Goal: Task Accomplishment & Management: Complete application form

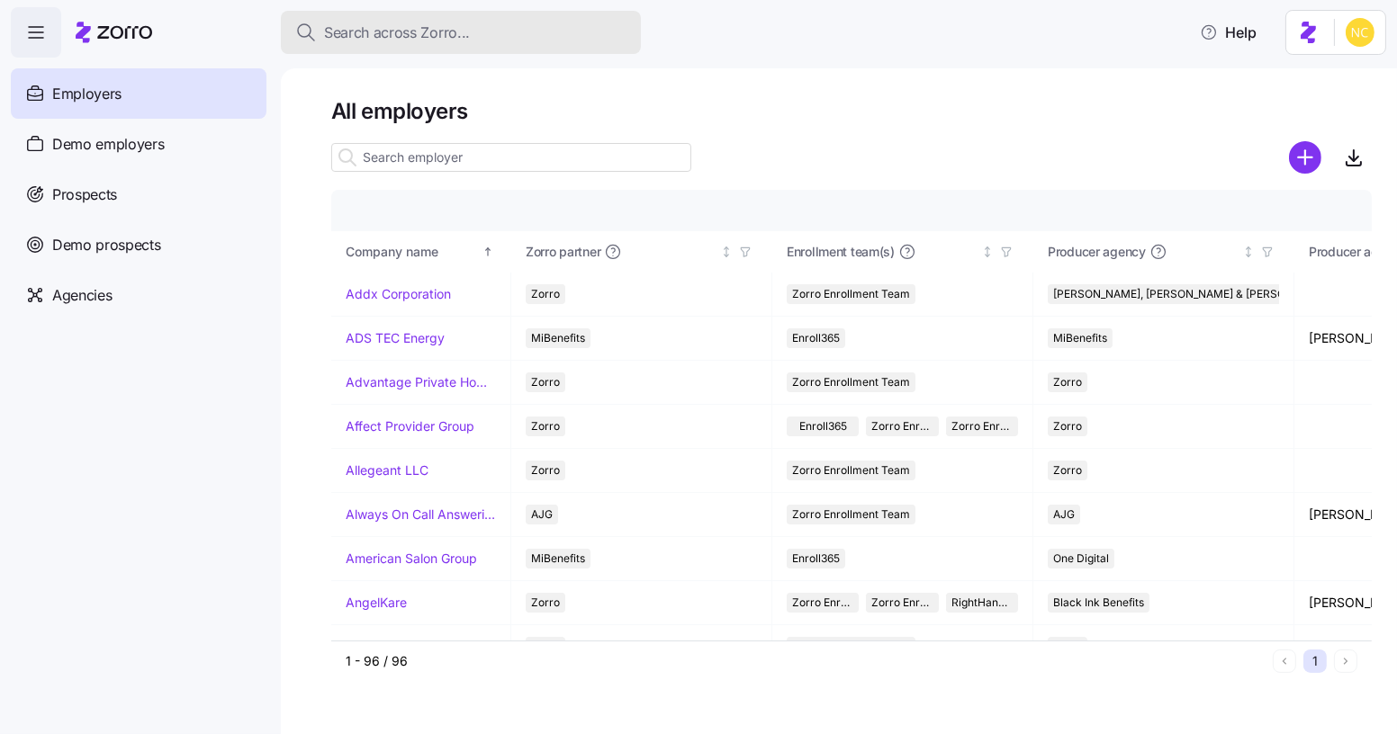
click at [564, 23] on div "Search across Zorro..." at bounding box center [460, 33] width 331 height 22
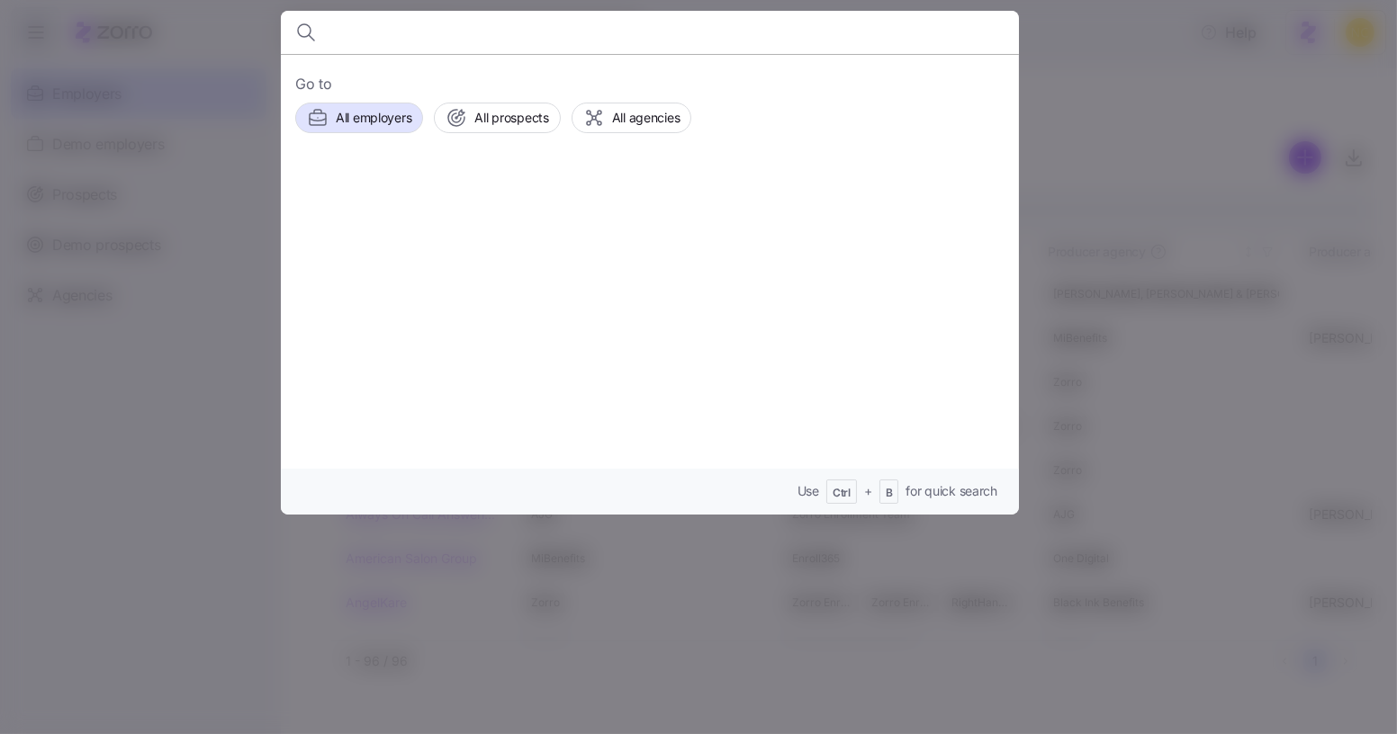
type input "g"
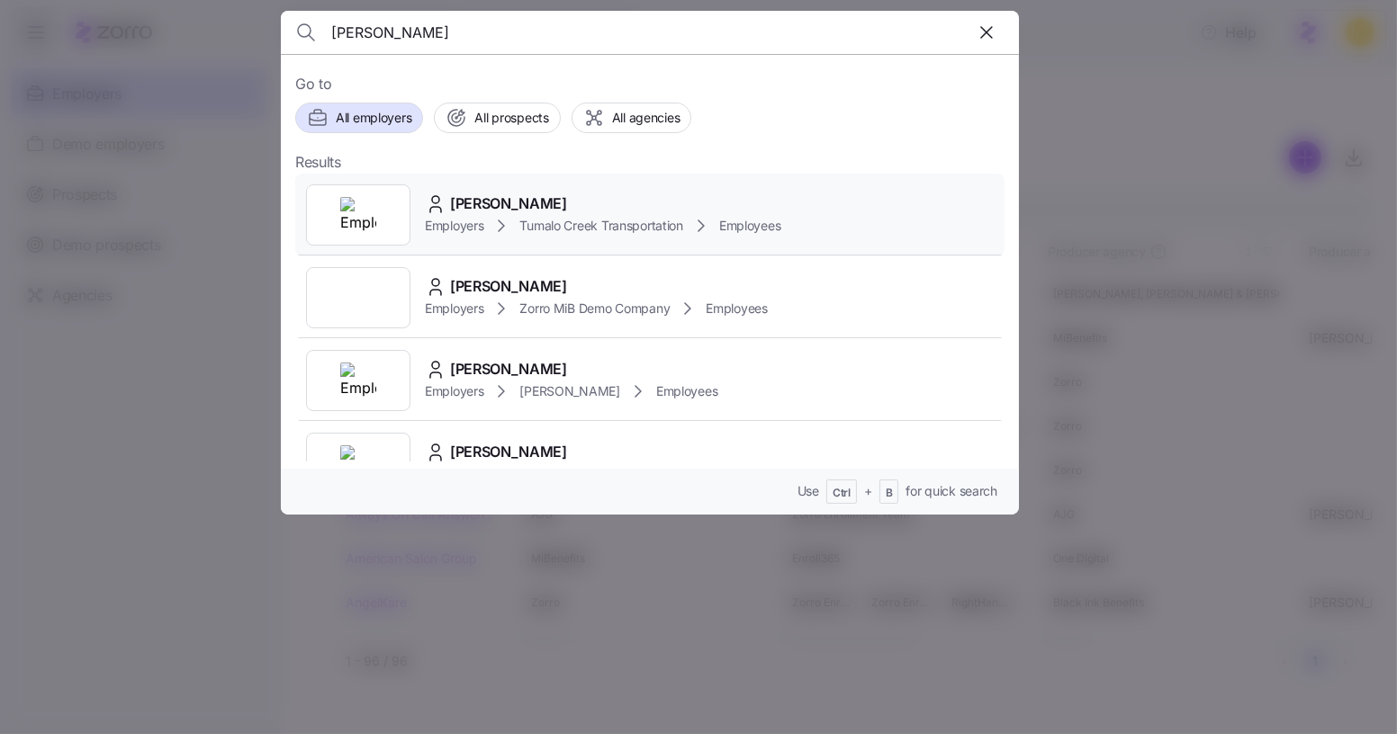
type input "[PERSON_NAME]"
click at [489, 200] on span "[PERSON_NAME]" at bounding box center [508, 204] width 117 height 22
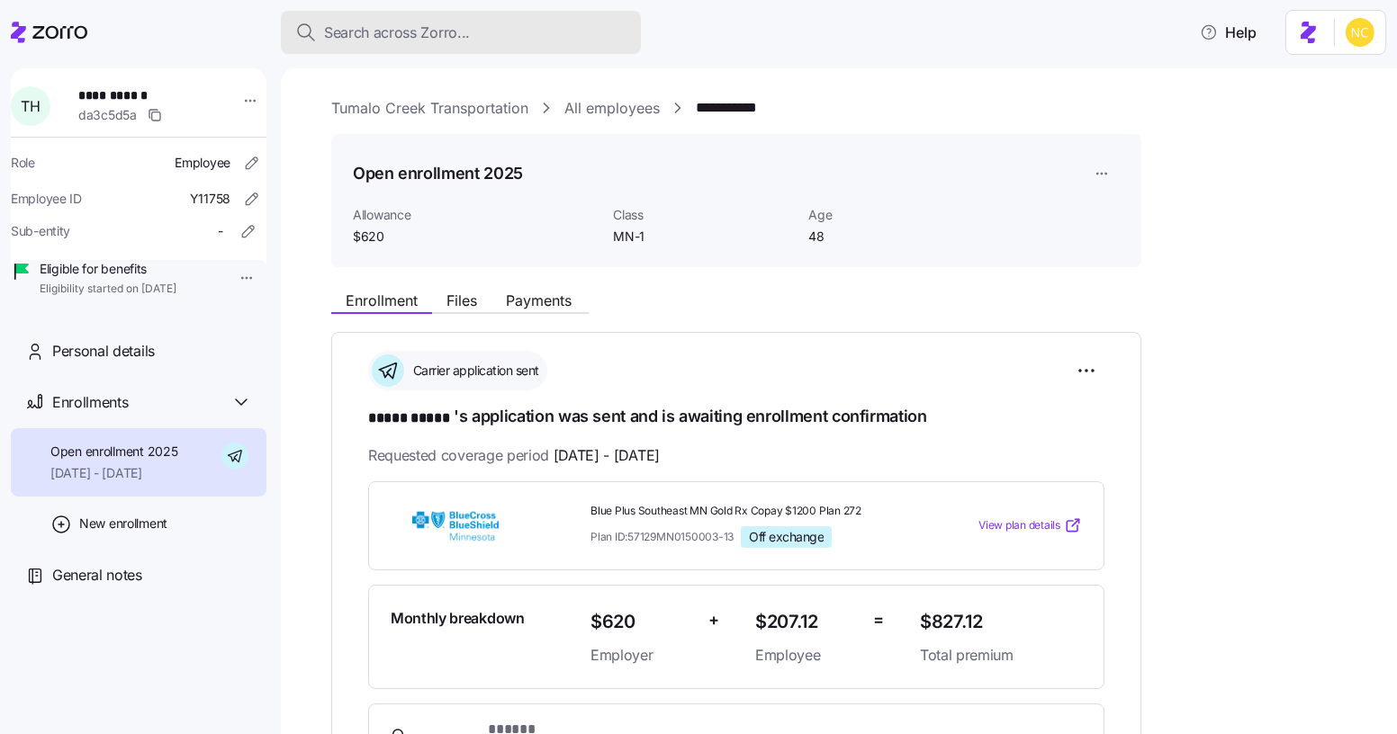
click at [441, 24] on span "Search across Zorro..." at bounding box center [397, 33] width 146 height 22
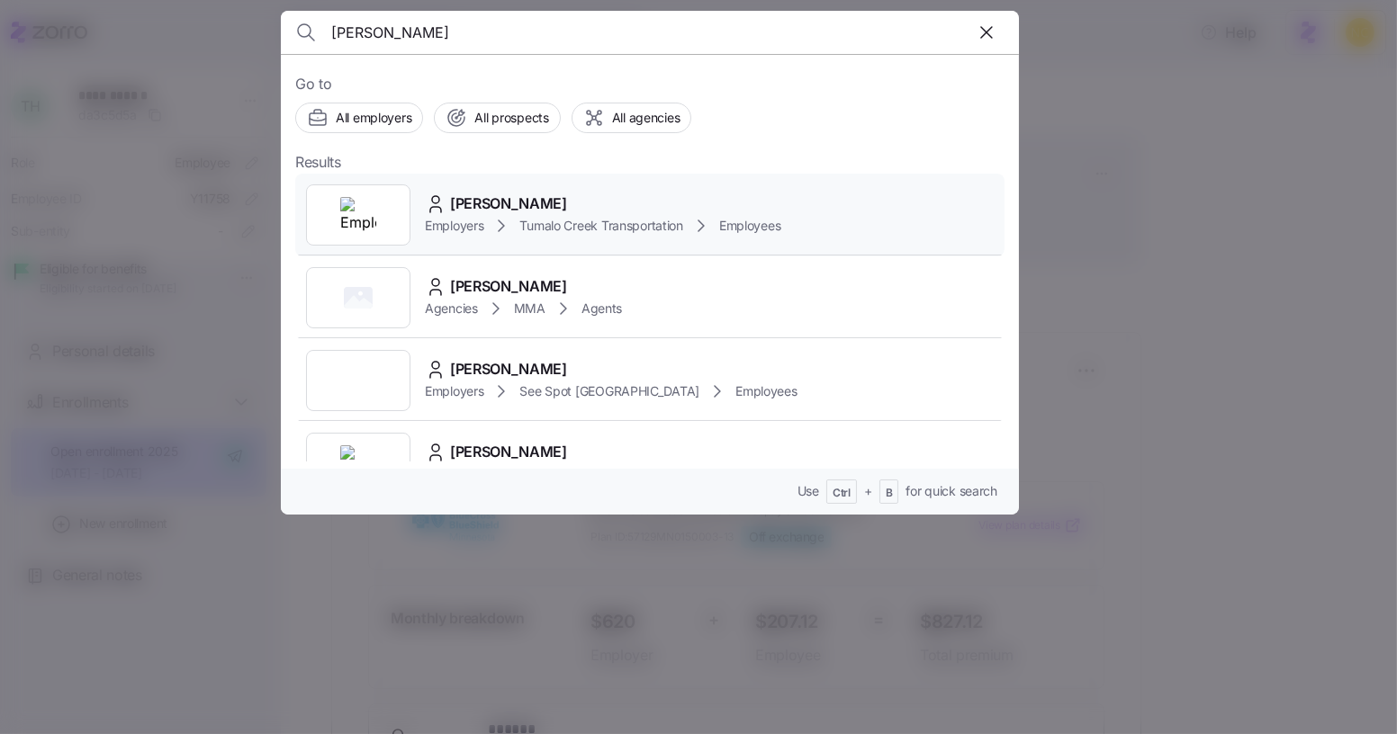
type input "victoria archer"
click at [464, 194] on span "Victoria Archer" at bounding box center [508, 204] width 117 height 22
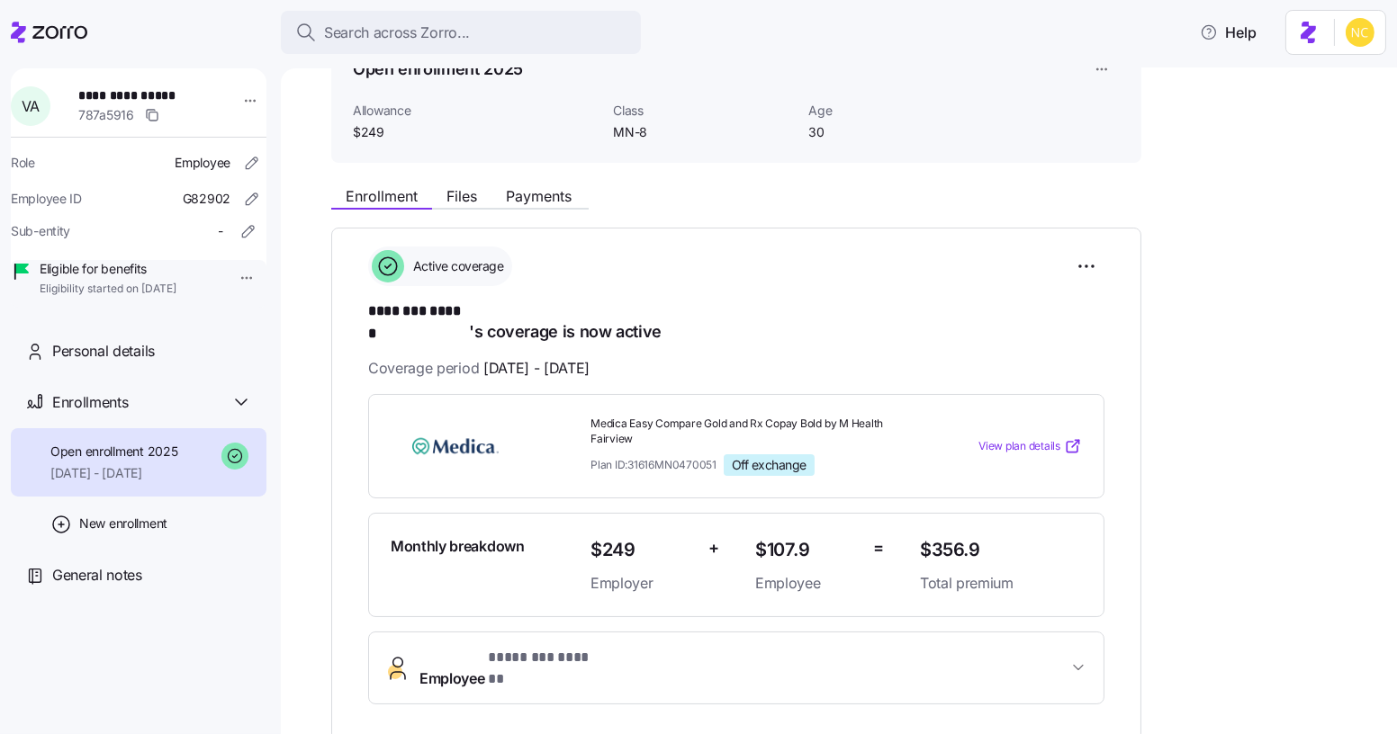
scroll to position [100, 0]
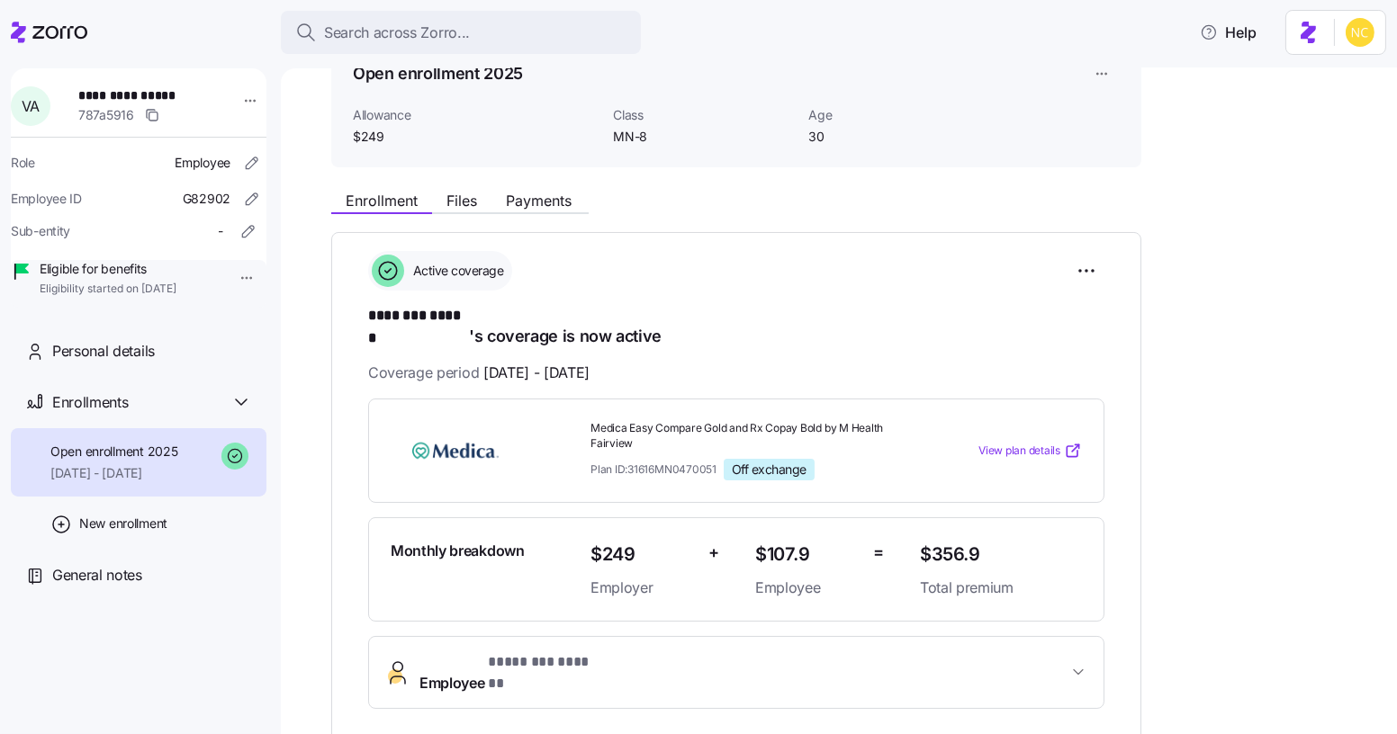
click at [458, 215] on div "**********" at bounding box center [851, 606] width 1040 height 849
click at [461, 196] on span "Files" at bounding box center [461, 200] width 31 height 14
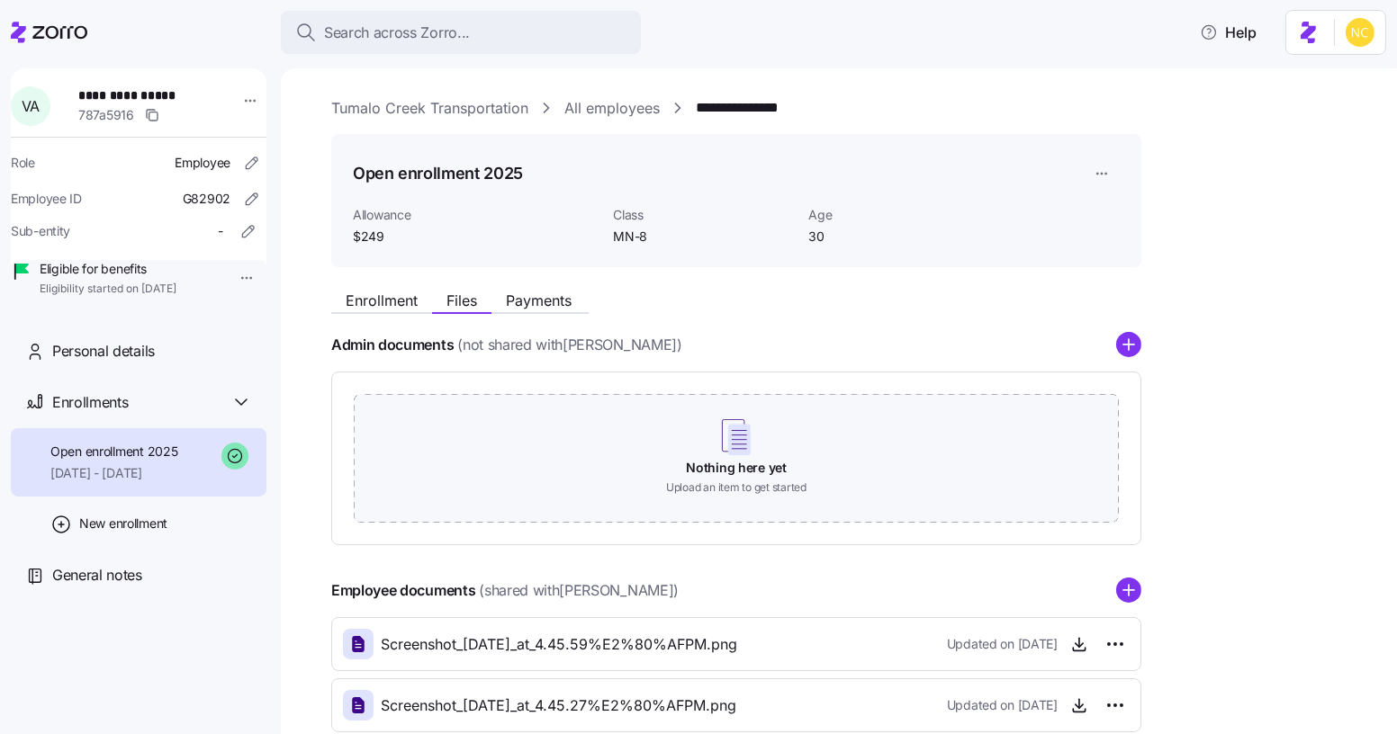
scroll to position [165, 0]
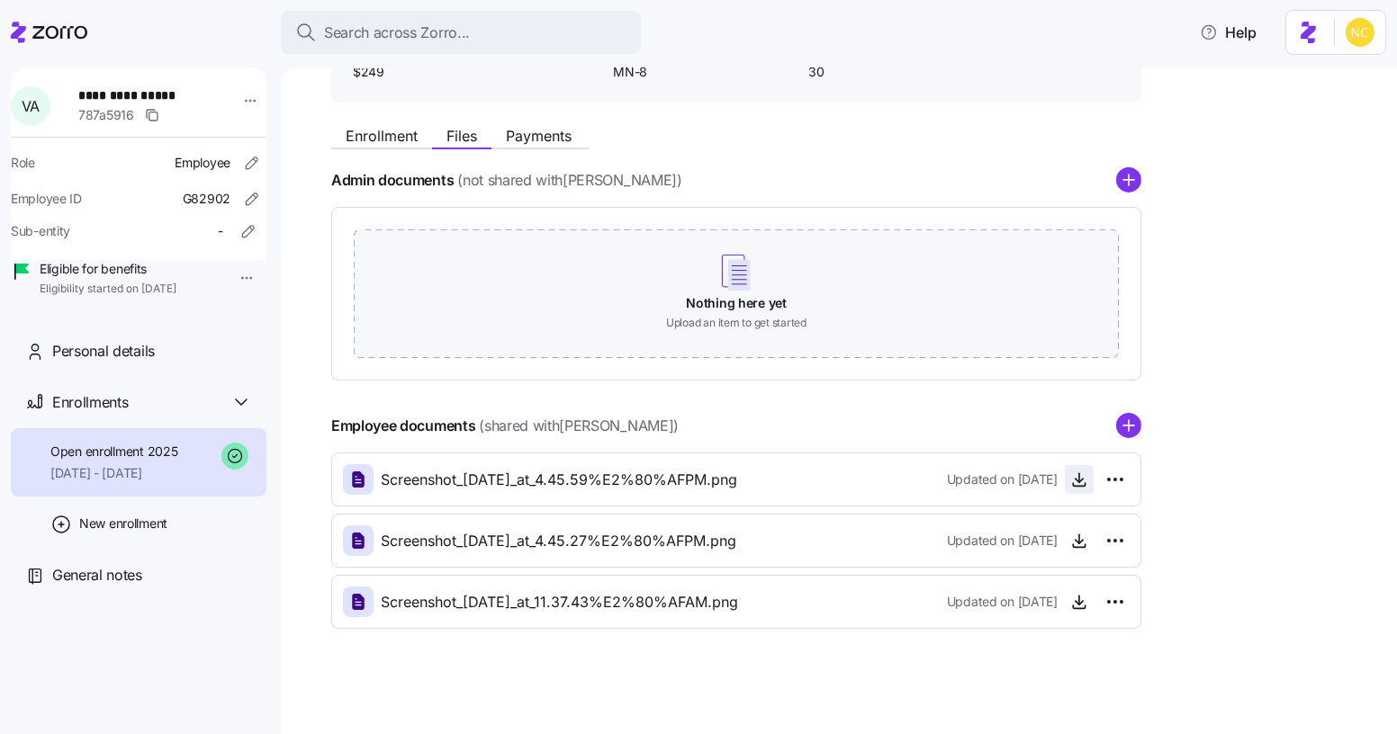
click at [1090, 478] on span "button" at bounding box center [1078, 479] width 27 height 27
click at [1083, 478] on icon "button" at bounding box center [1079, 480] width 18 height 18
click at [1079, 528] on span "button" at bounding box center [1078, 540] width 27 height 27
click at [1086, 544] on icon "button" at bounding box center [1079, 541] width 18 height 18
click at [1081, 600] on icon "button" at bounding box center [1079, 602] width 18 height 18
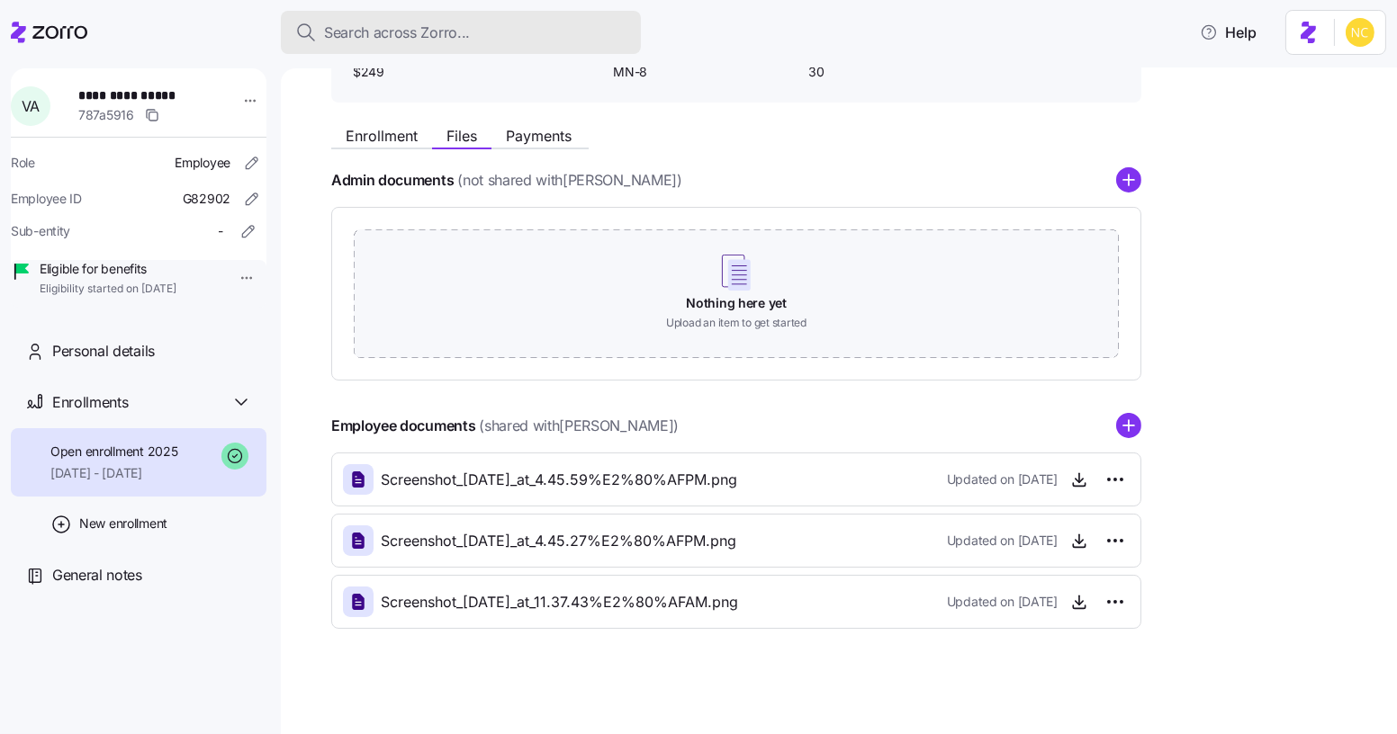
click at [440, 35] on span "Search across Zorro..." at bounding box center [397, 33] width 146 height 22
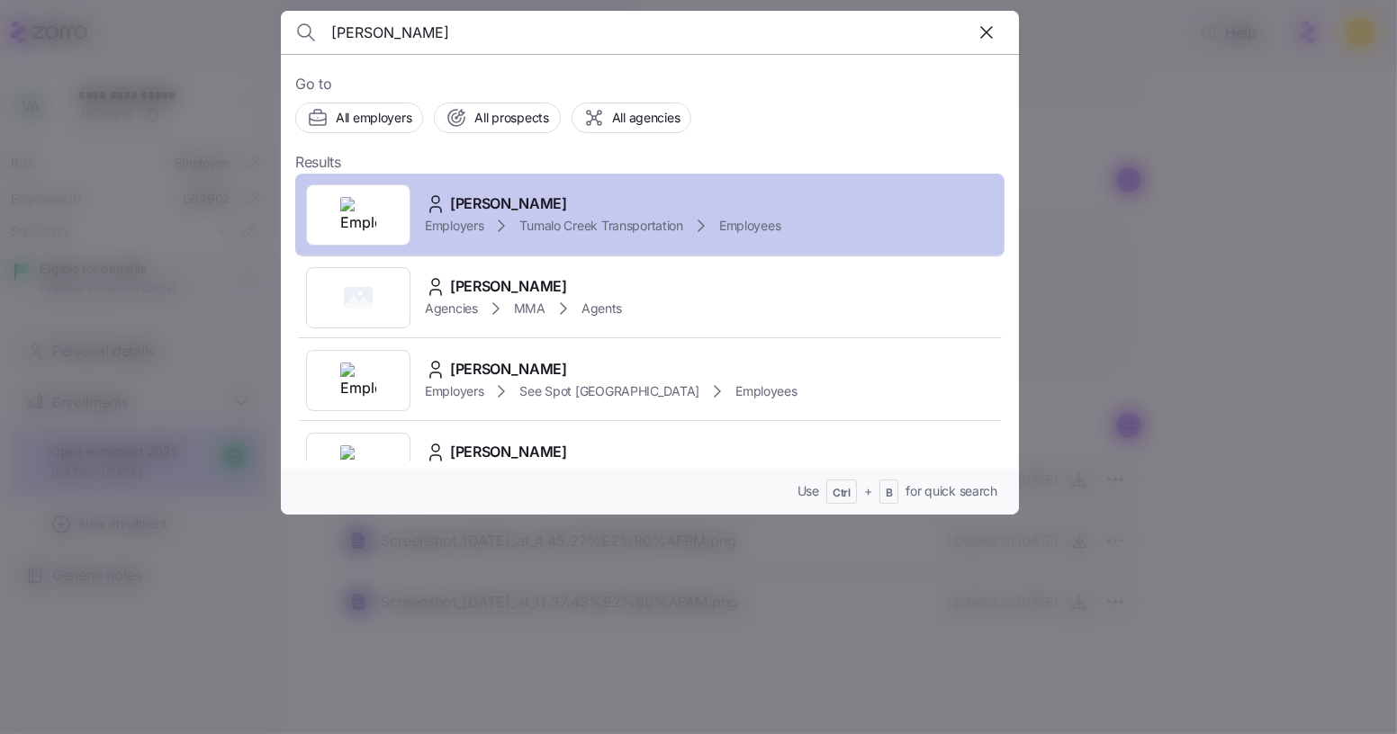
type input "victoria archer"
click at [545, 193] on span "Victoria Archer" at bounding box center [508, 204] width 117 height 22
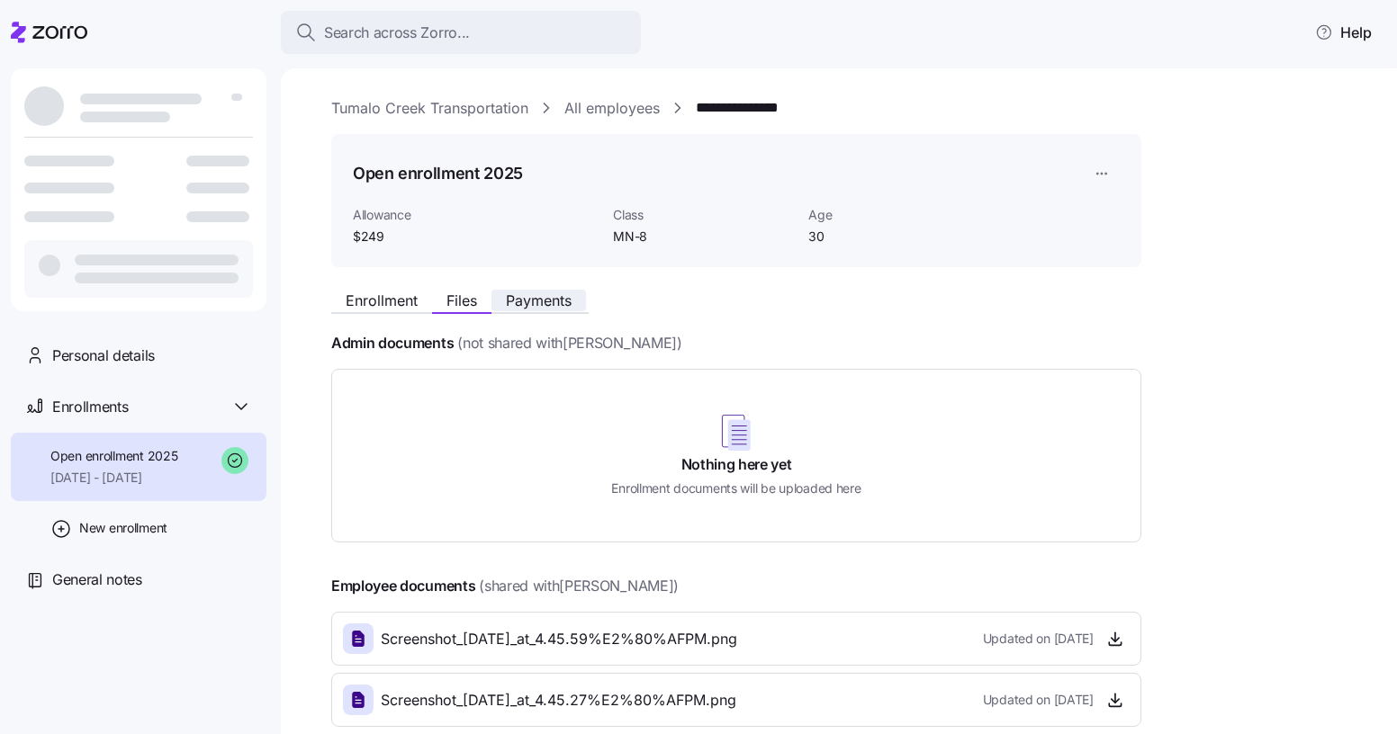
click at [535, 301] on span "Payments" at bounding box center [539, 300] width 66 height 14
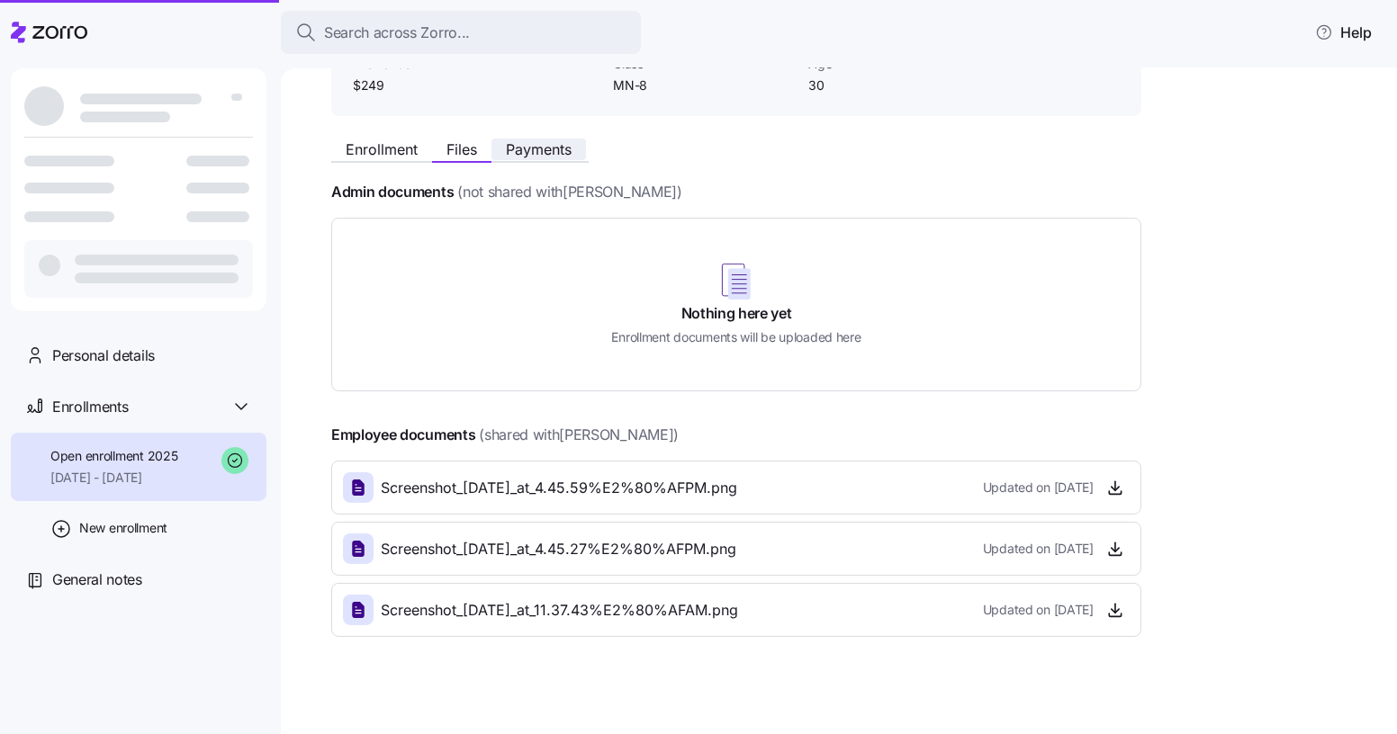
scroll to position [158, 0]
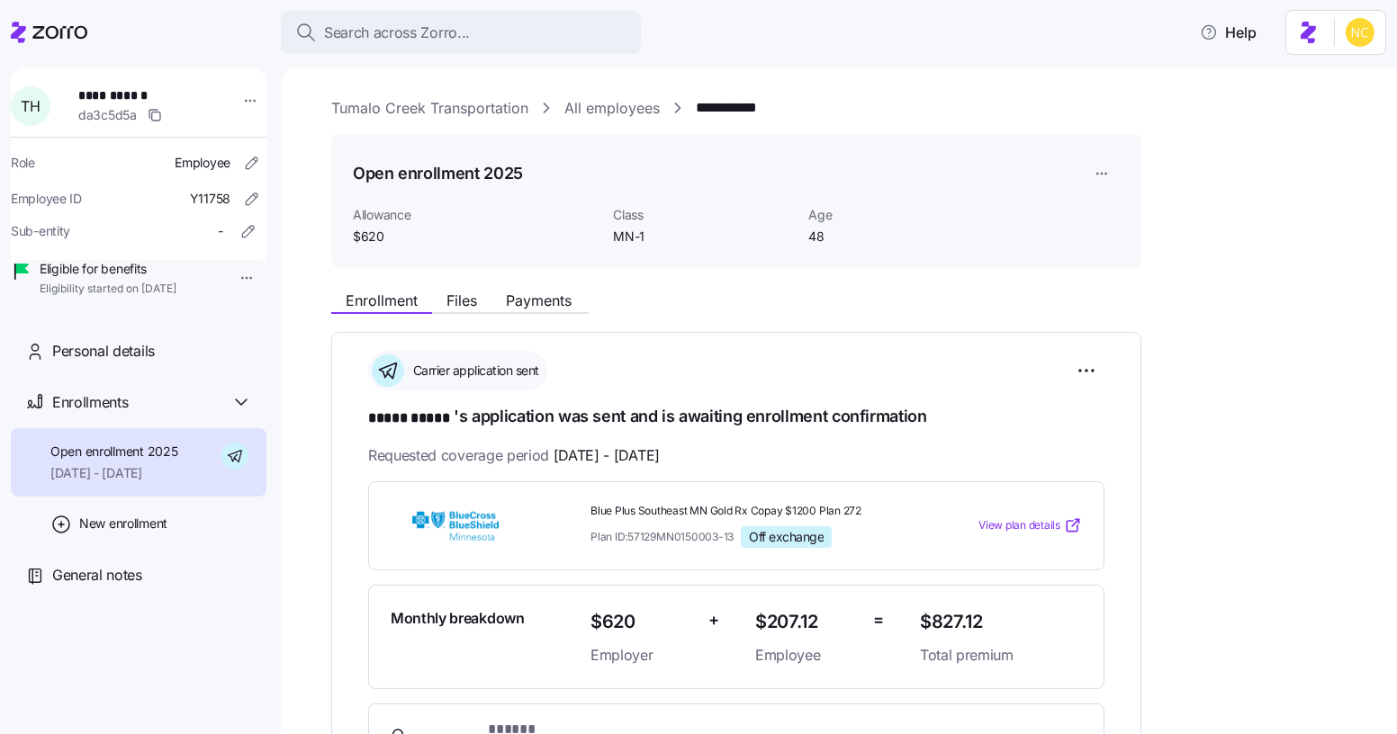
scroll to position [53, 0]
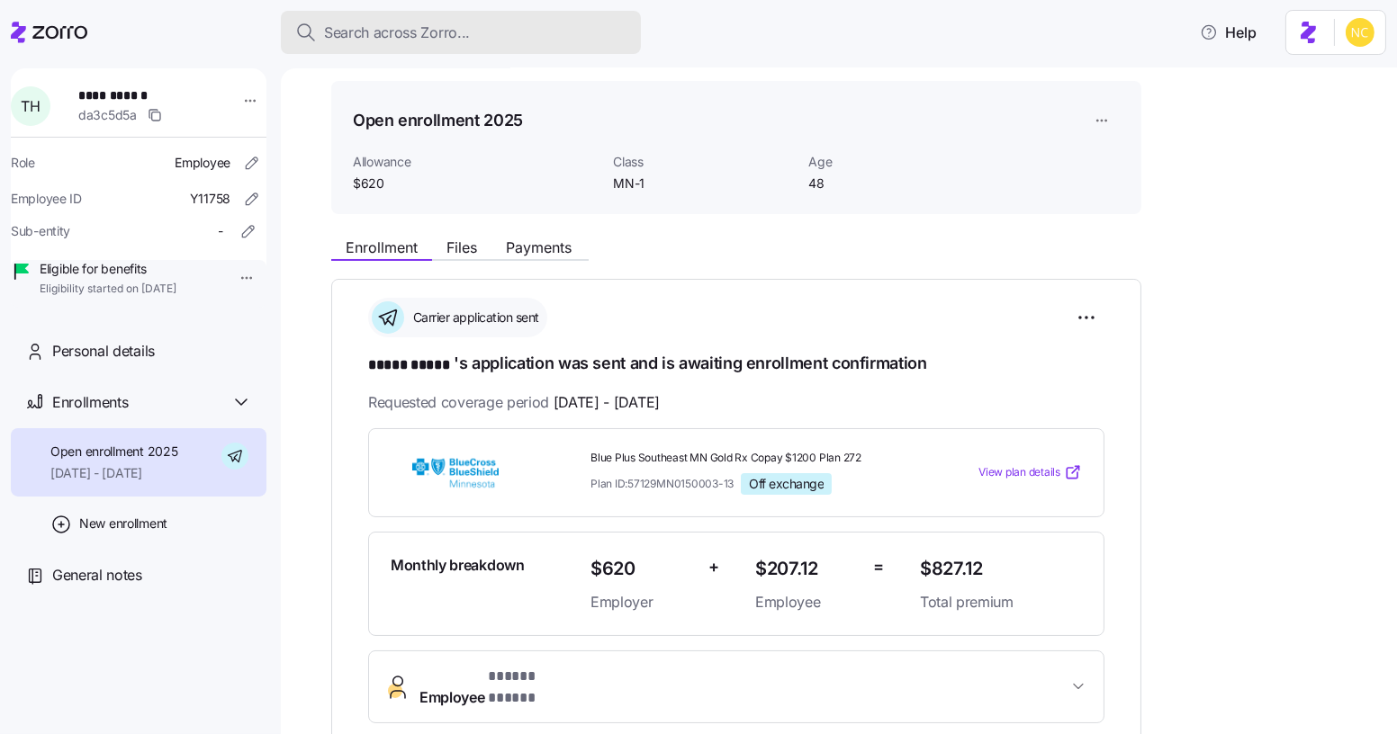
click at [510, 35] on div "Search across Zorro..." at bounding box center [460, 33] width 331 height 22
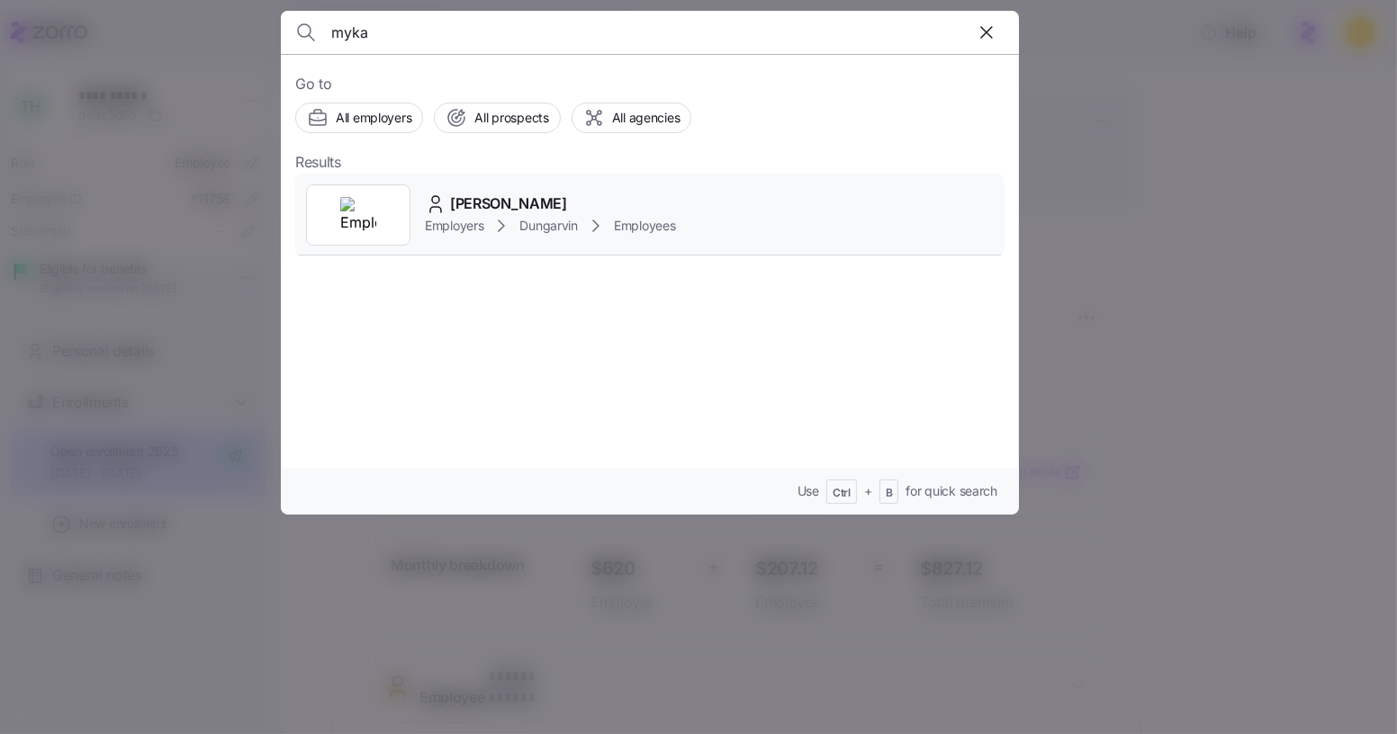
type input "myka"
click at [545, 187] on div "Myka Messinger Employers Dungarvin Employees" at bounding box center [649, 215] width 709 height 83
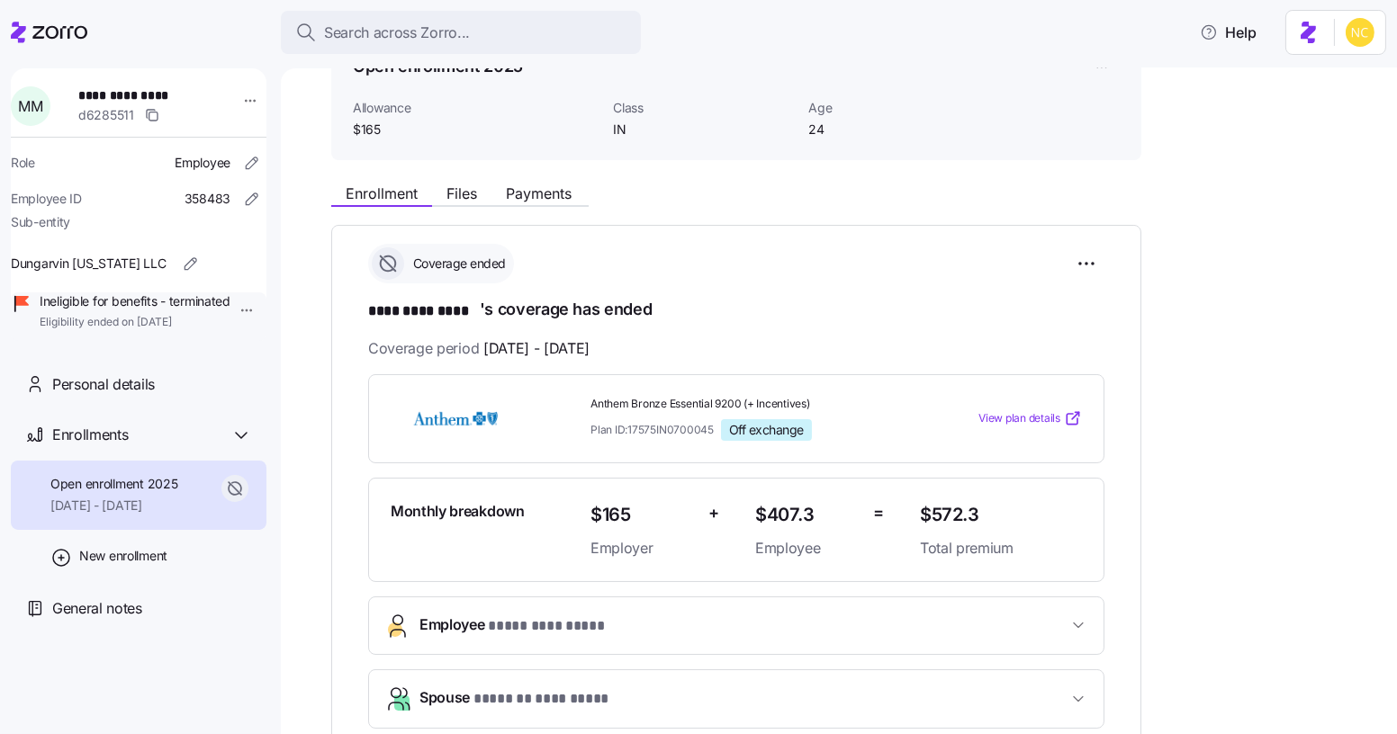
scroll to position [109, 0]
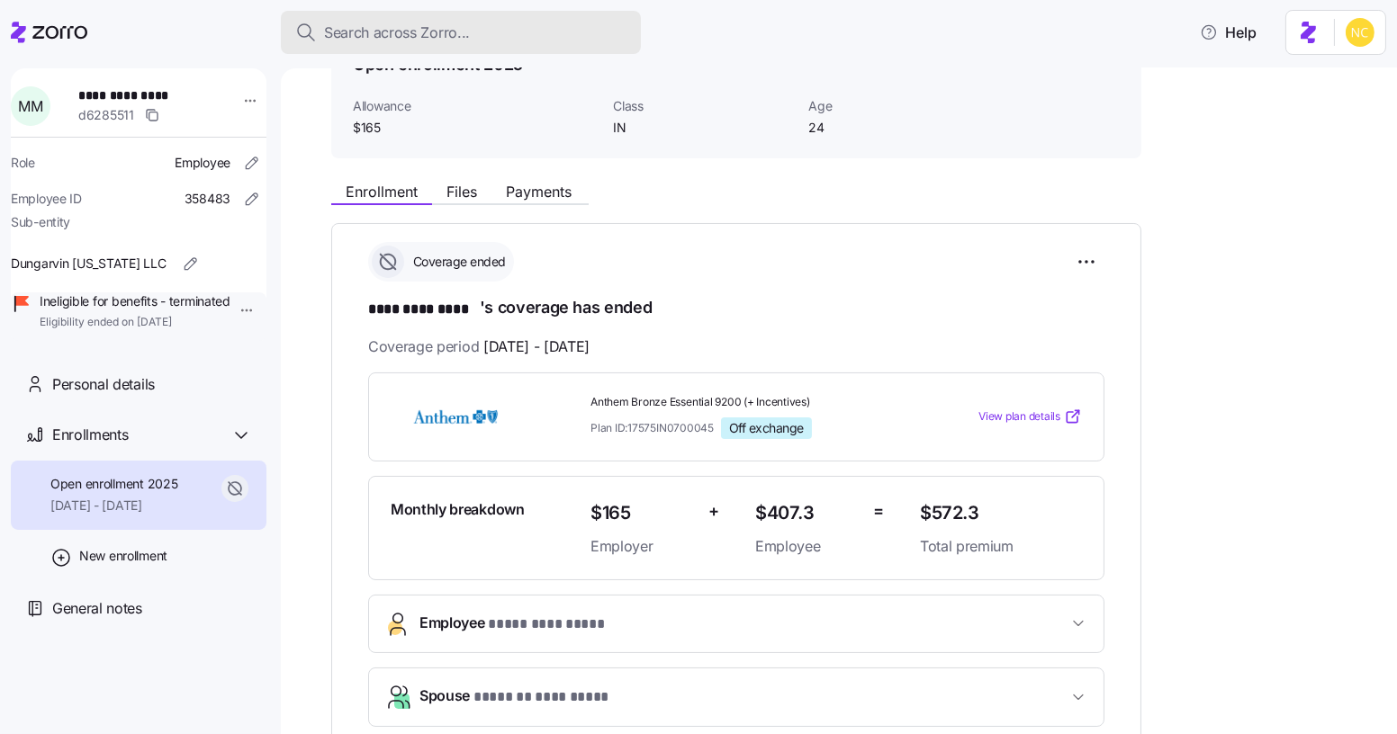
click at [423, 22] on span "Search across Zorro..." at bounding box center [397, 33] width 146 height 22
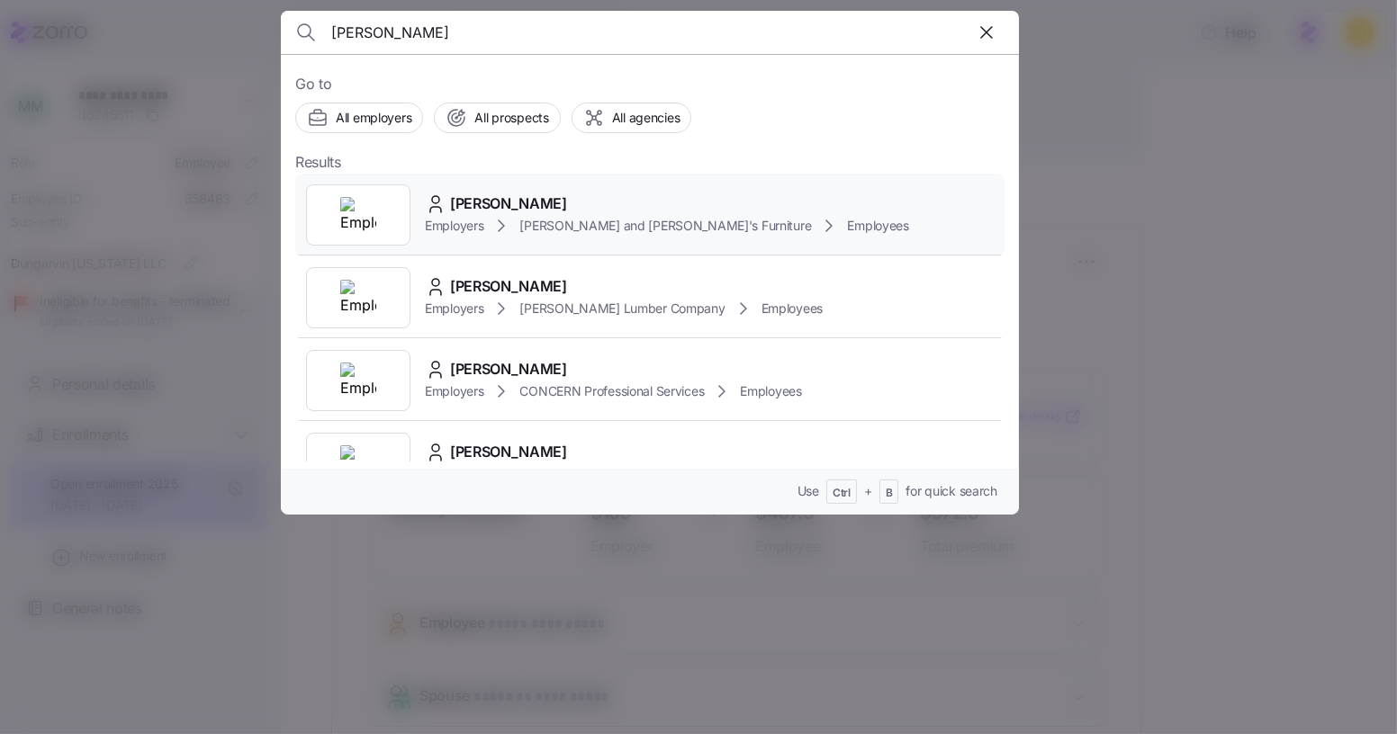
type input "dean decarol"
click at [517, 200] on span "DEAN DECAROLIS" at bounding box center [508, 204] width 117 height 22
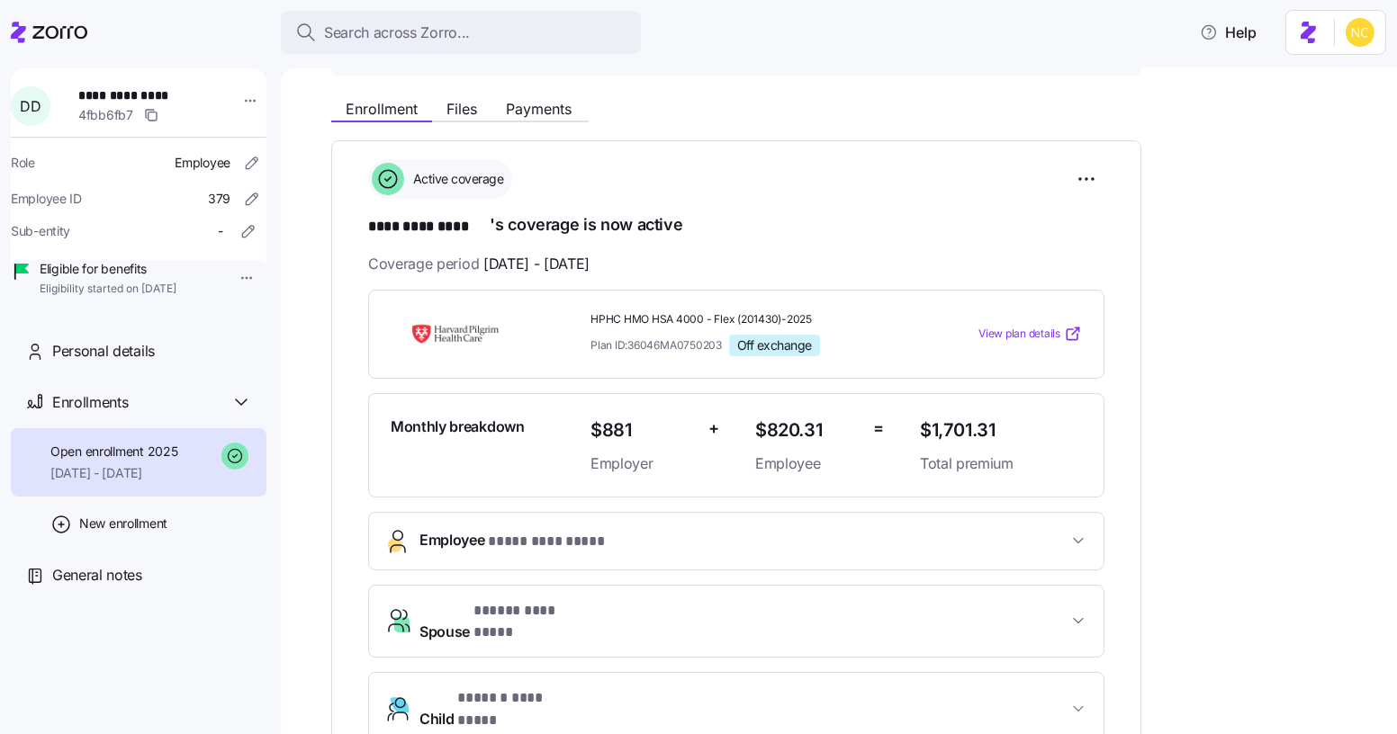
scroll to position [183, 0]
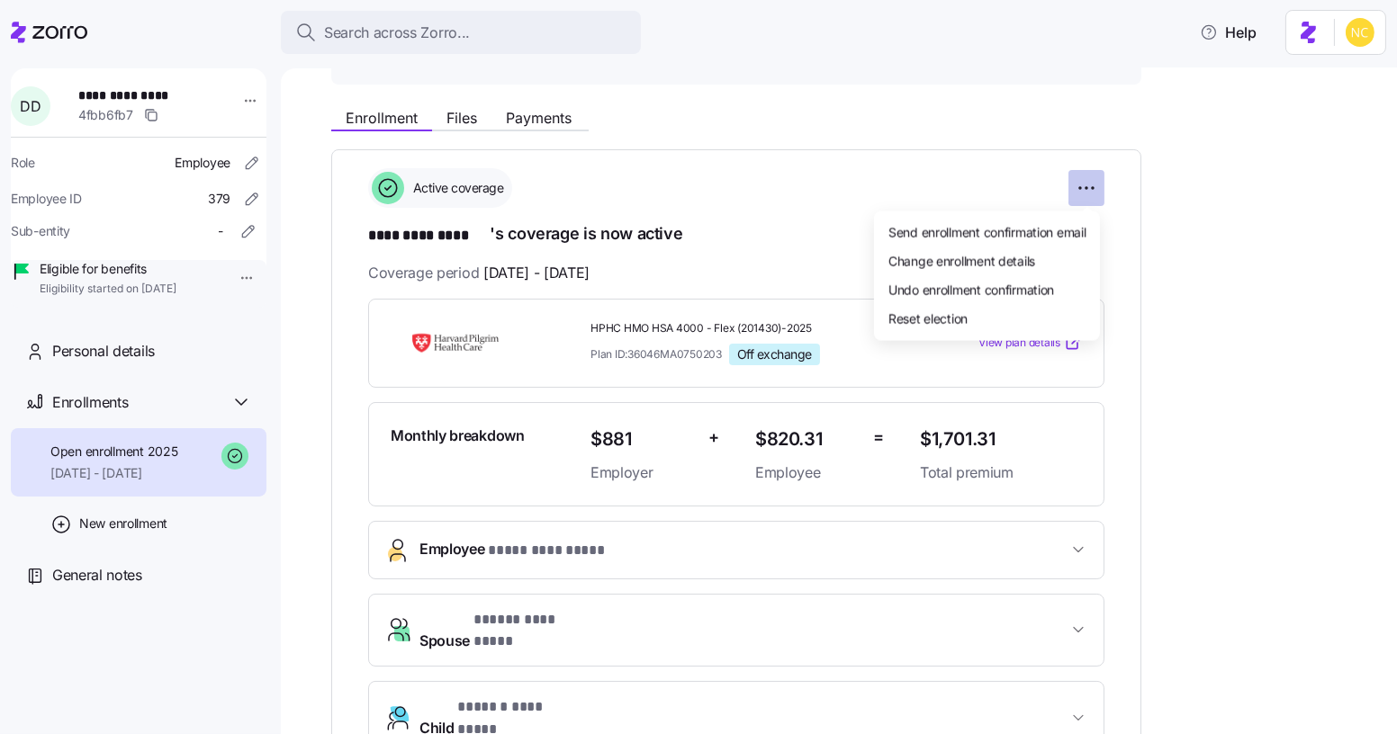
click at [1086, 194] on html "**********" at bounding box center [698, 362] width 1397 height 724
click at [968, 290] on span "Undo enrollment confirmation" at bounding box center [971, 289] width 166 height 18
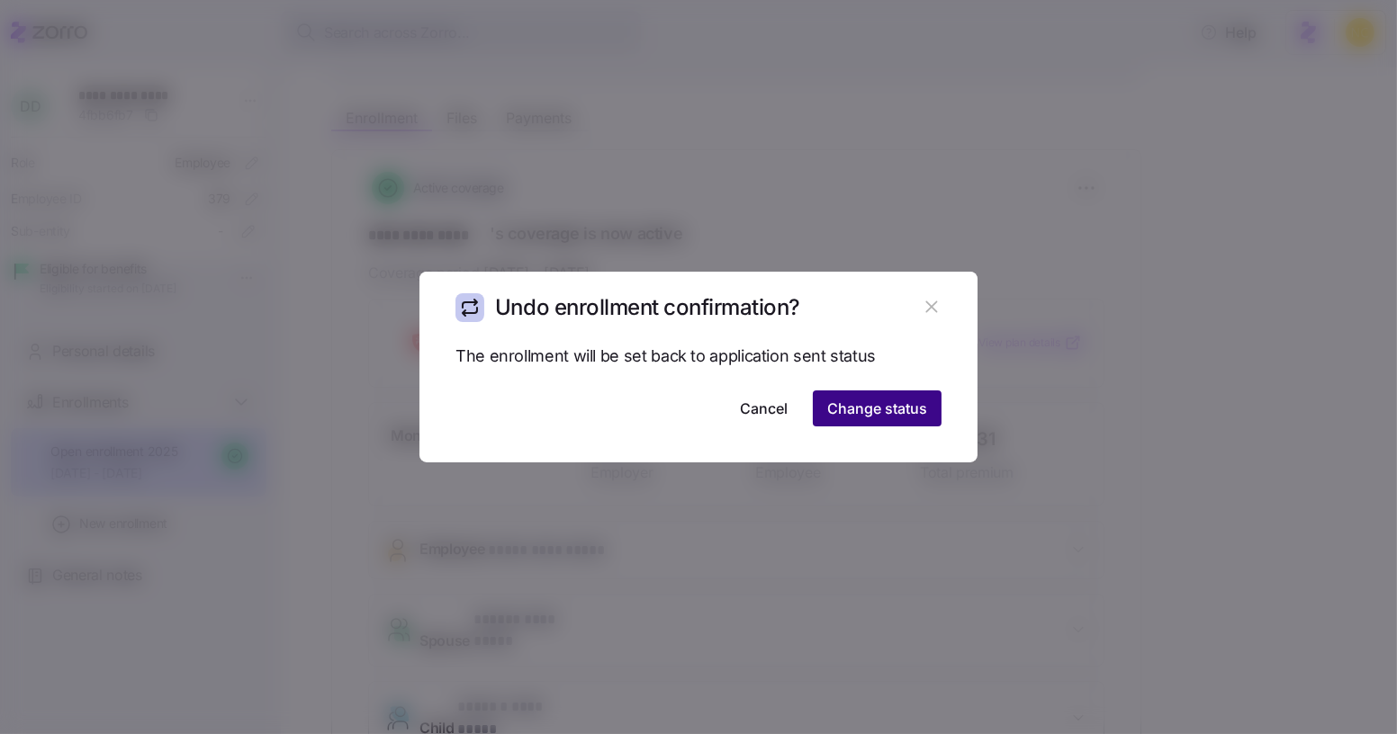
click at [892, 403] on span "Change status" at bounding box center [877, 409] width 100 height 22
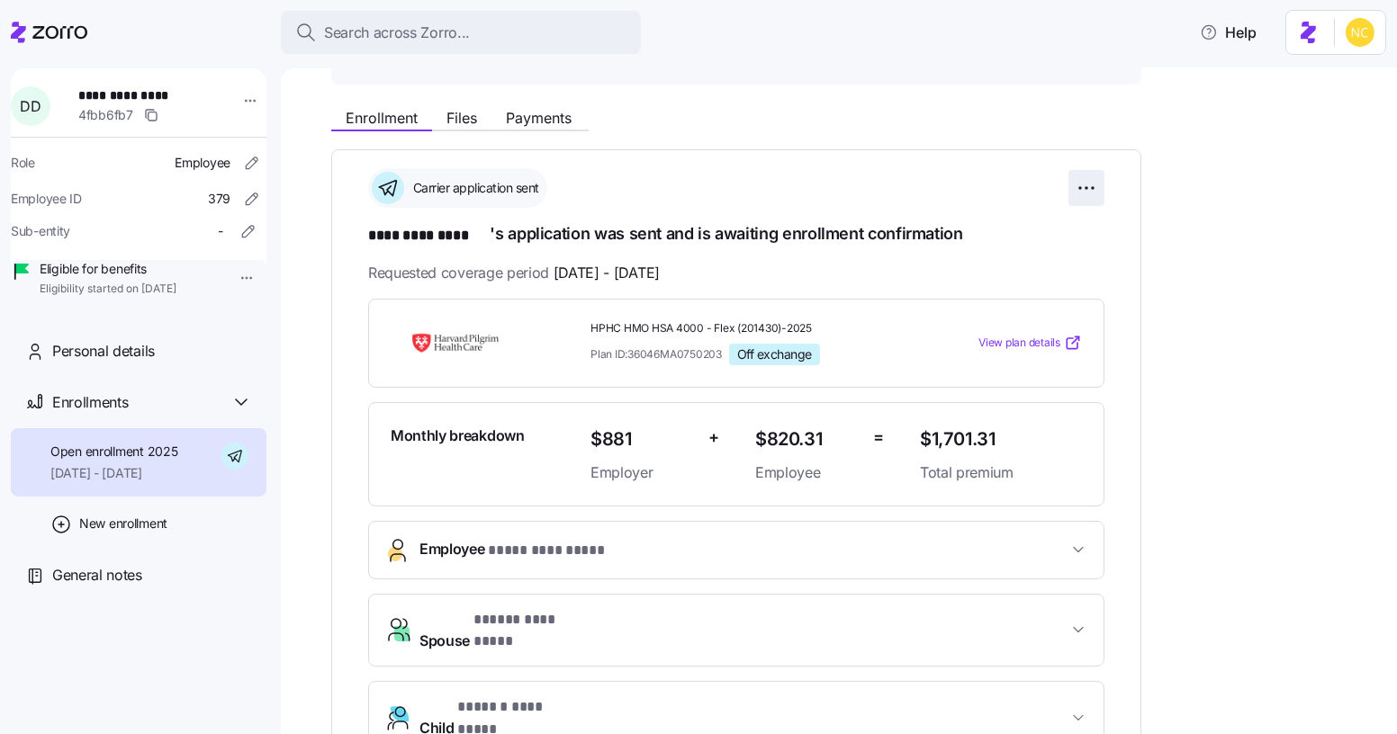
click at [1089, 172] on html "**********" at bounding box center [698, 362] width 1397 height 724
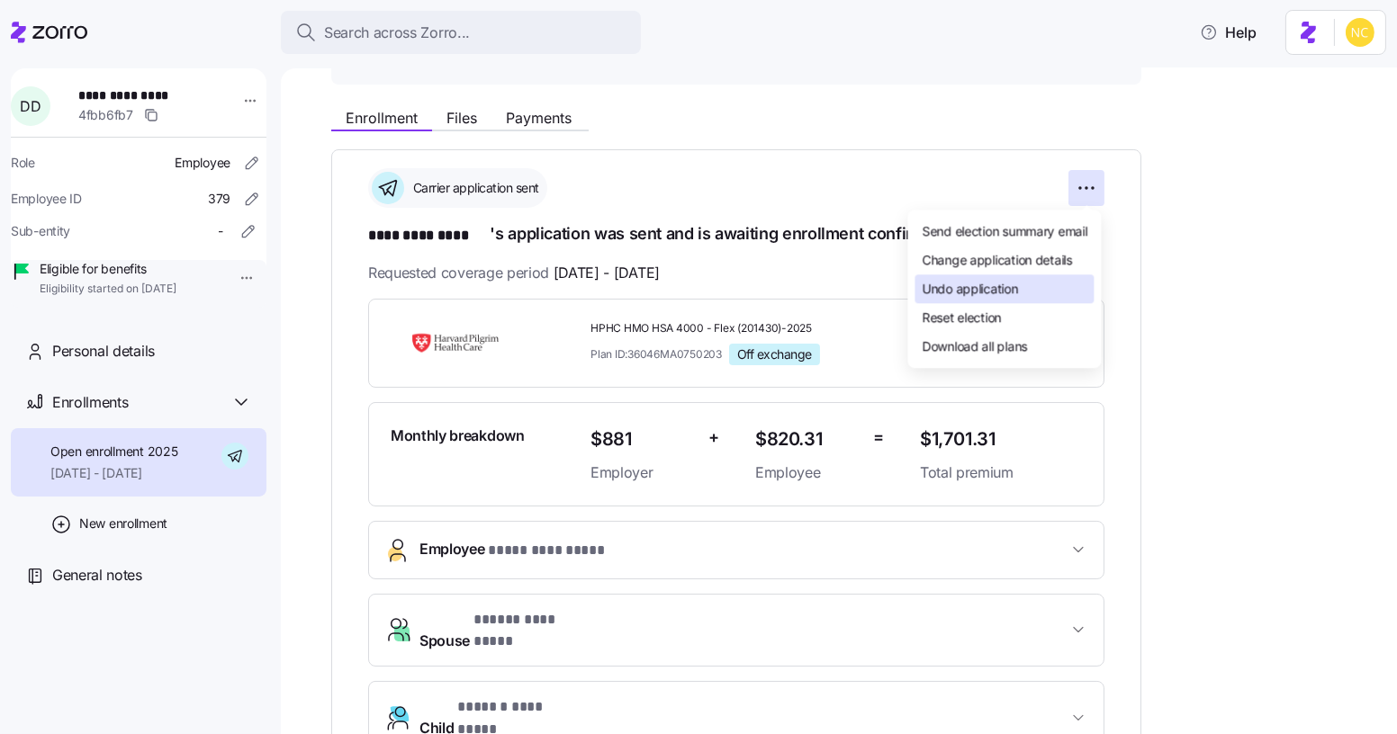
click at [1024, 283] on div "Undo application" at bounding box center [1003, 288] width 179 height 29
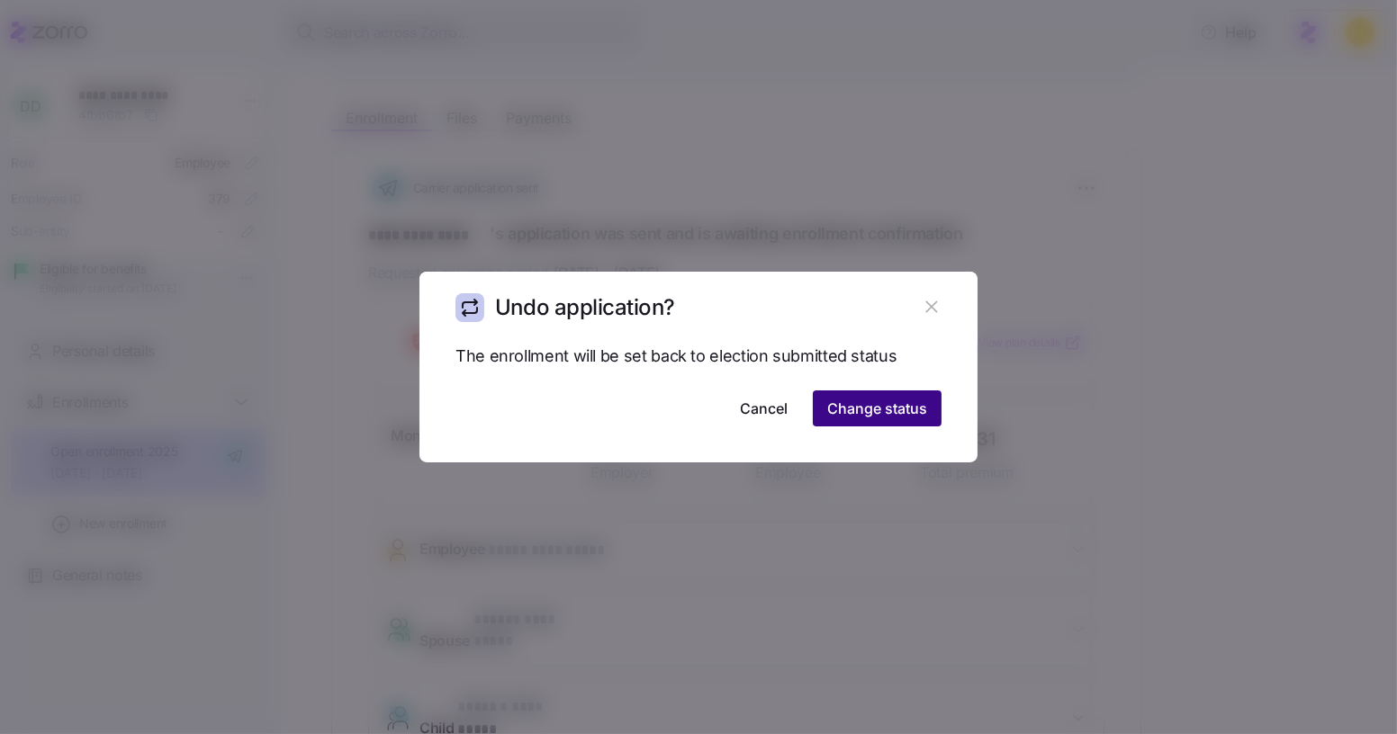
click at [862, 408] on span "Change status" at bounding box center [877, 409] width 100 height 22
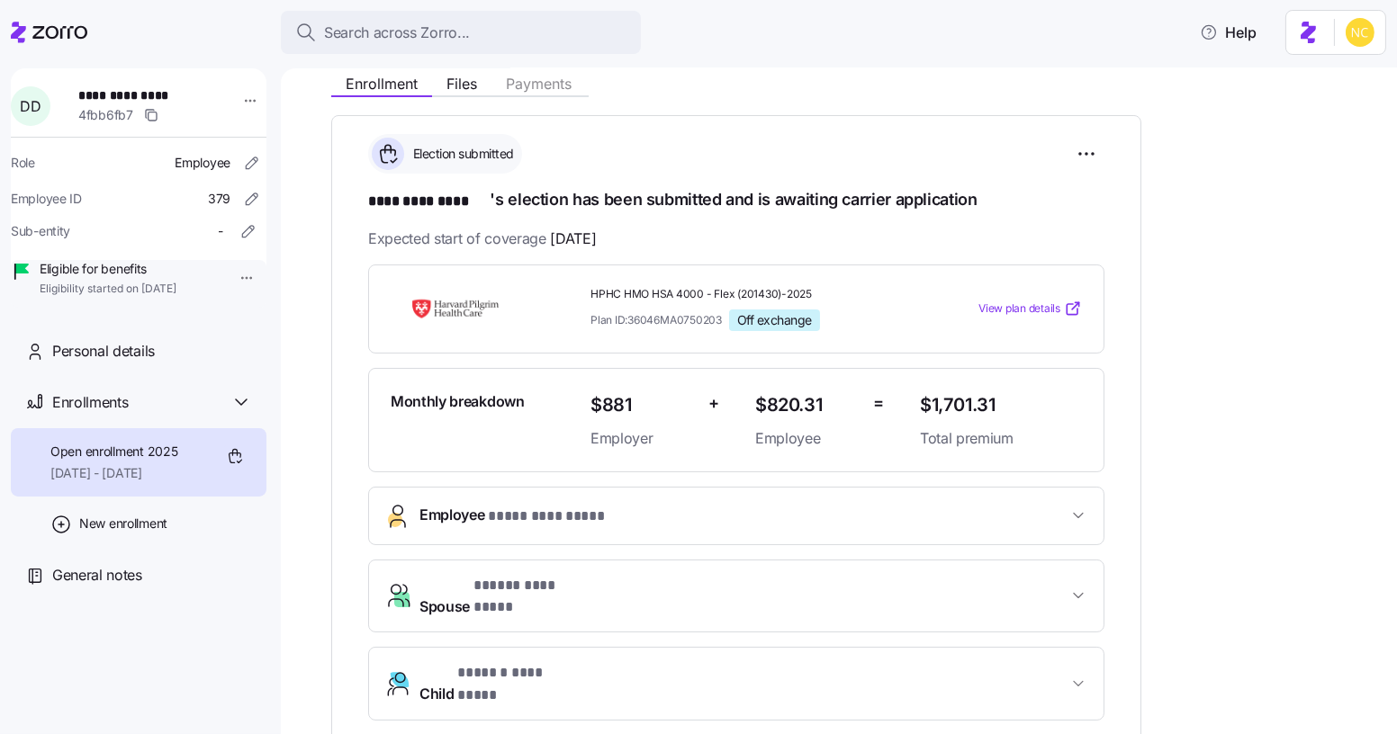
scroll to position [215, 0]
click at [1084, 160] on html "**********" at bounding box center [698, 362] width 1397 height 724
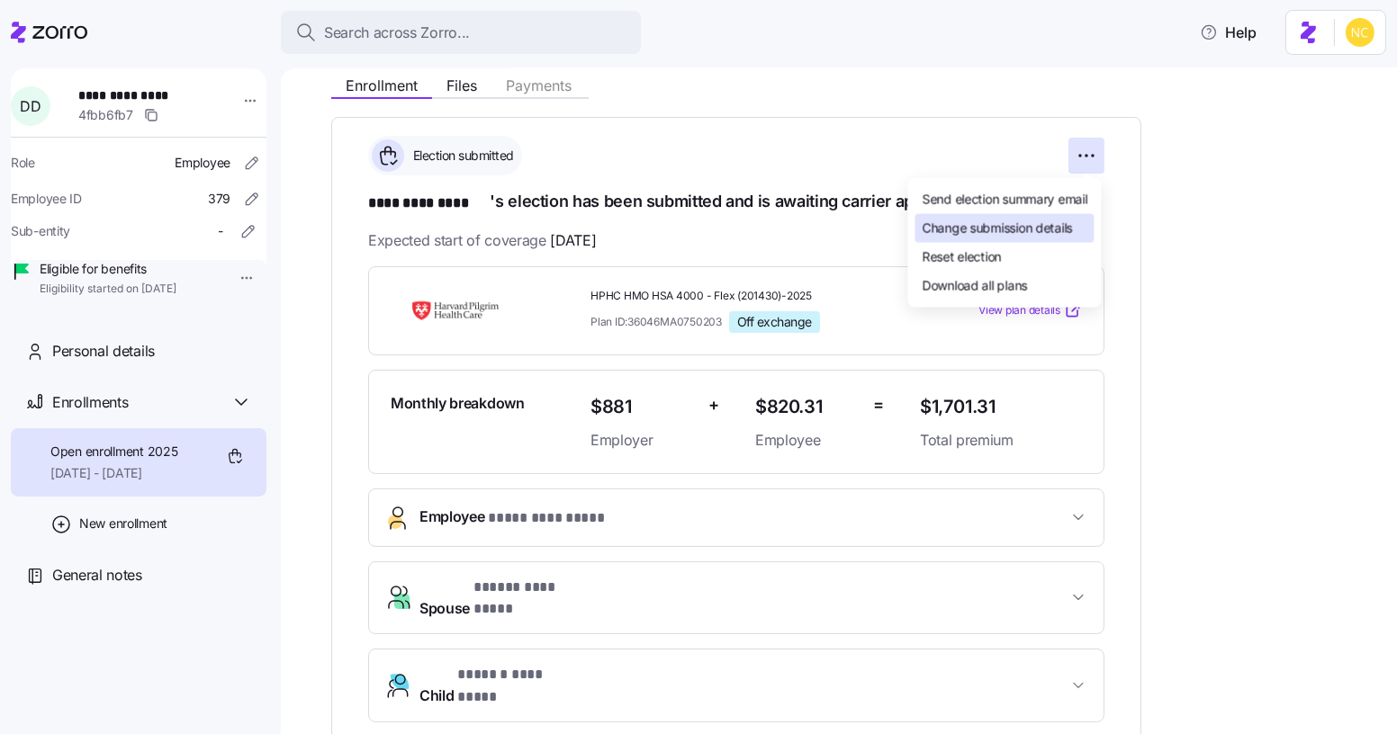
click at [1035, 224] on span "Change submission details" at bounding box center [996, 228] width 150 height 18
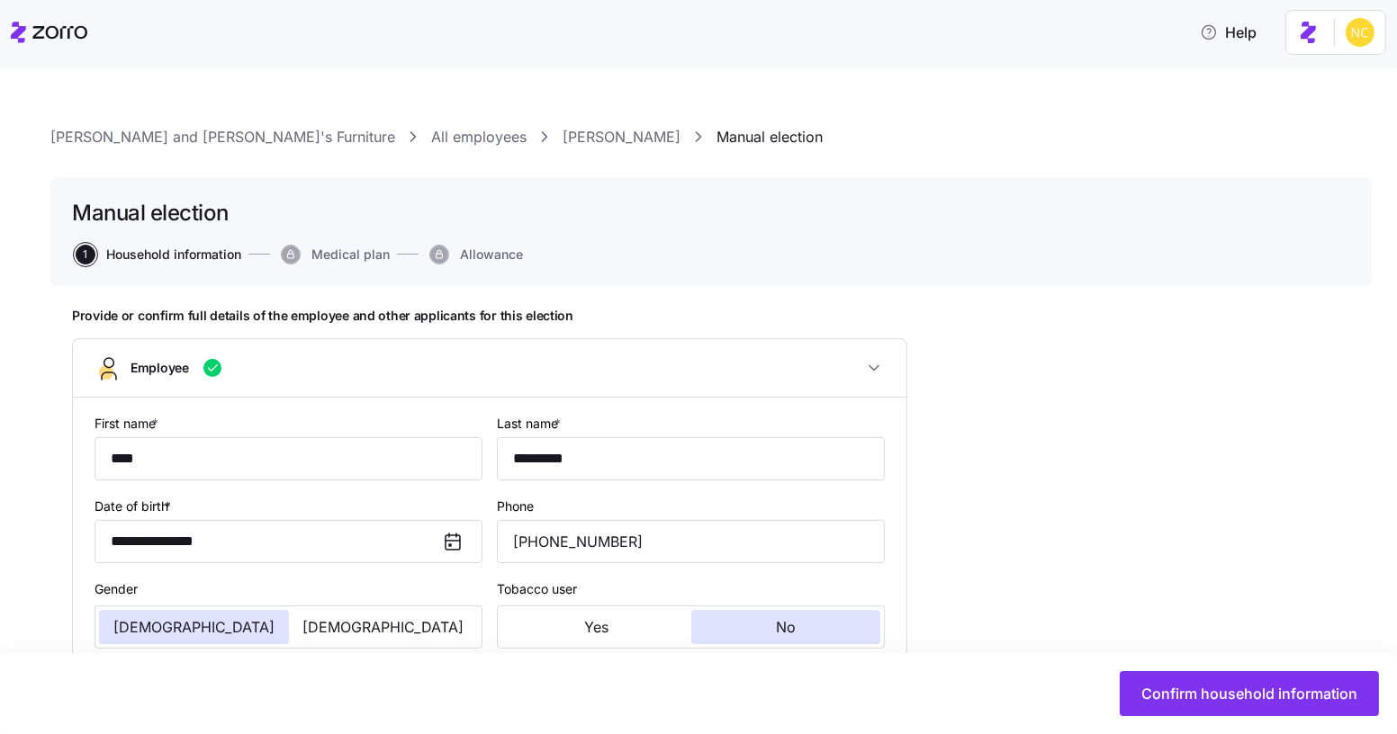
type input "MA"
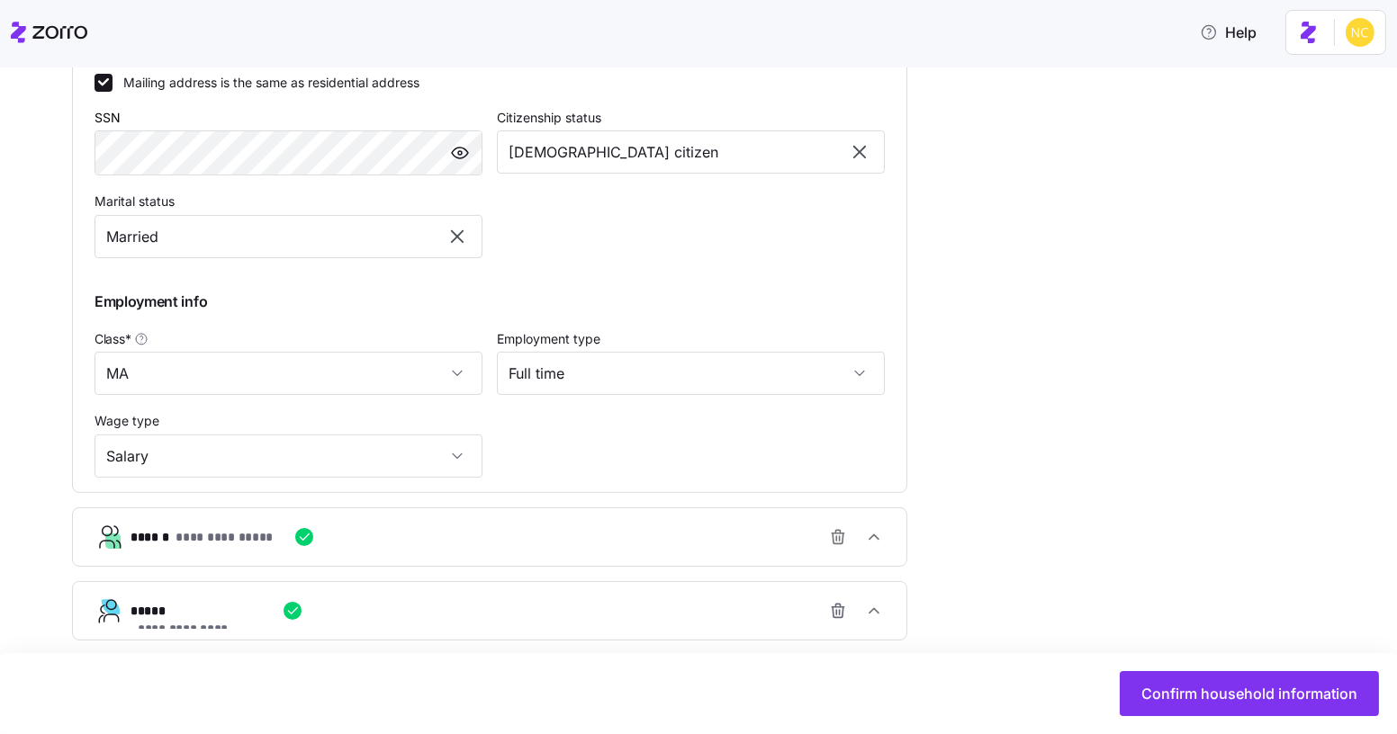
scroll to position [835, 0]
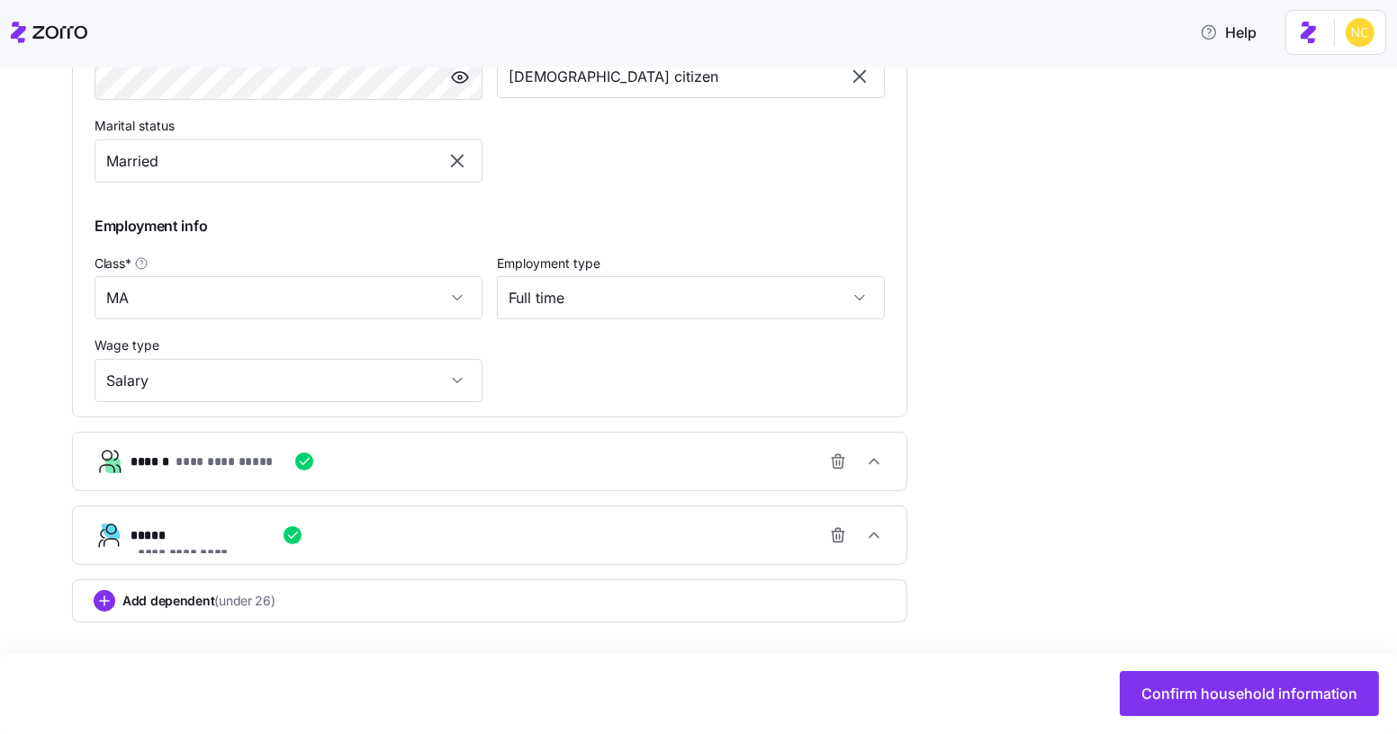
click at [960, 340] on div "**********" at bounding box center [711, 95] width 1278 height 1236
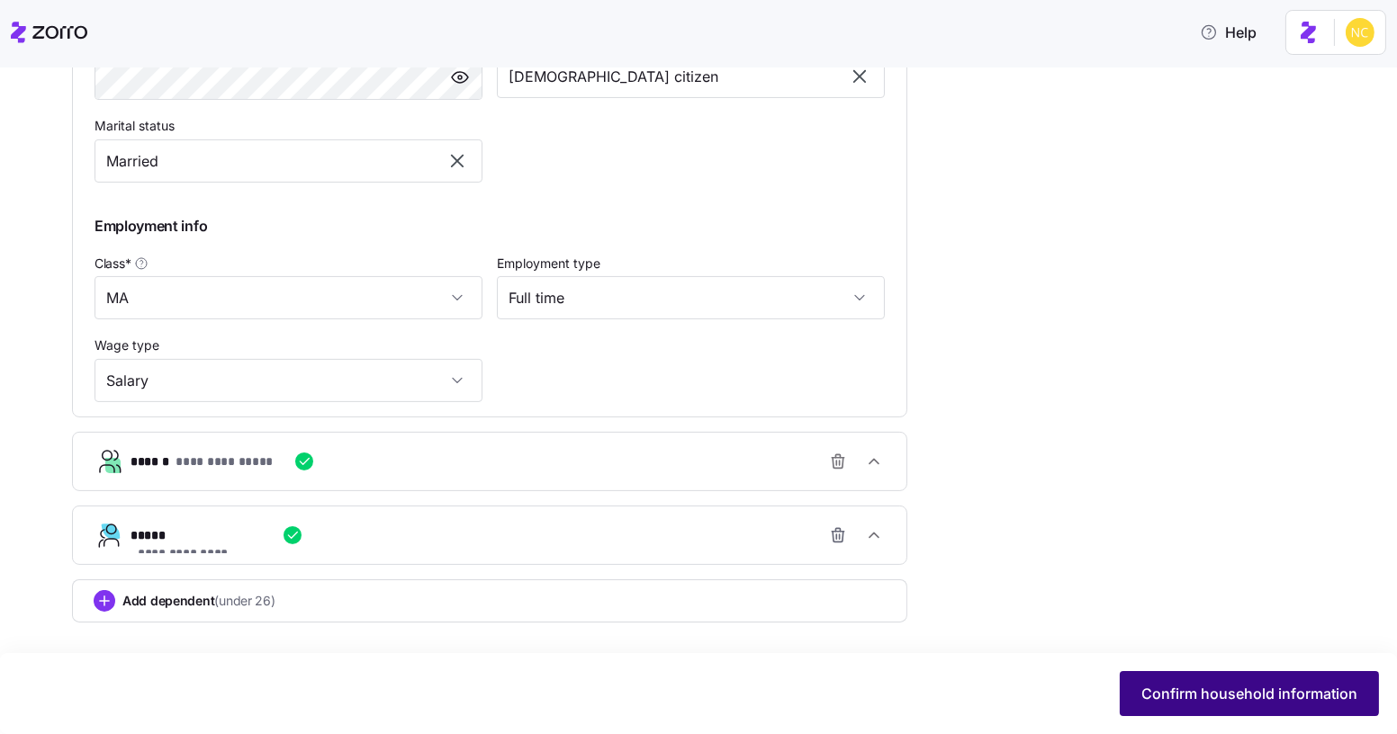
click at [1171, 681] on button "Confirm household information" at bounding box center [1248, 693] width 259 height 45
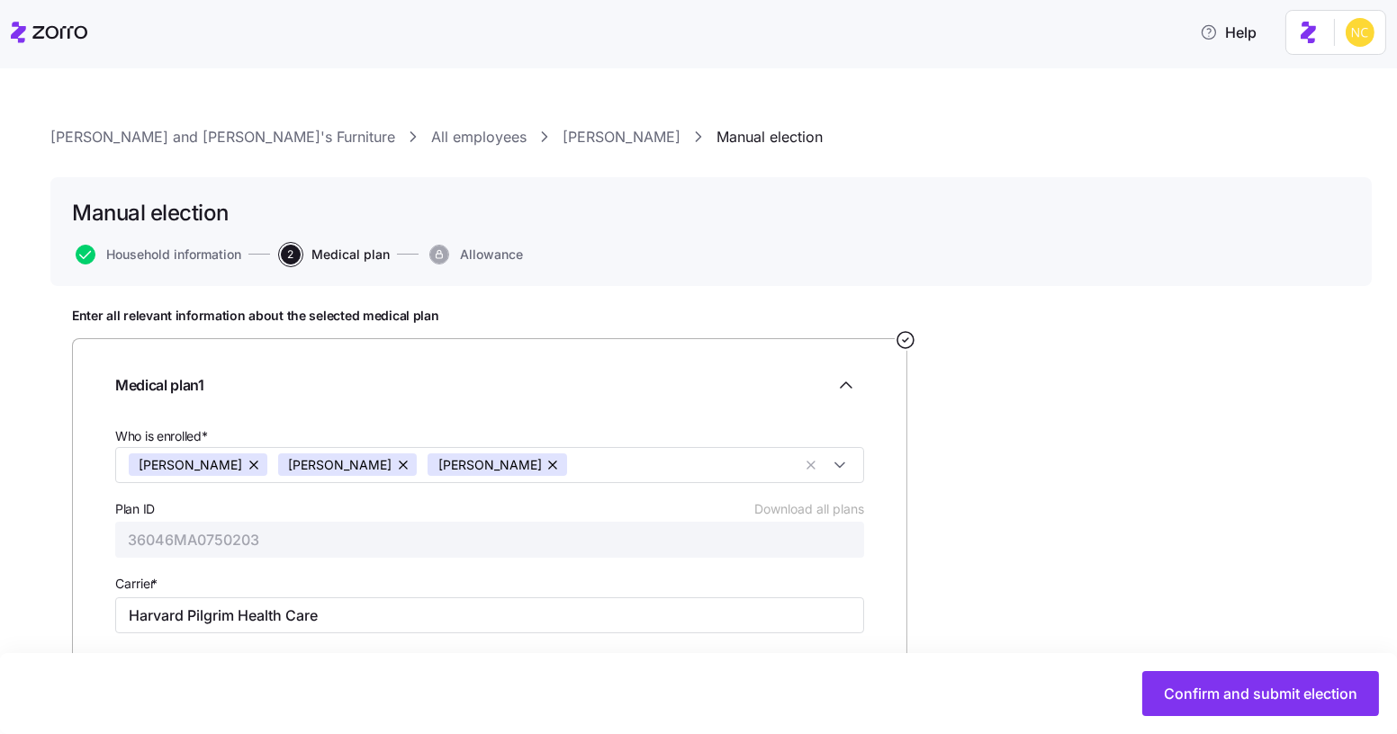
scroll to position [185, 0]
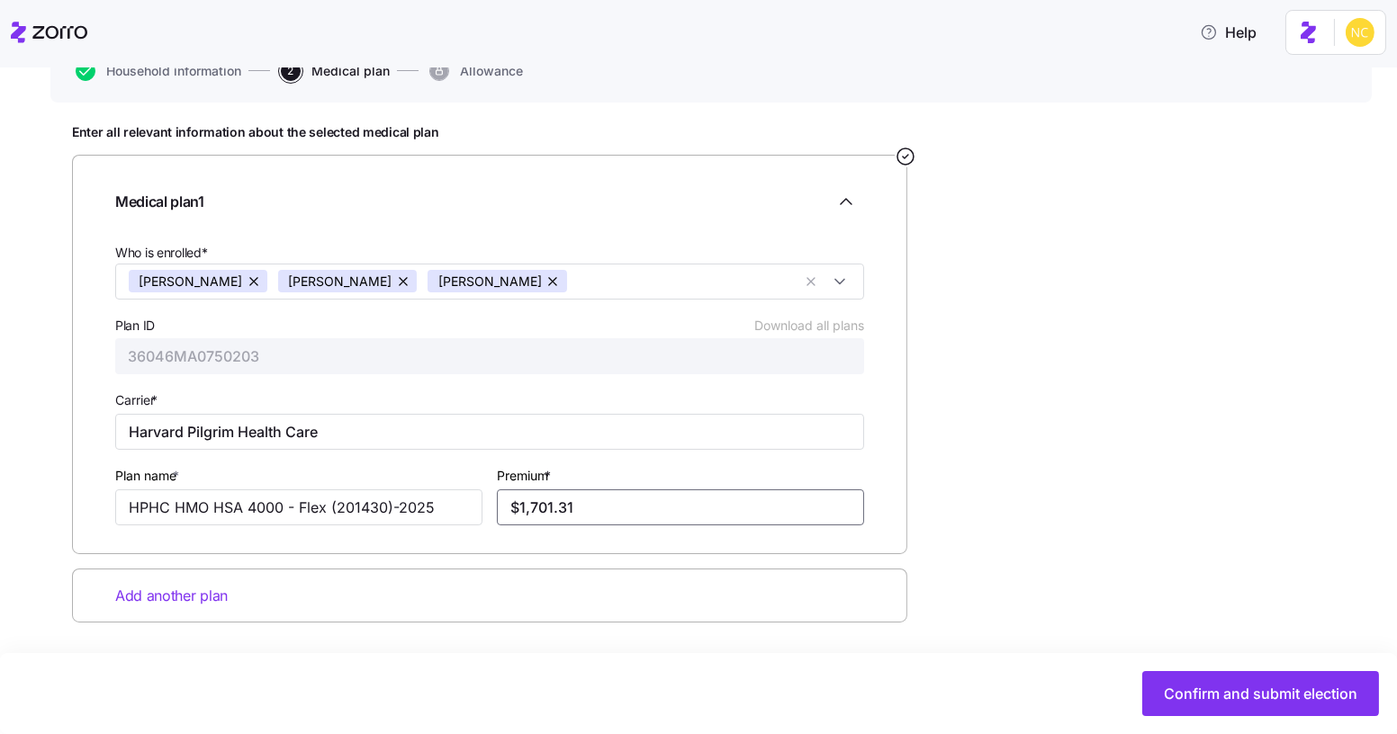
click at [715, 516] on input "$1,701.31" at bounding box center [680, 508] width 367 height 36
type input "Harvard Pilgrim"
type input "HMO HSA 4000 - Flex"
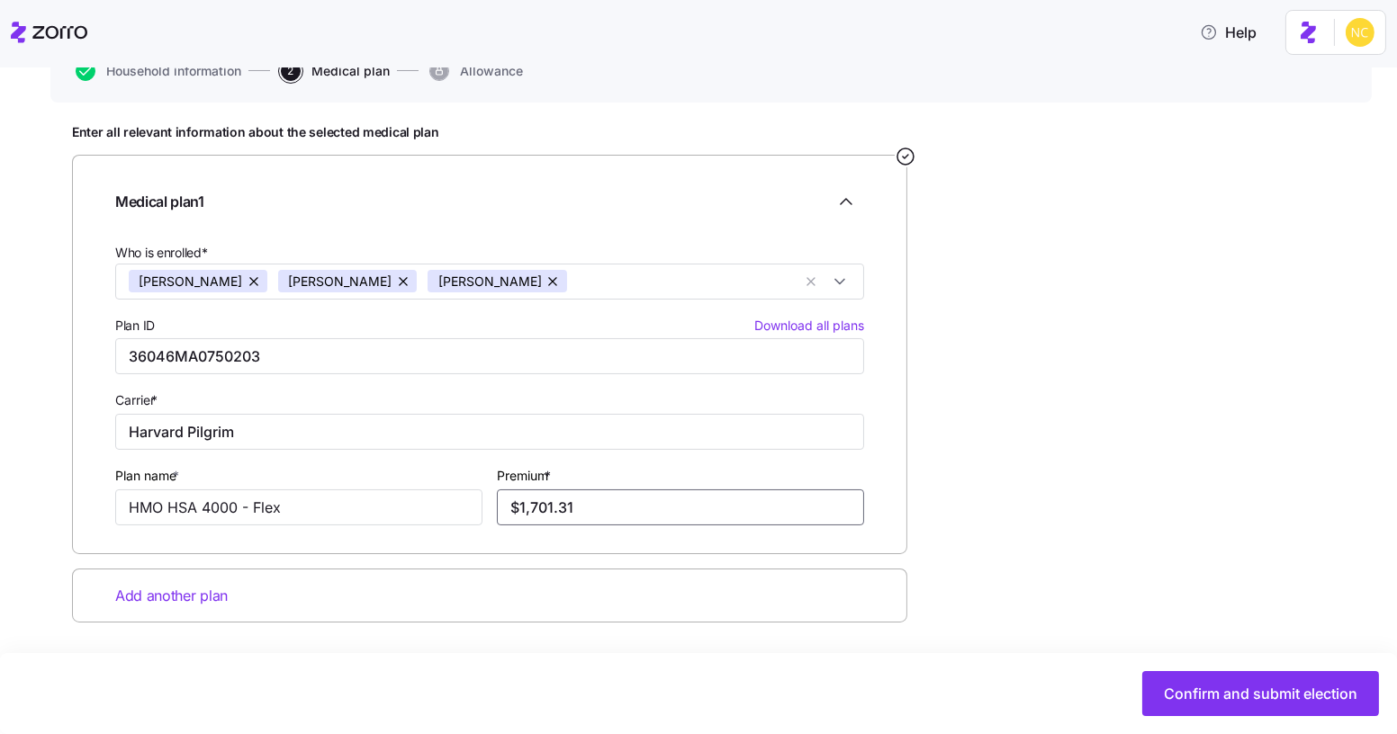
drag, startPoint x: 628, startPoint y: 504, endPoint x: 495, endPoint y: 504, distance: 133.2
click at [495, 504] on div "Premium * $1,701.31" at bounding box center [681, 495] width 382 height 76
type input "$1,642.68"
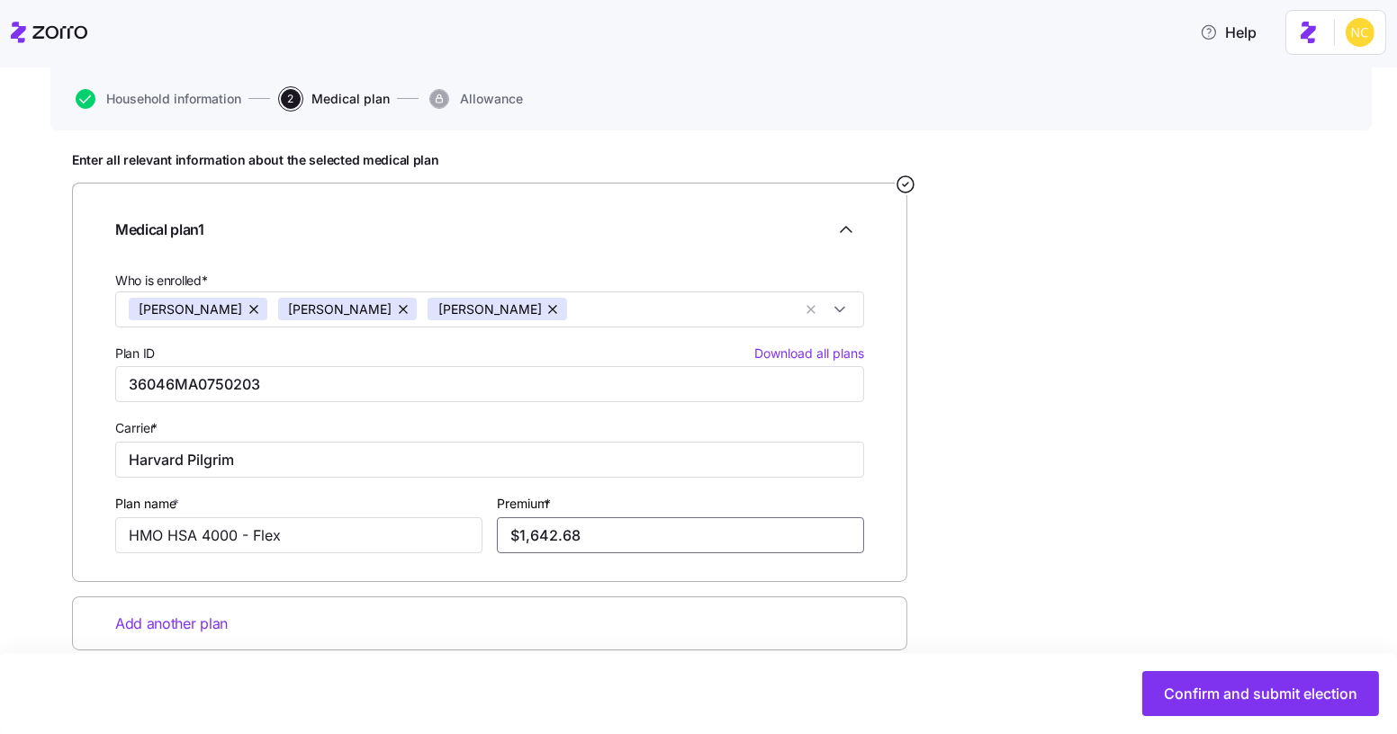
scroll to position [157, 0]
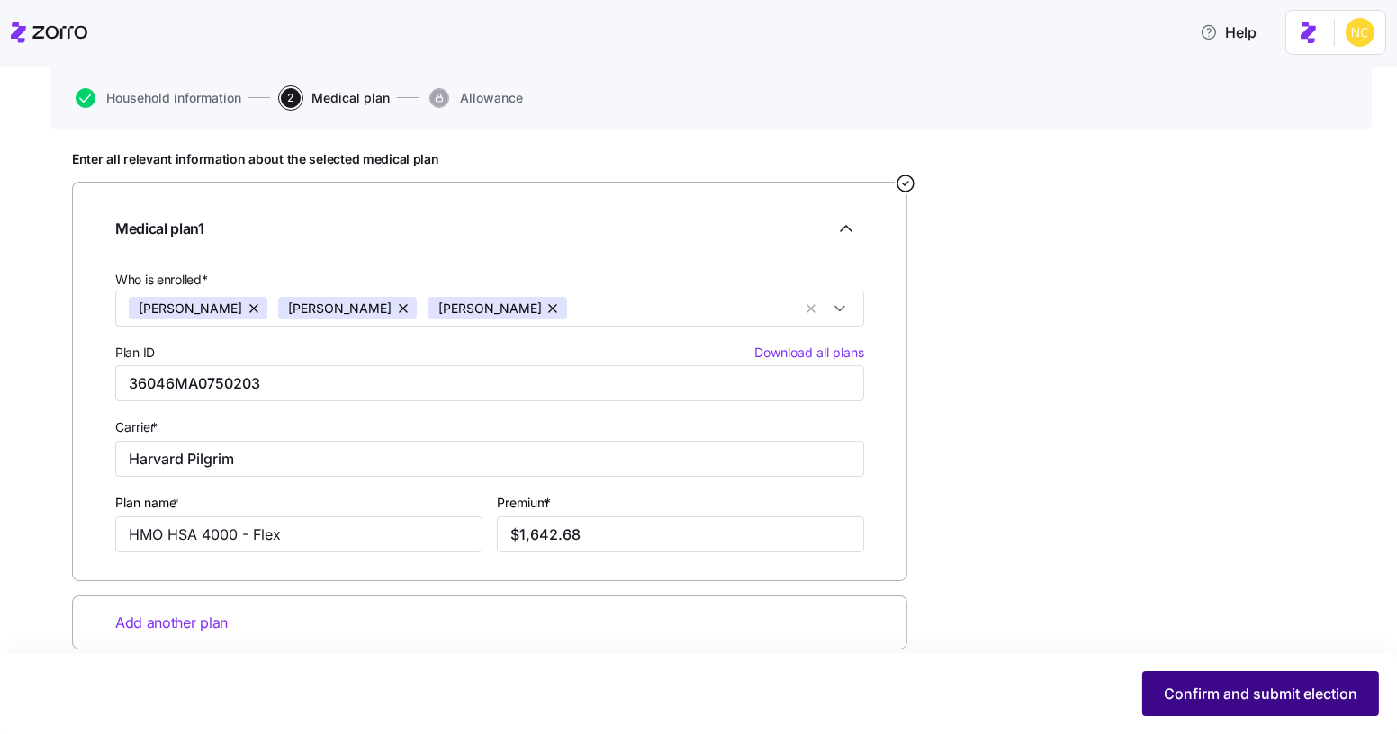
click at [1225, 687] on span "Confirm and submit election" at bounding box center [1260, 694] width 193 height 22
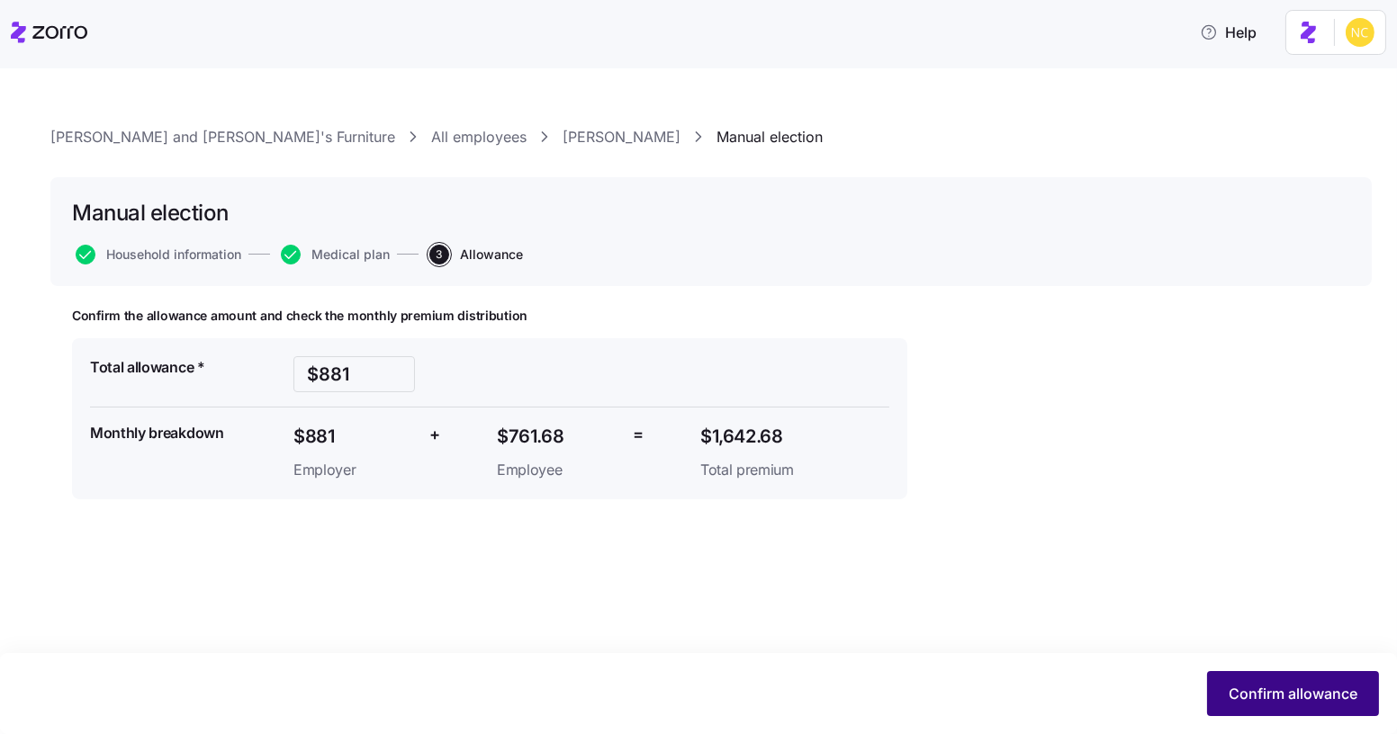
click at [1266, 694] on span "Confirm allowance" at bounding box center [1292, 694] width 129 height 22
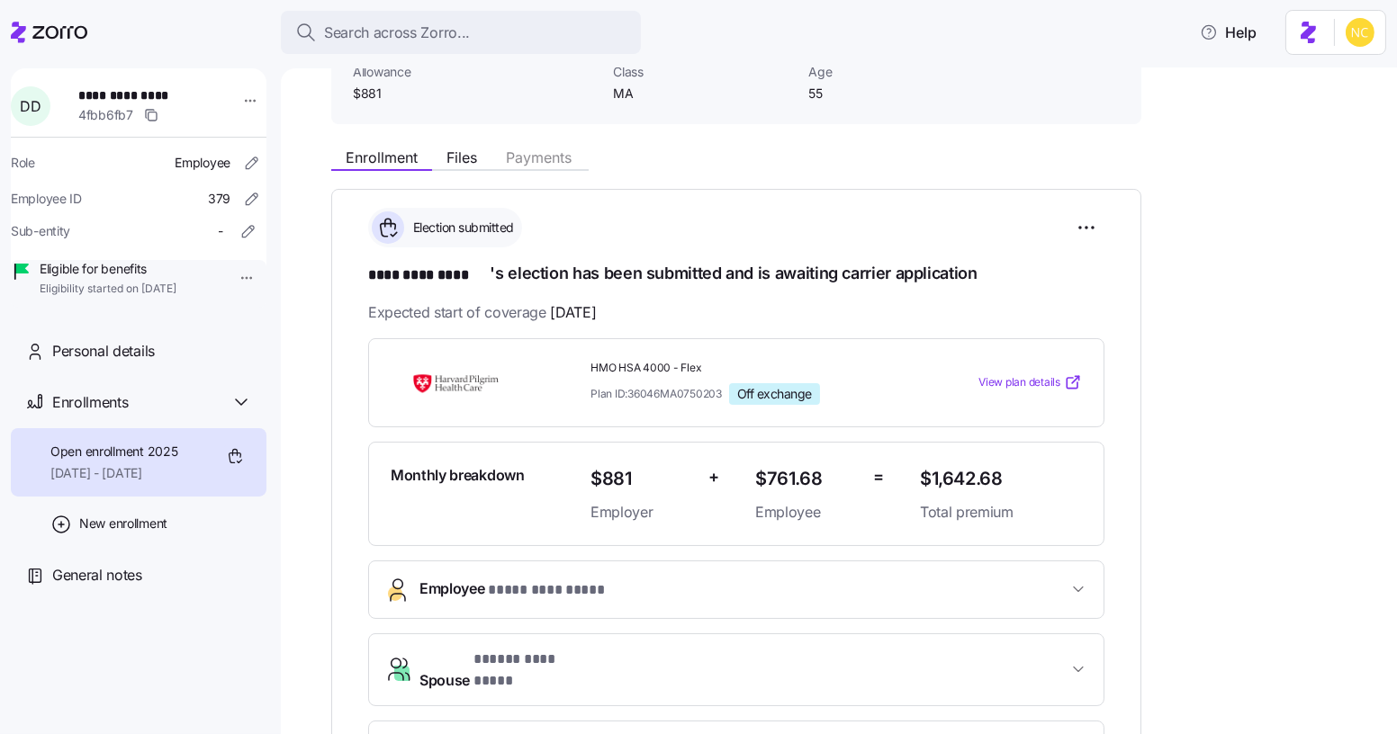
scroll to position [141, 0]
click at [452, 162] on span "Files" at bounding box center [461, 159] width 31 height 14
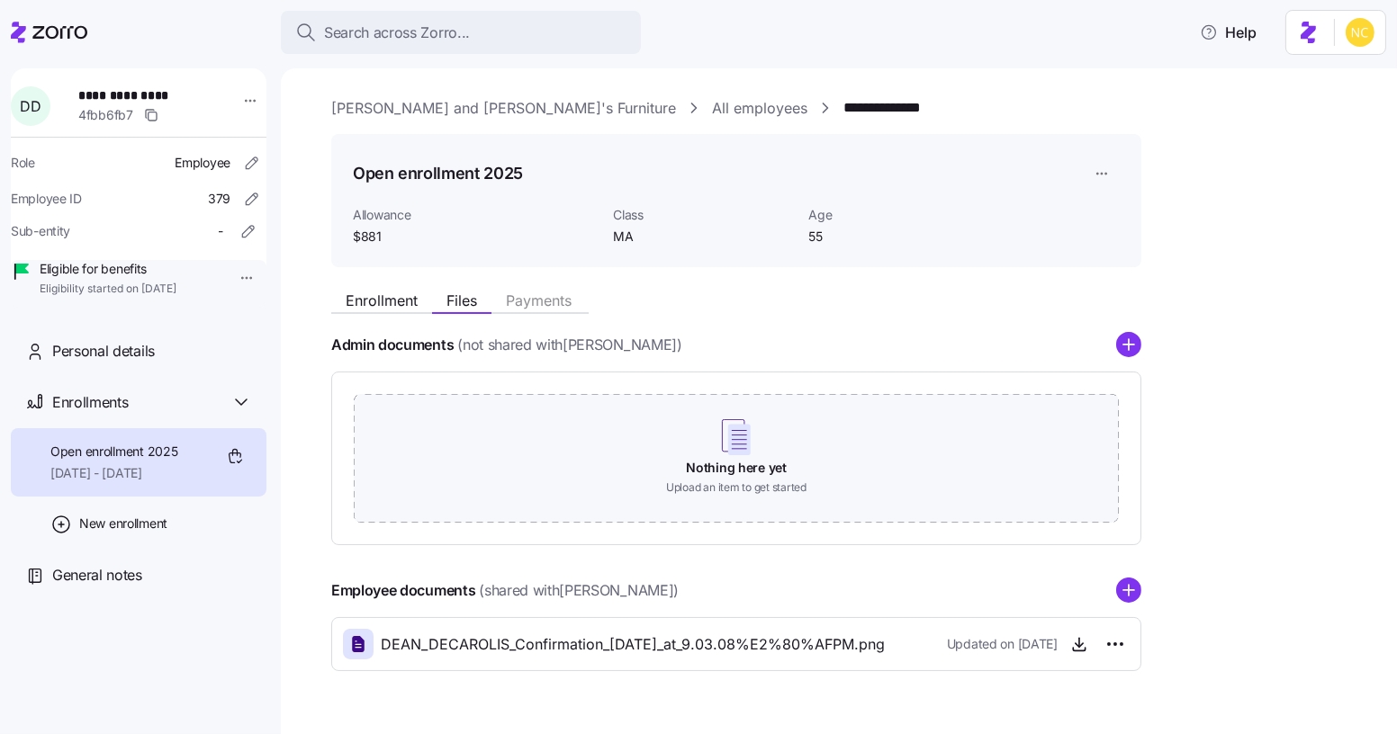
scroll to position [44, 0]
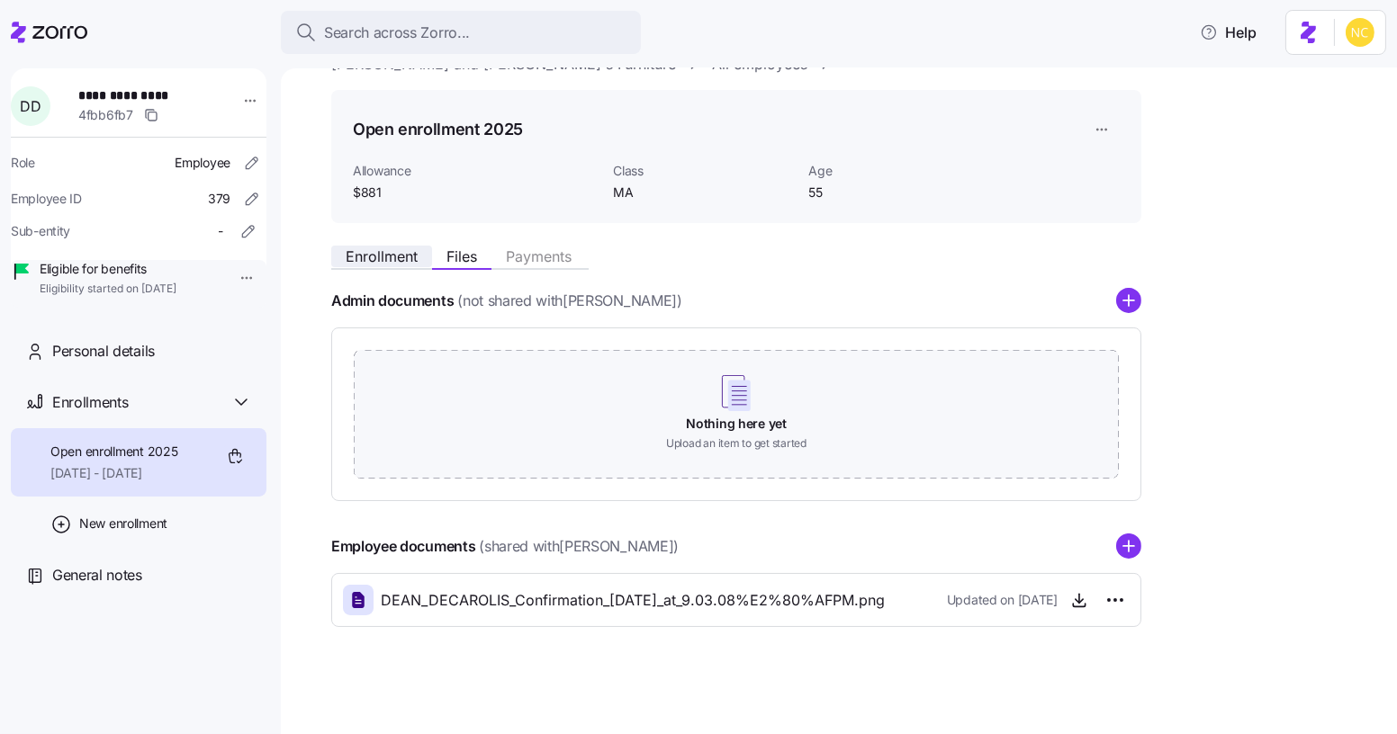
click at [391, 262] on span "Enrollment" at bounding box center [382, 256] width 72 height 14
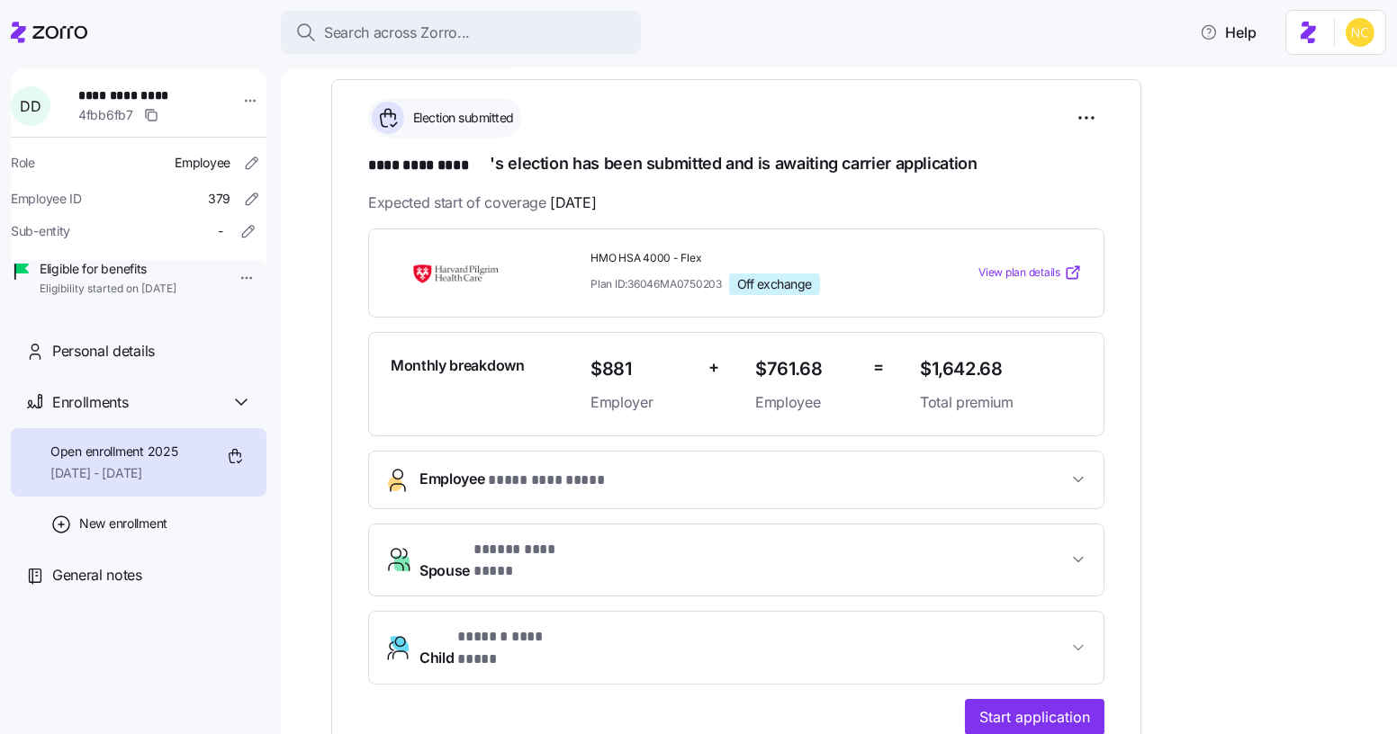
scroll to position [253, 0]
click at [1027, 706] on span "Start application" at bounding box center [1034, 717] width 111 height 22
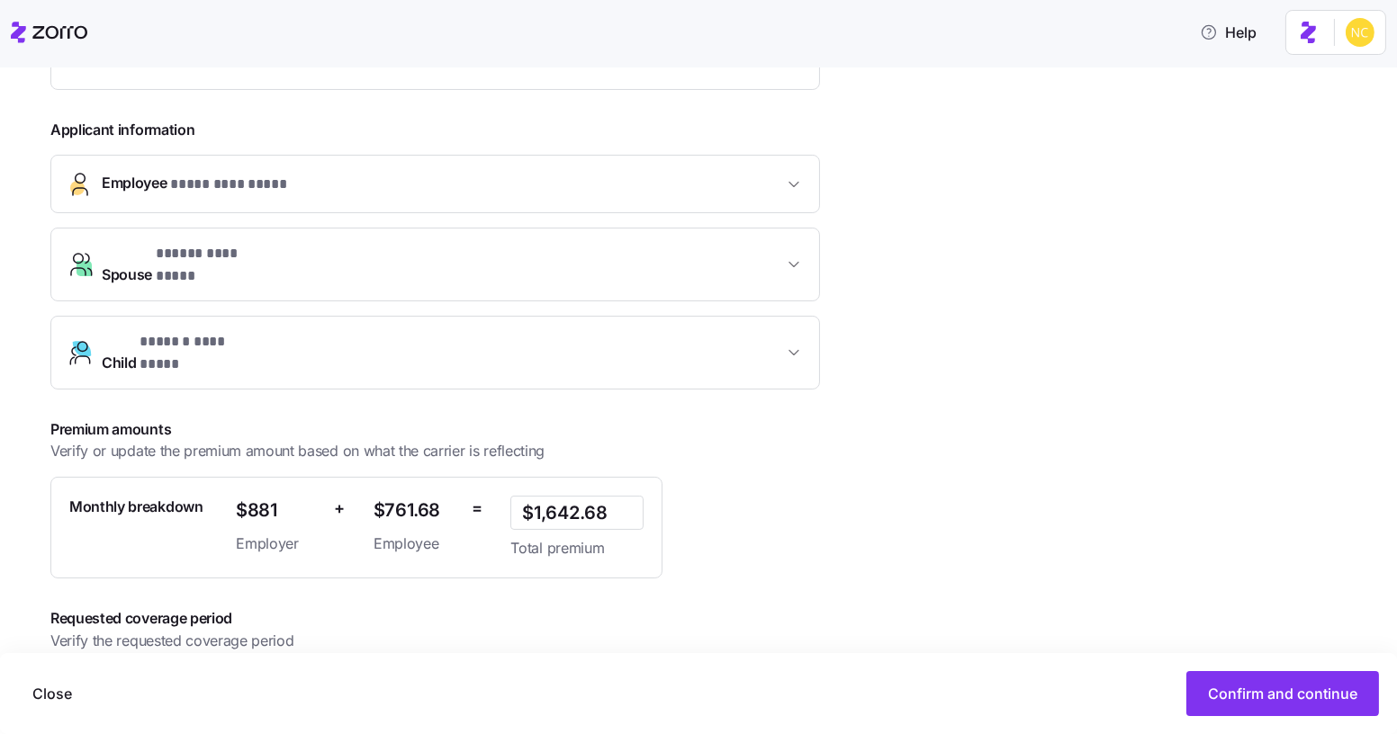
scroll to position [419, 0]
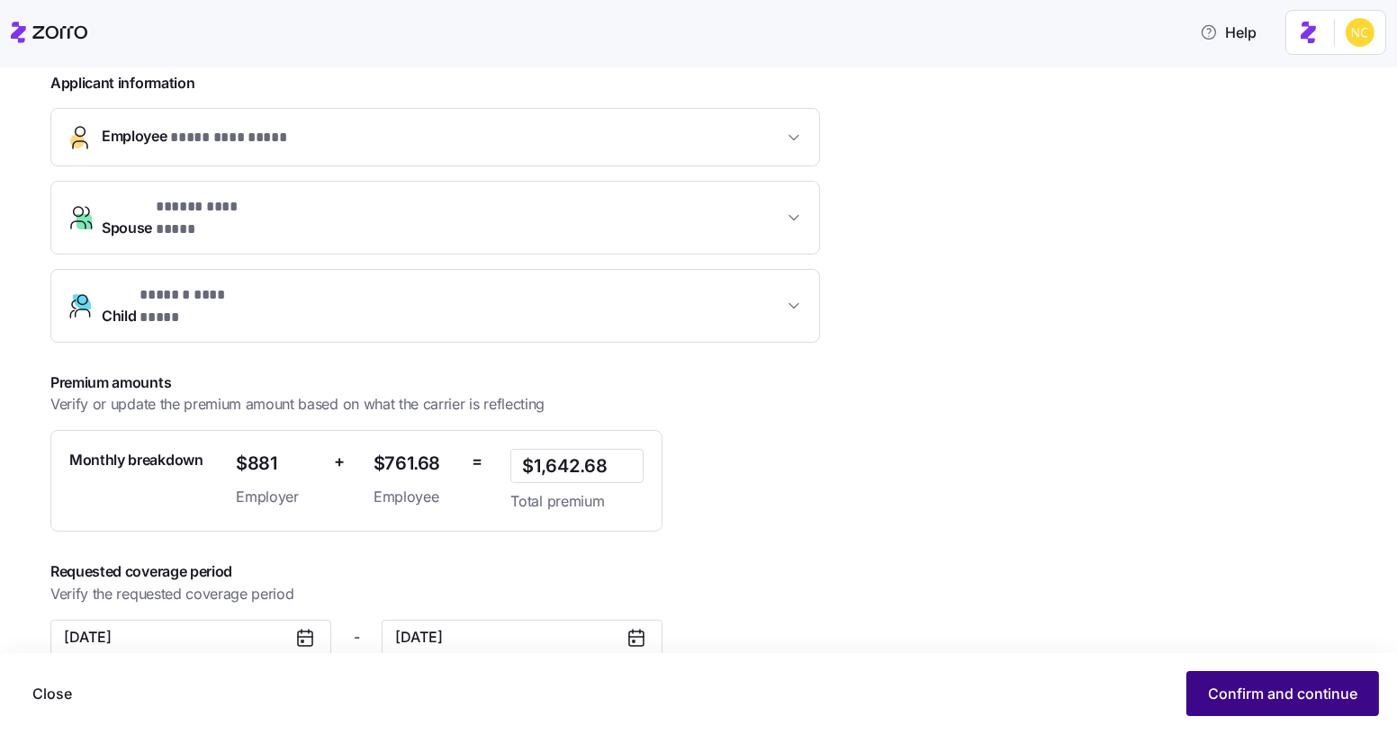
click at [1263, 683] on button "Confirm and continue" at bounding box center [1282, 693] width 193 height 45
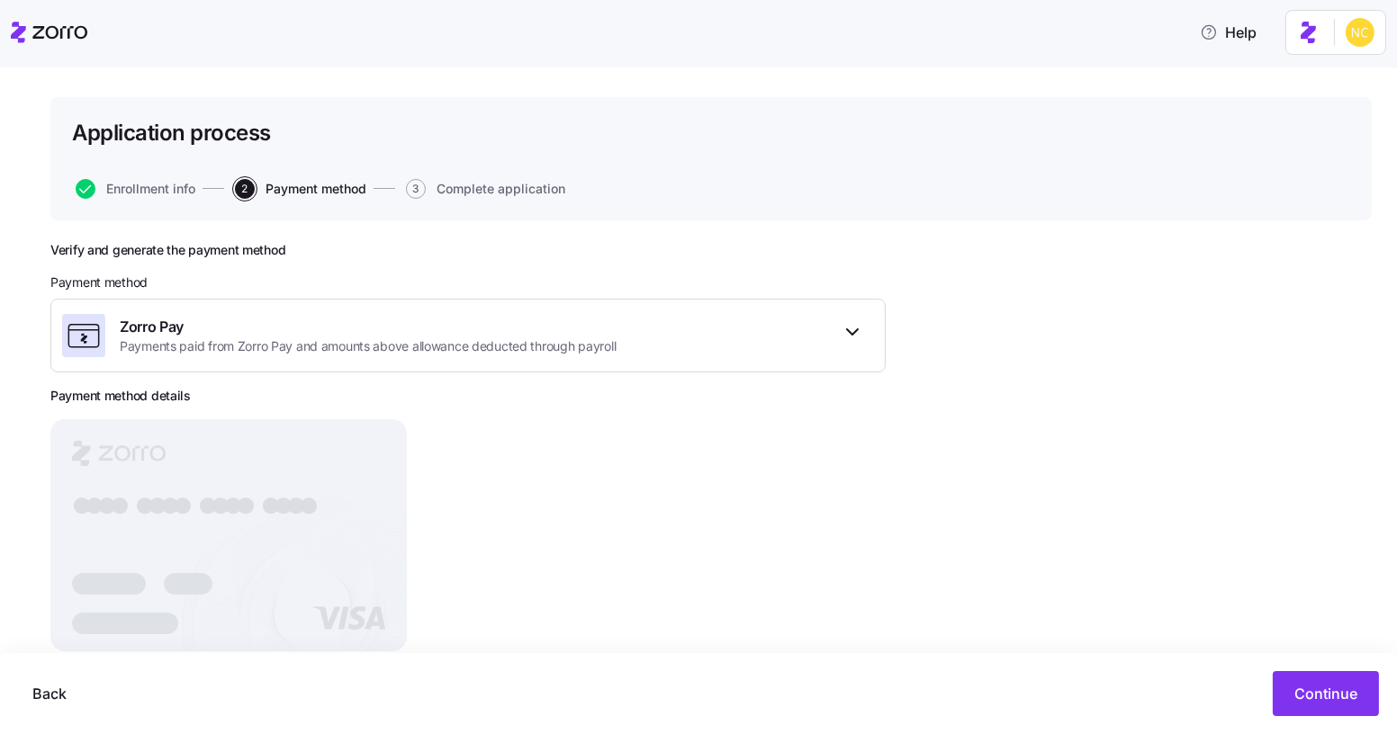
scroll to position [121, 0]
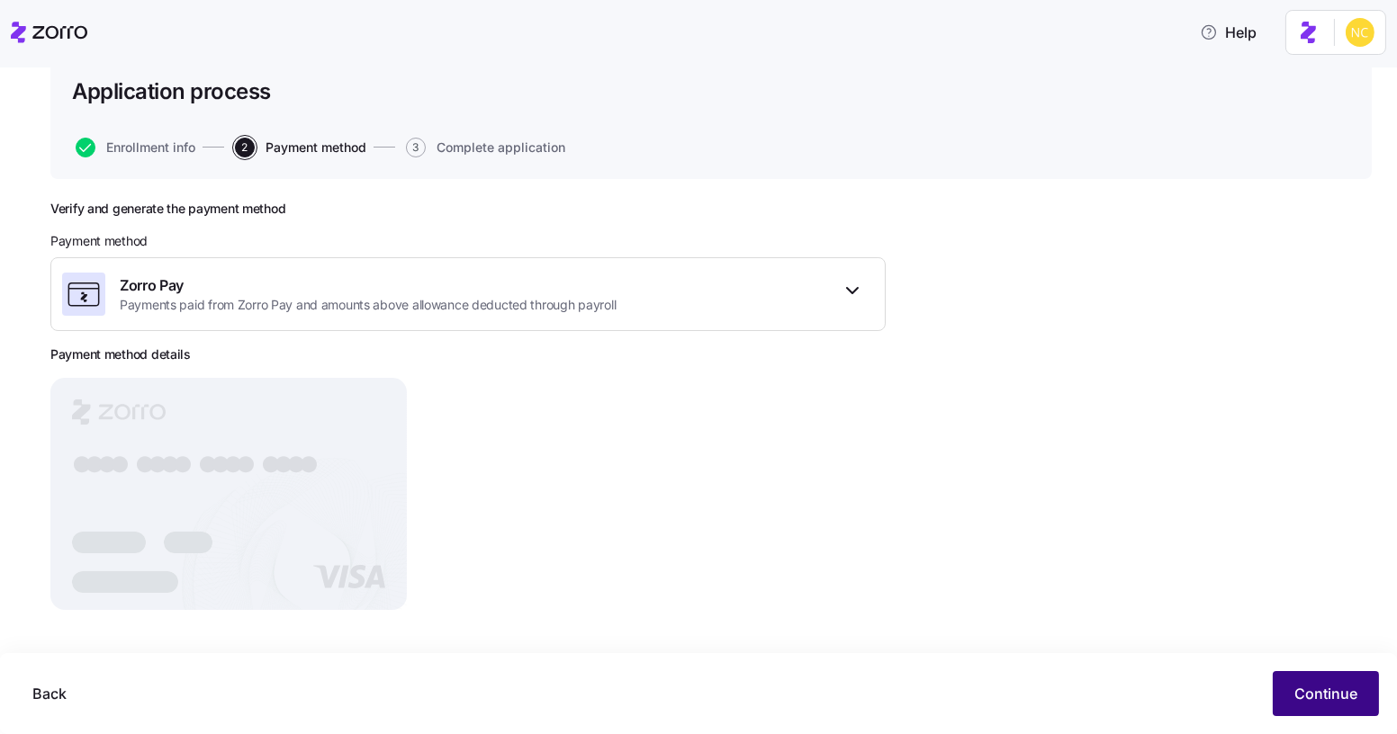
click at [1327, 697] on span "Continue" at bounding box center [1325, 694] width 63 height 22
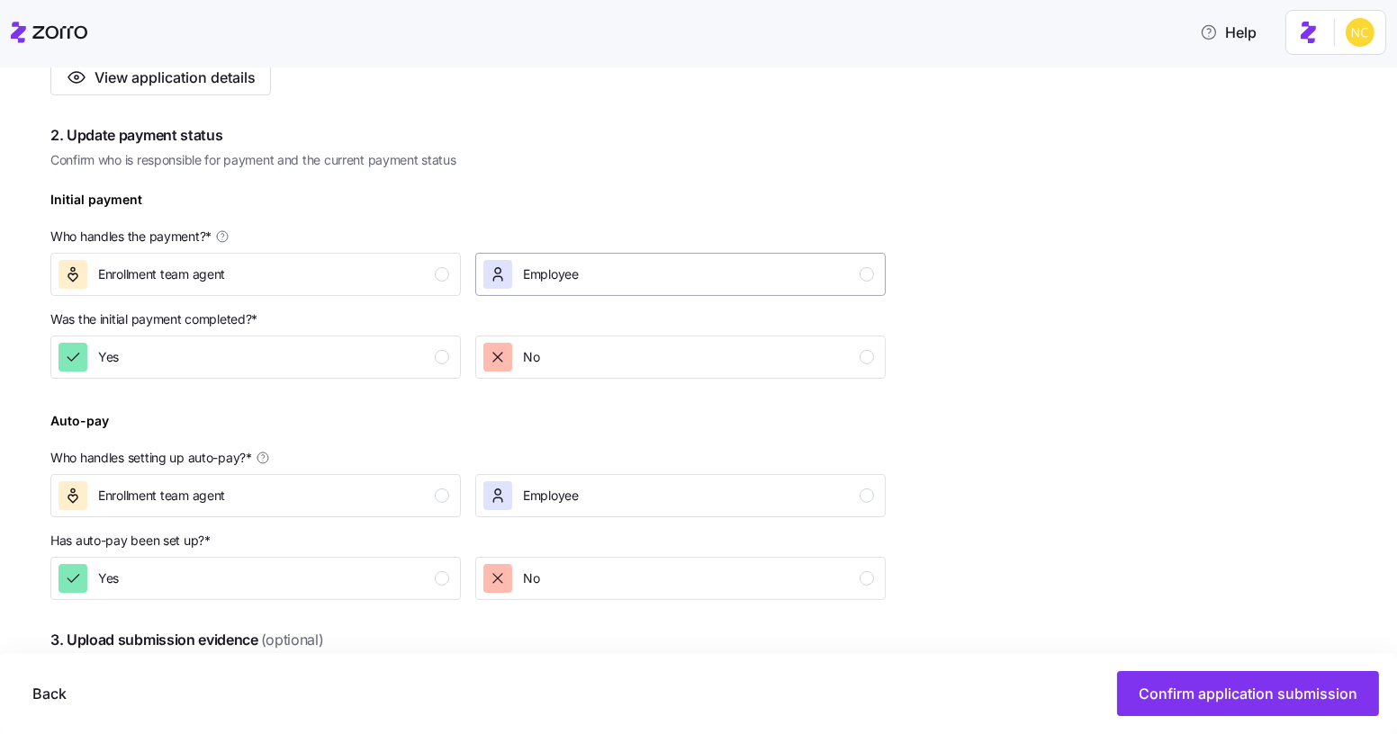
scroll to position [453, 0]
click at [346, 270] on div "Enrollment team agent" at bounding box center [253, 274] width 391 height 29
click at [329, 356] on div "Yes" at bounding box center [253, 357] width 391 height 29
click at [321, 552] on p "Has auto-pay been set up? *" at bounding box center [467, 544] width 835 height 25
click at [324, 568] on div "Yes" at bounding box center [253, 578] width 391 height 29
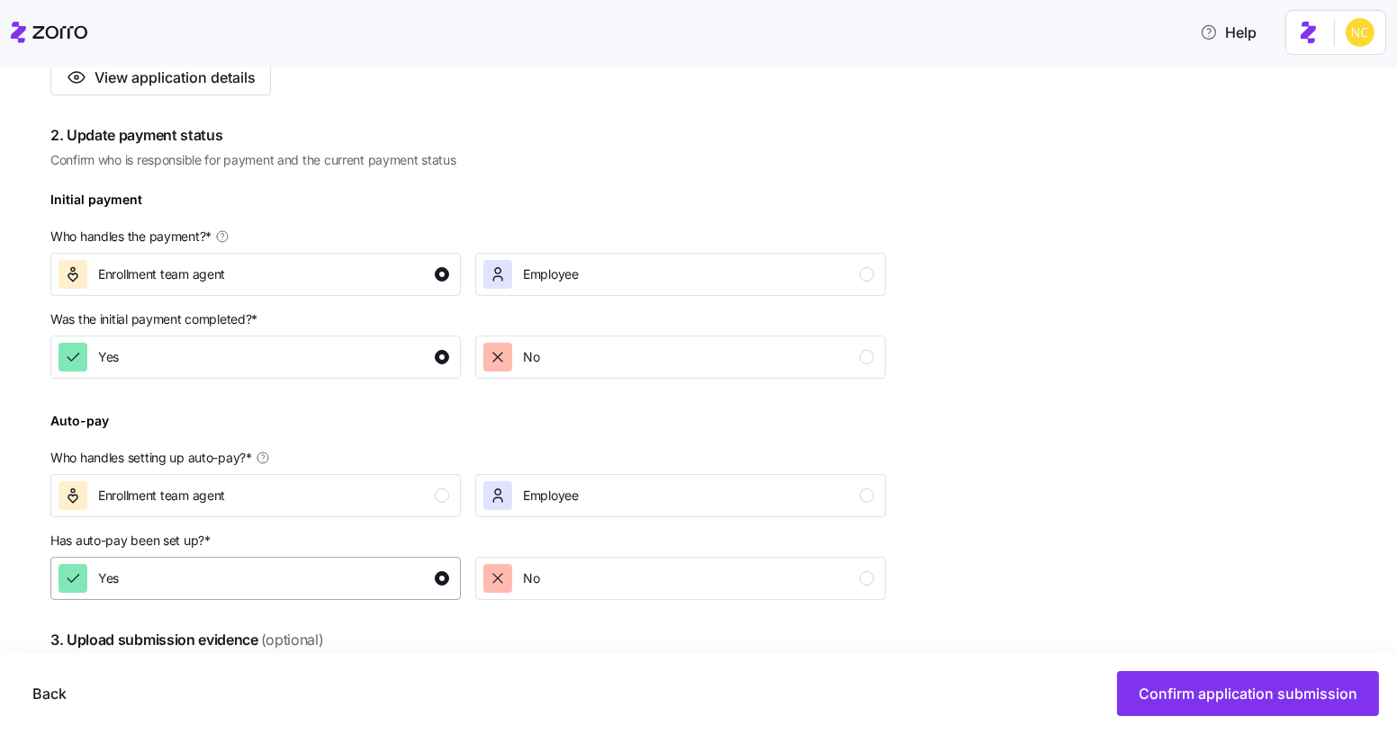
click at [324, 568] on div "Yes" at bounding box center [253, 578] width 391 height 29
click at [329, 491] on div "Enrollment team agent" at bounding box center [253, 495] width 391 height 29
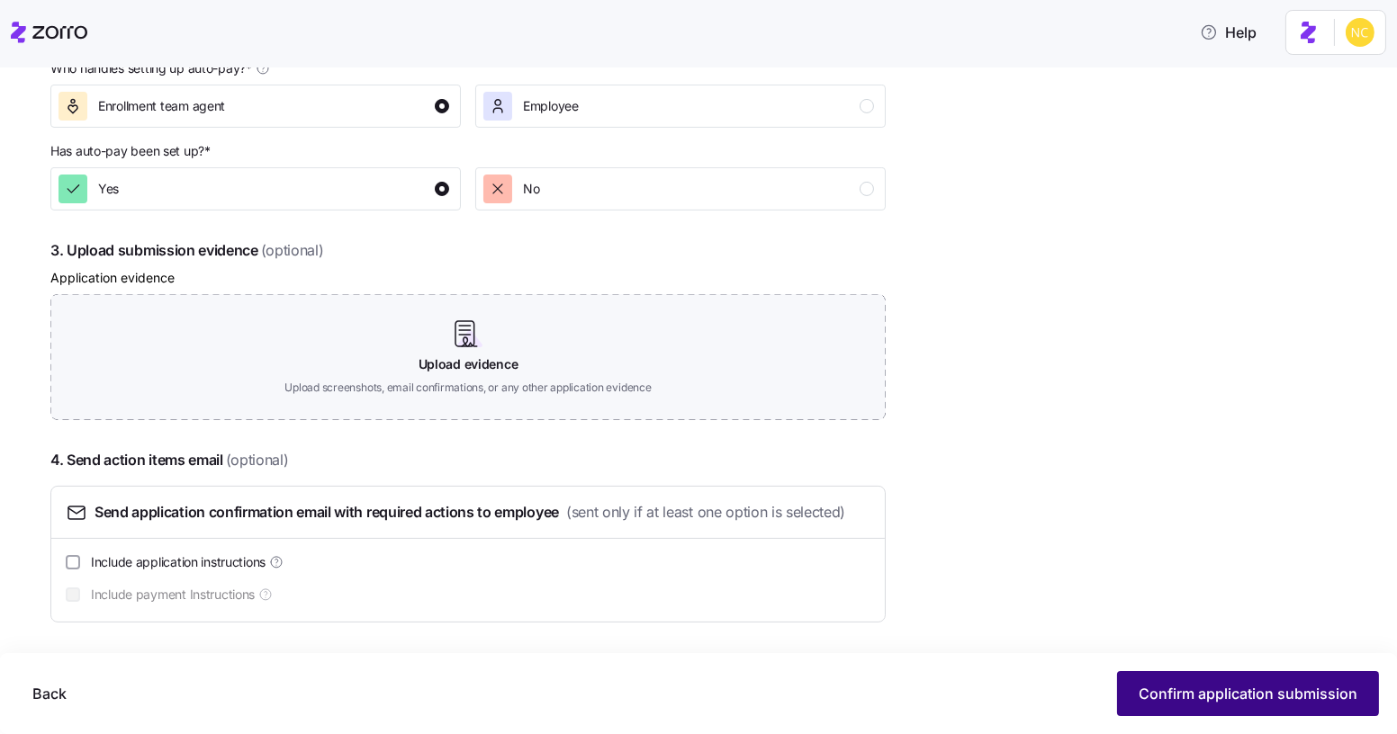
click at [1222, 681] on button "Confirm application submission" at bounding box center [1248, 693] width 262 height 45
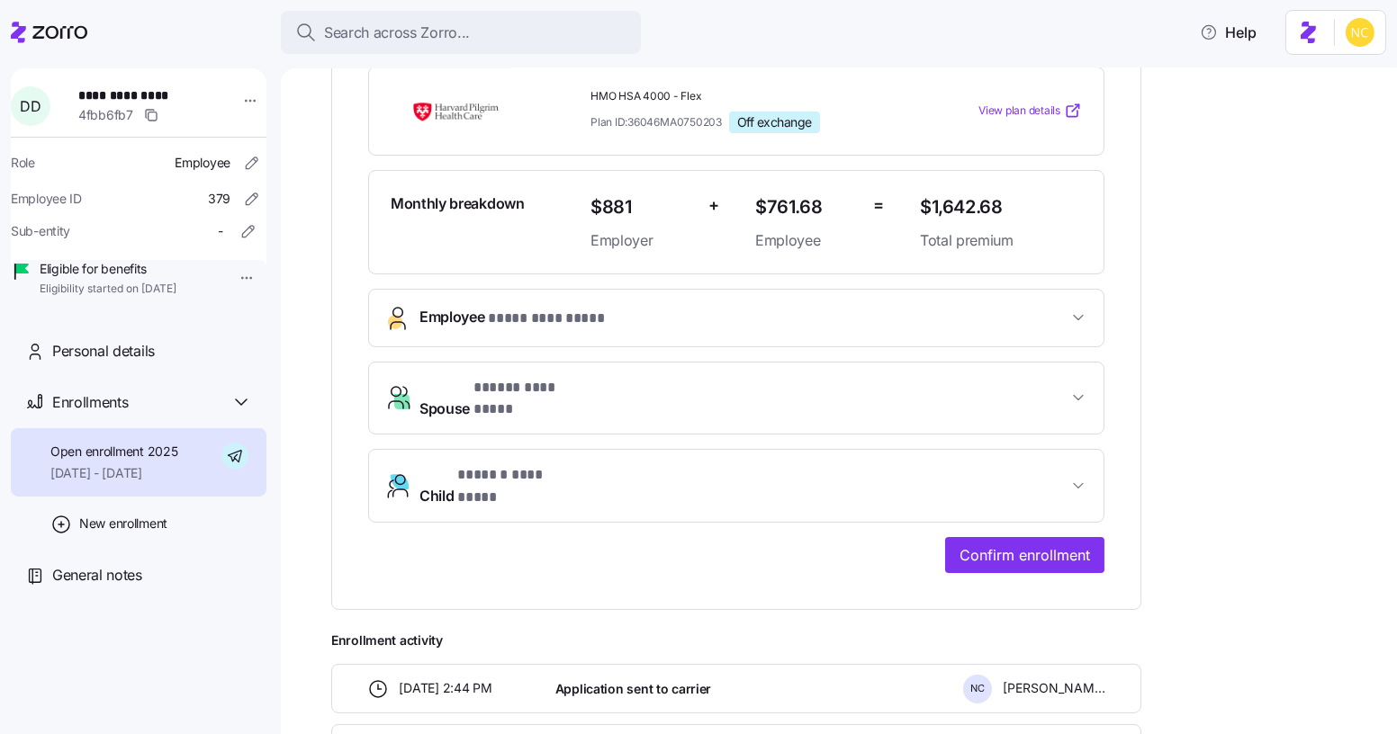
scroll to position [417, 0]
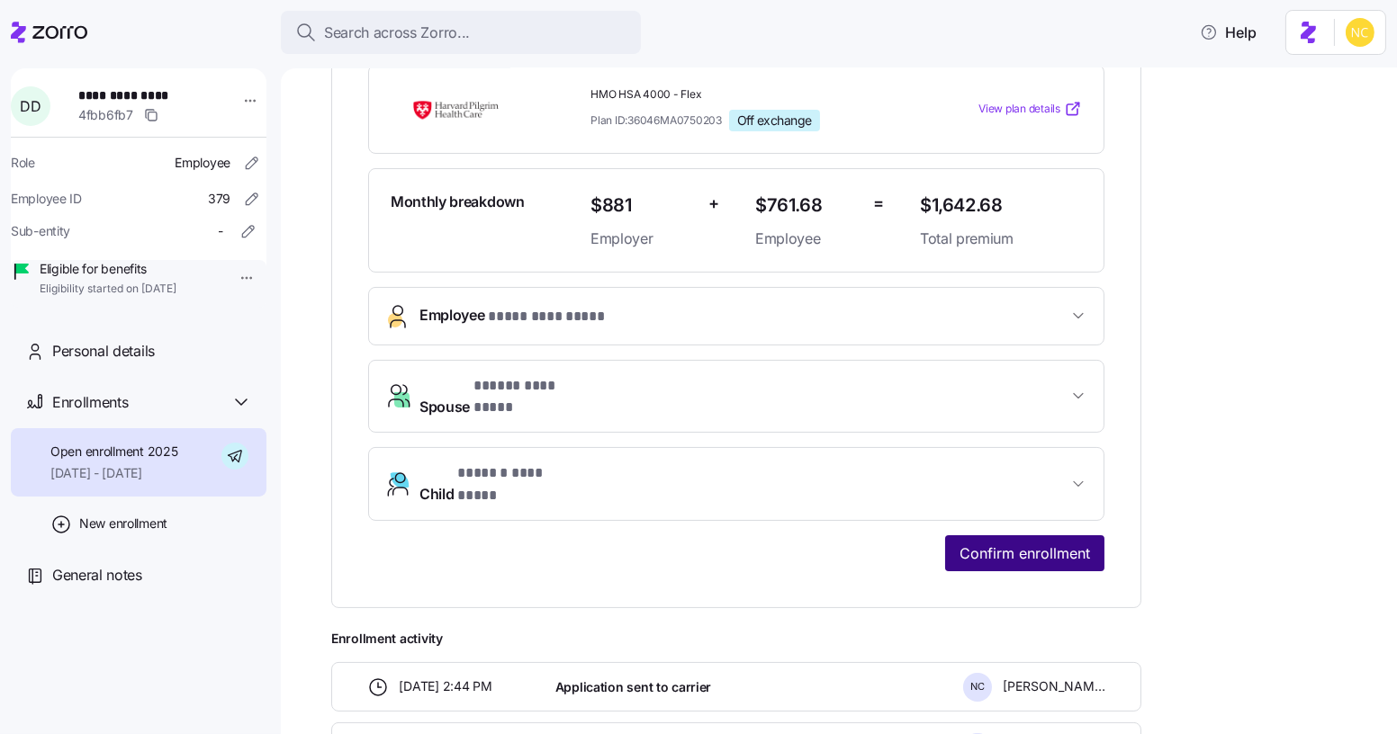
click at [1007, 543] on span "Confirm enrollment" at bounding box center [1024, 554] width 130 height 22
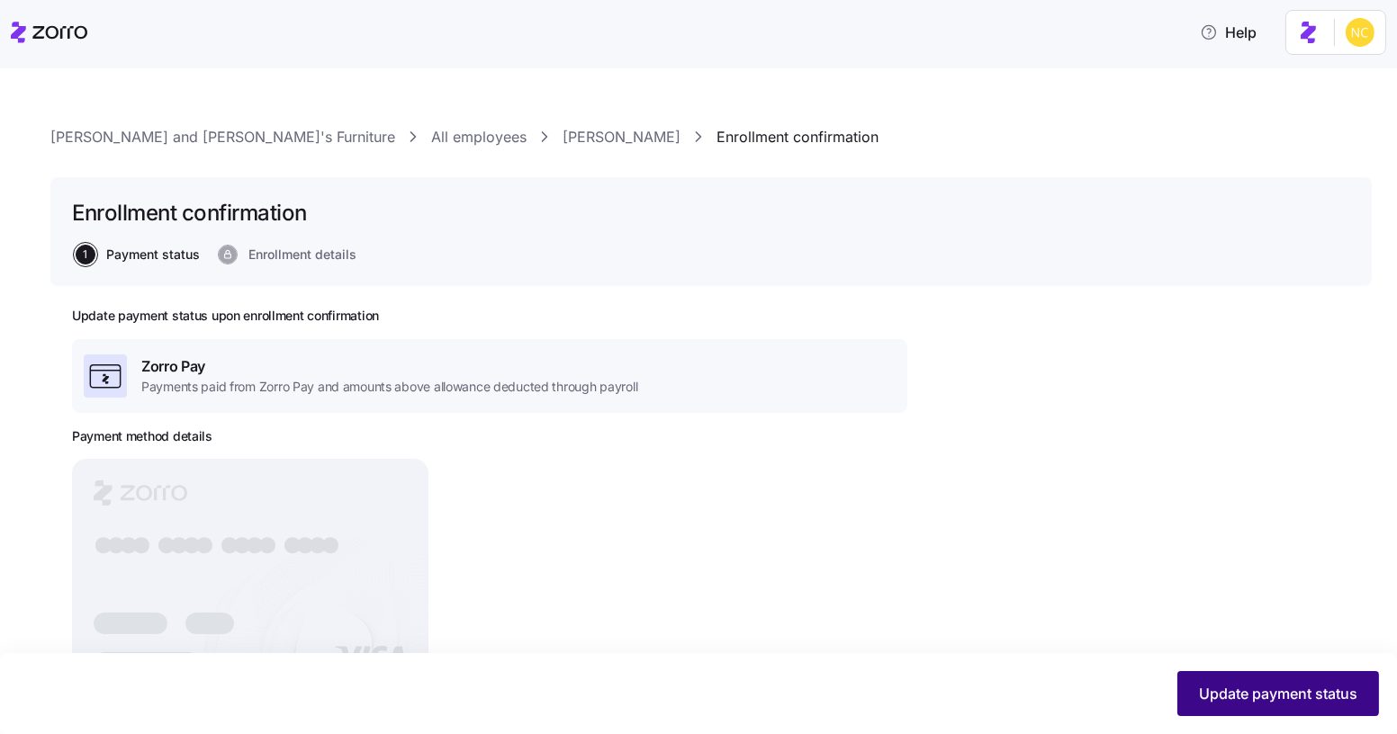
click at [1229, 689] on span "Update payment status" at bounding box center [1278, 694] width 158 height 22
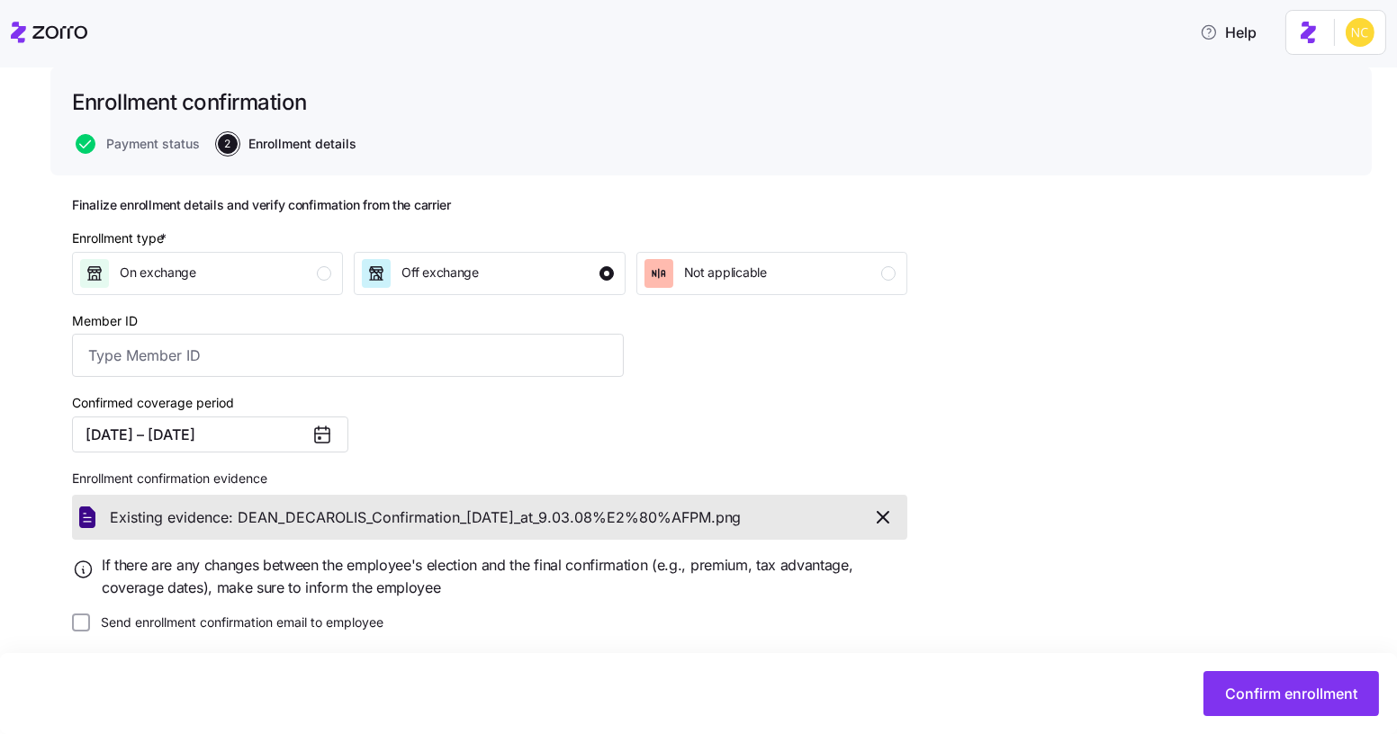
scroll to position [121, 0]
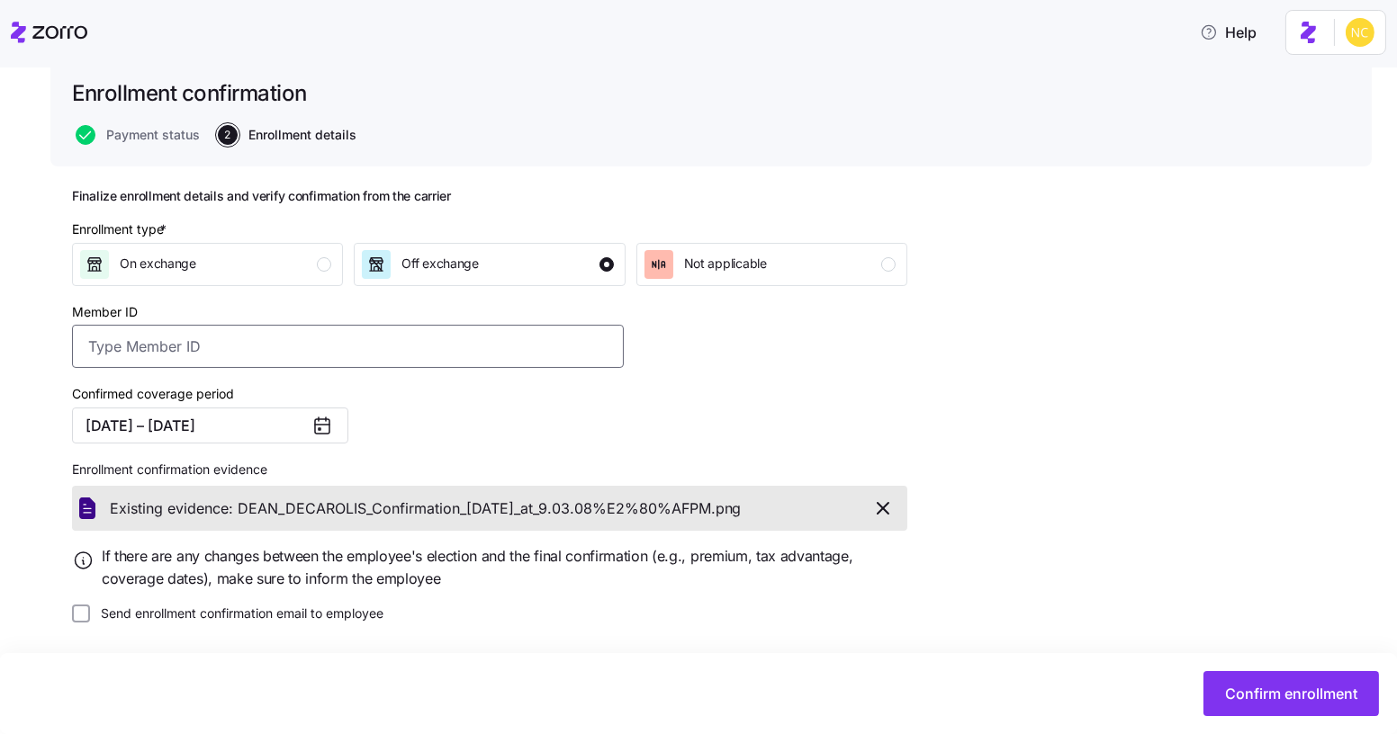
click at [245, 352] on input "Member ID" at bounding box center [348, 346] width 552 height 43
paste input "695600"
drag, startPoint x: 120, startPoint y: 356, endPoint x: 62, endPoint y: 352, distance: 57.8
click at [62, 352] on div "Bernie and Phyl's Furniture All employees DEAN DECAROLIS Enrollment confirmatio…" at bounding box center [710, 359] width 1321 height 706
type input "695600"
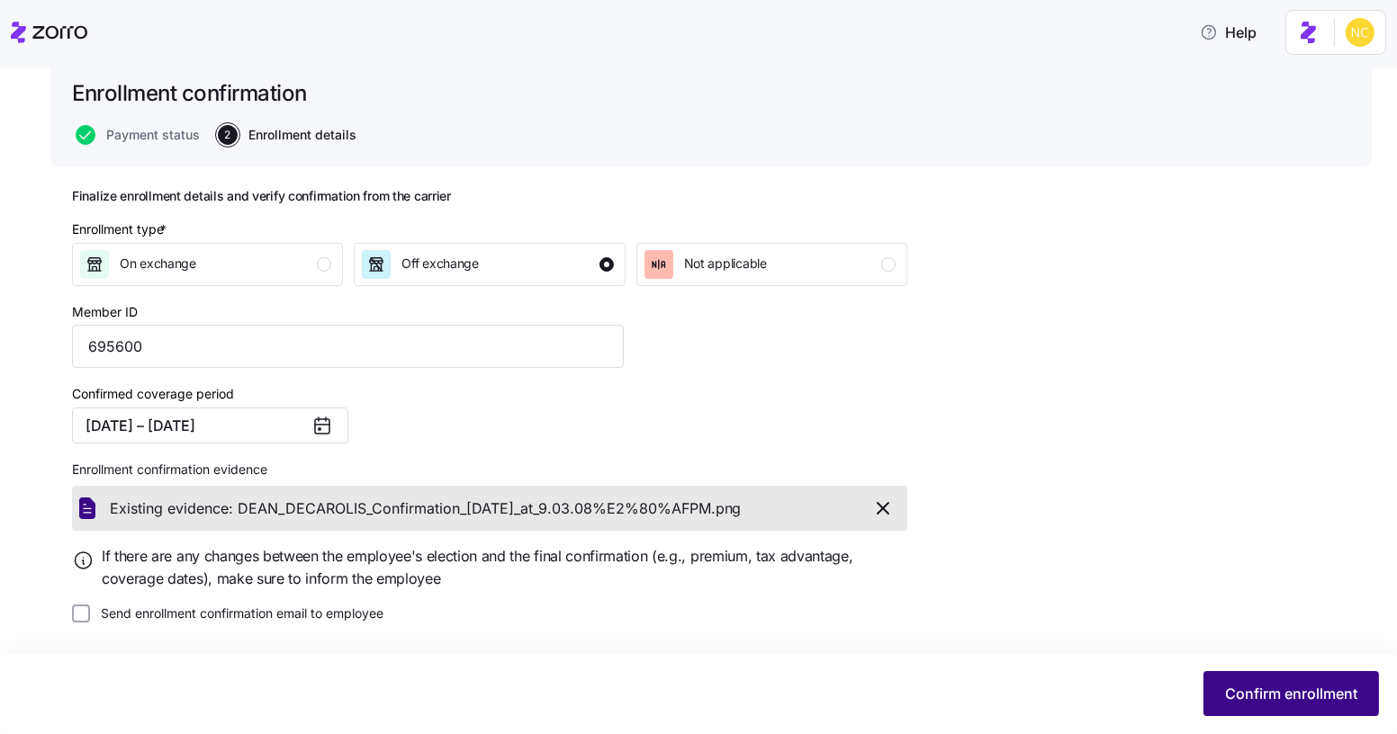
click at [1253, 700] on span "Confirm enrollment" at bounding box center [1291, 694] width 132 height 22
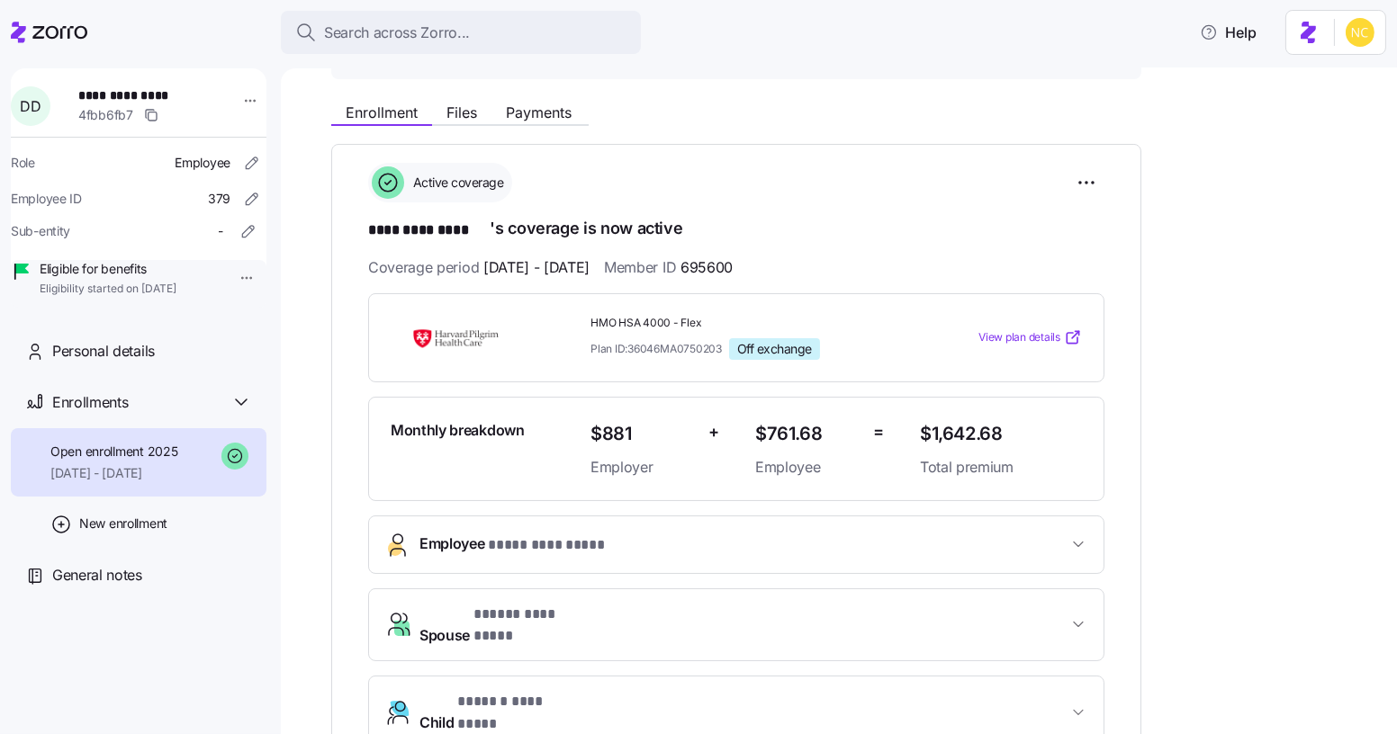
scroll to position [171, 0]
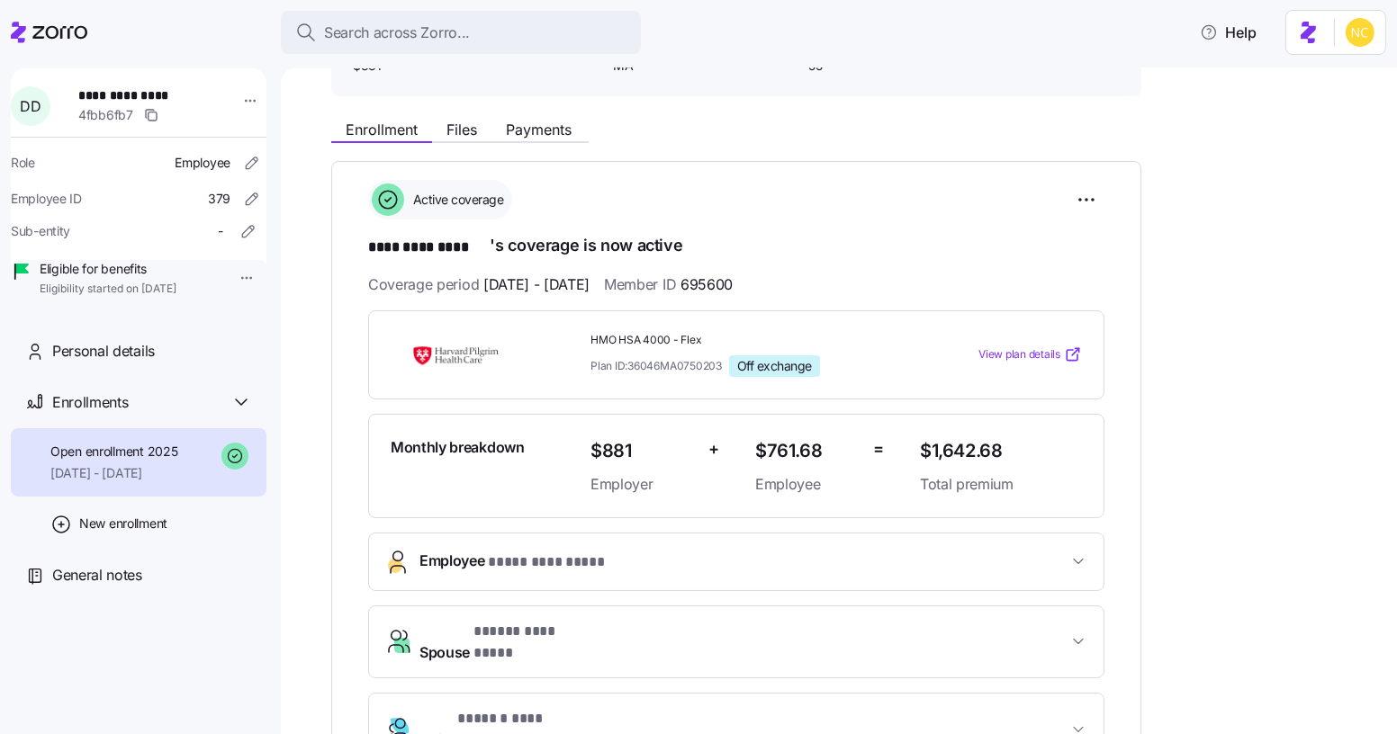
click at [513, 594] on div "**********" at bounding box center [736, 650] width 736 height 234
click at [513, 572] on button "Employee * **** ********* *" at bounding box center [736, 562] width 734 height 57
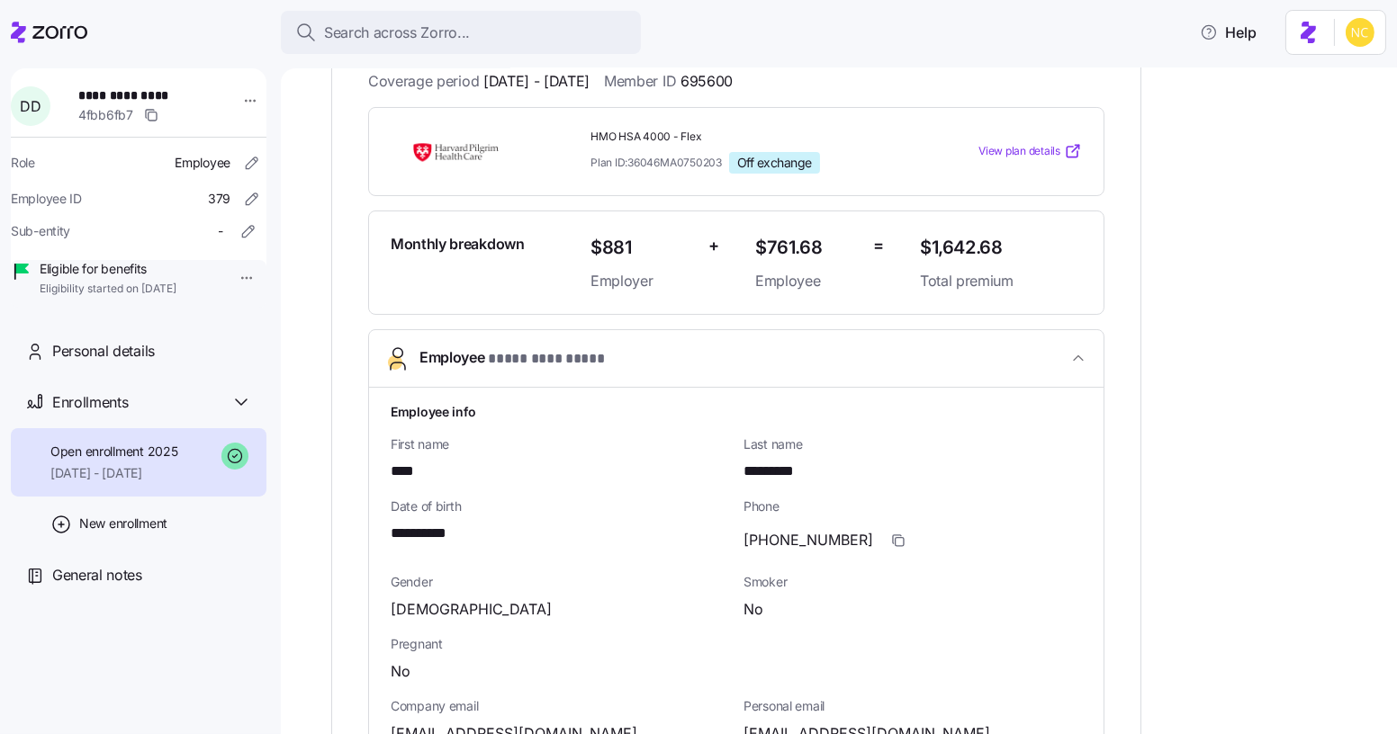
scroll to position [430, 0]
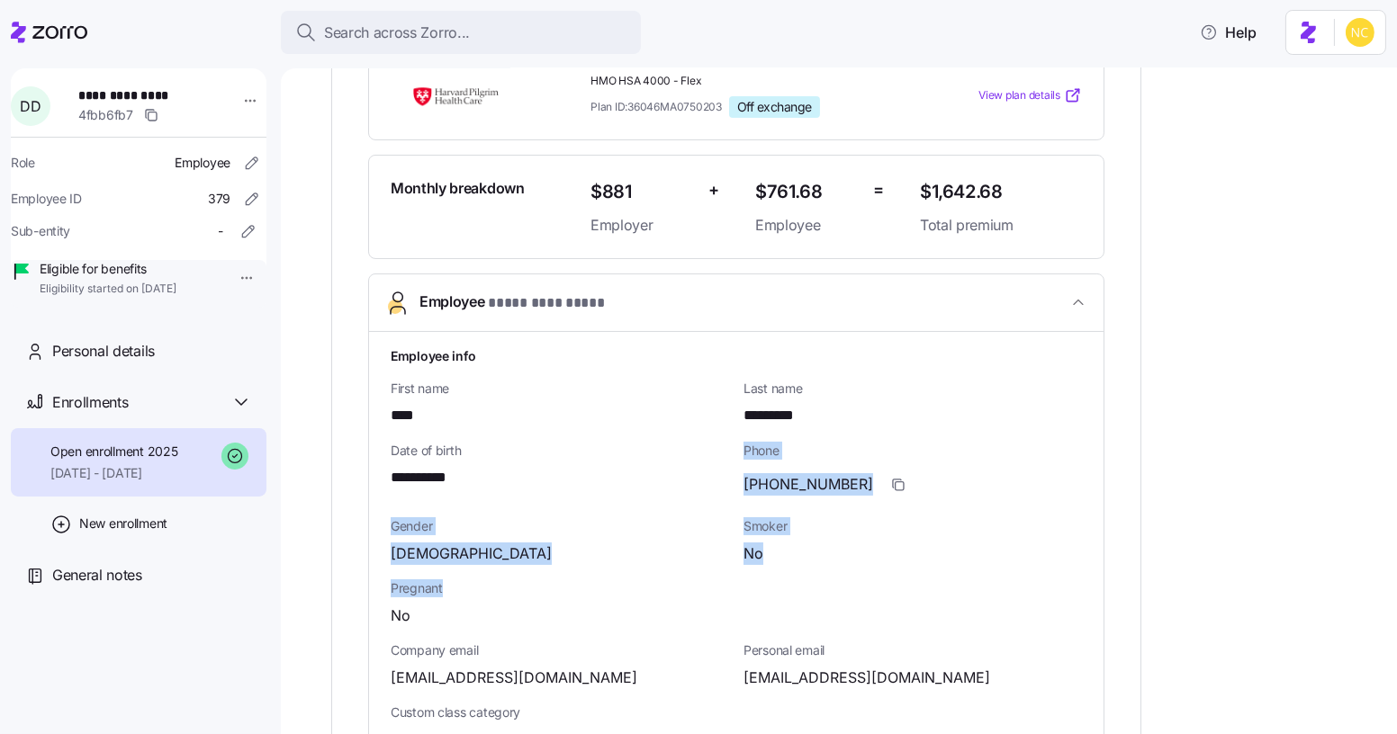
drag, startPoint x: 513, startPoint y: 572, endPoint x: 518, endPoint y: 483, distance: 89.3
click at [518, 483] on div "**********" at bounding box center [560, 478] width 338 height 22
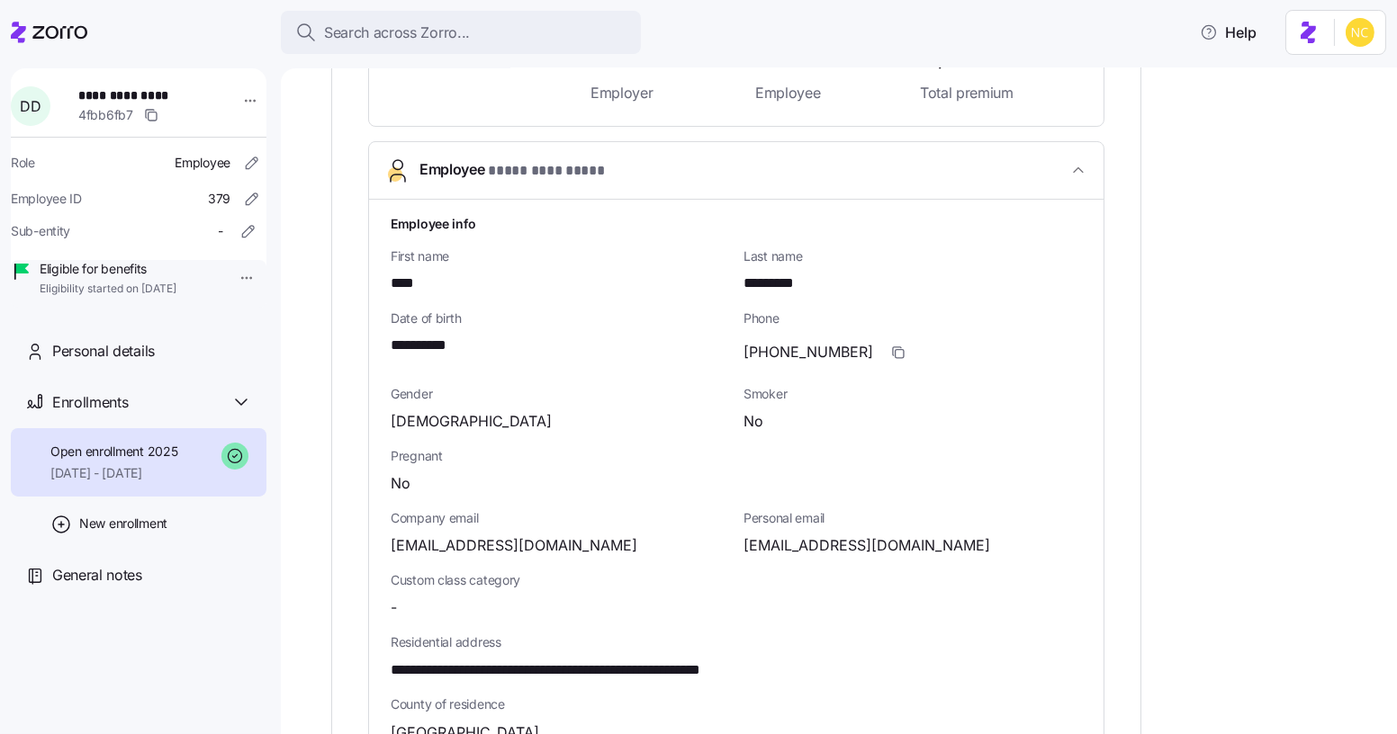
scroll to position [563, 0]
drag, startPoint x: 580, startPoint y: 545, endPoint x: 380, endPoint y: 543, distance: 199.8
click at [380, 543] on div "**********" at bounding box center [736, 657] width 734 height 916
copy span "ddecarolis@bernphyl.com"
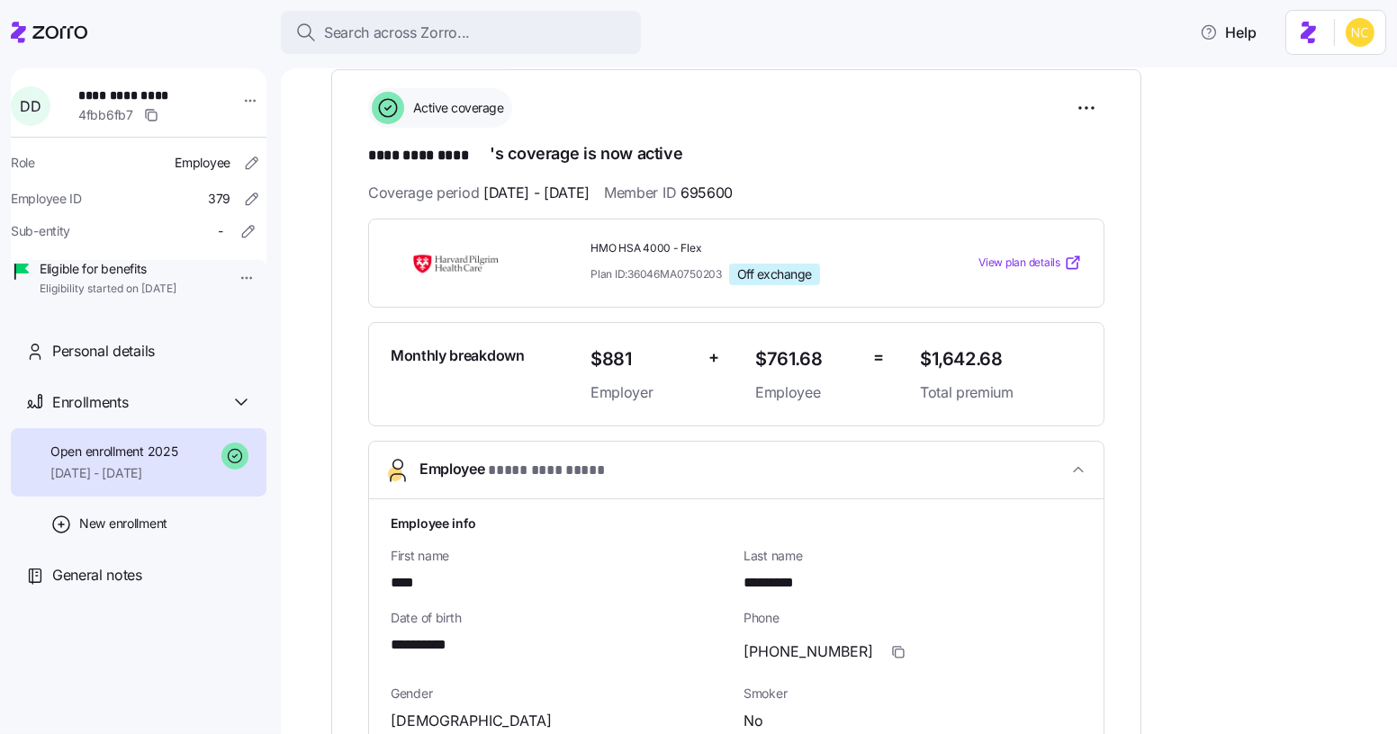
scroll to position [0, 0]
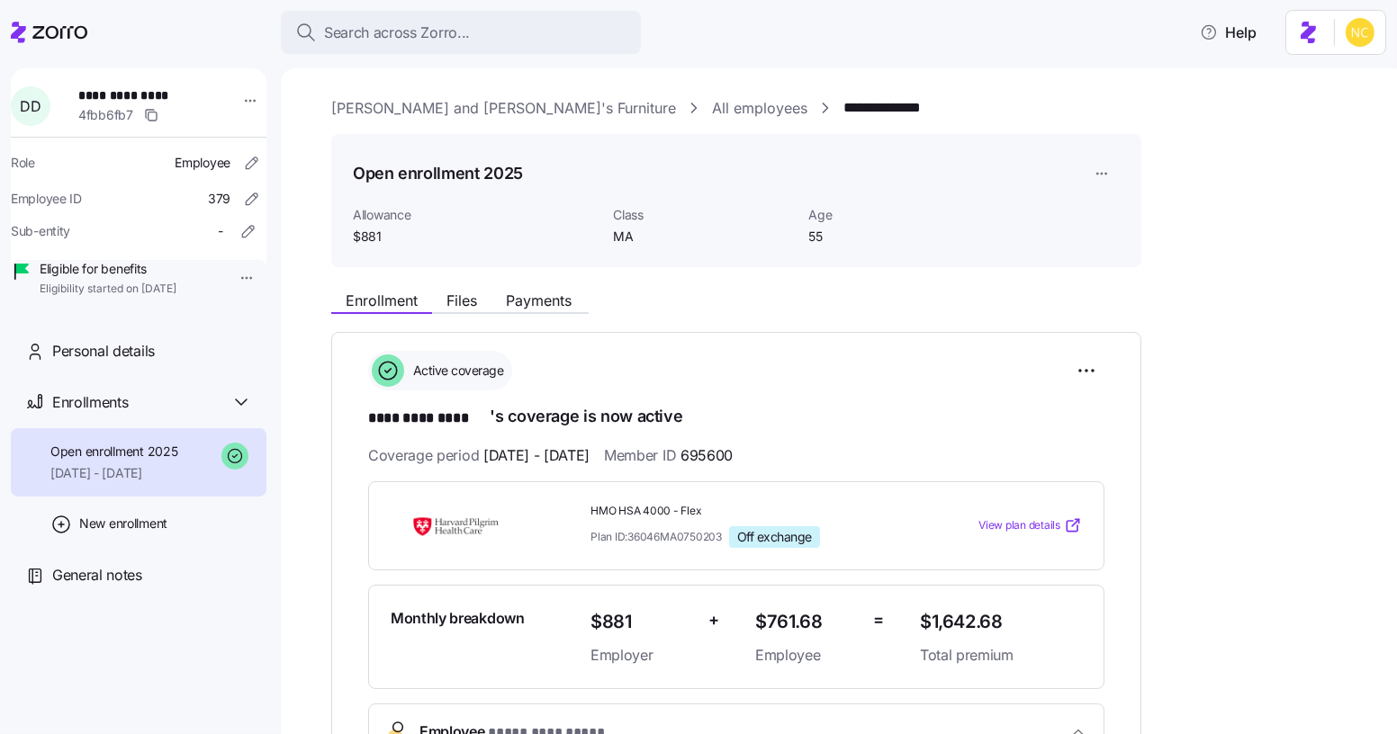
click at [380, 107] on link "[PERSON_NAME] and [PERSON_NAME]'s Furniture" at bounding box center [503, 108] width 345 height 22
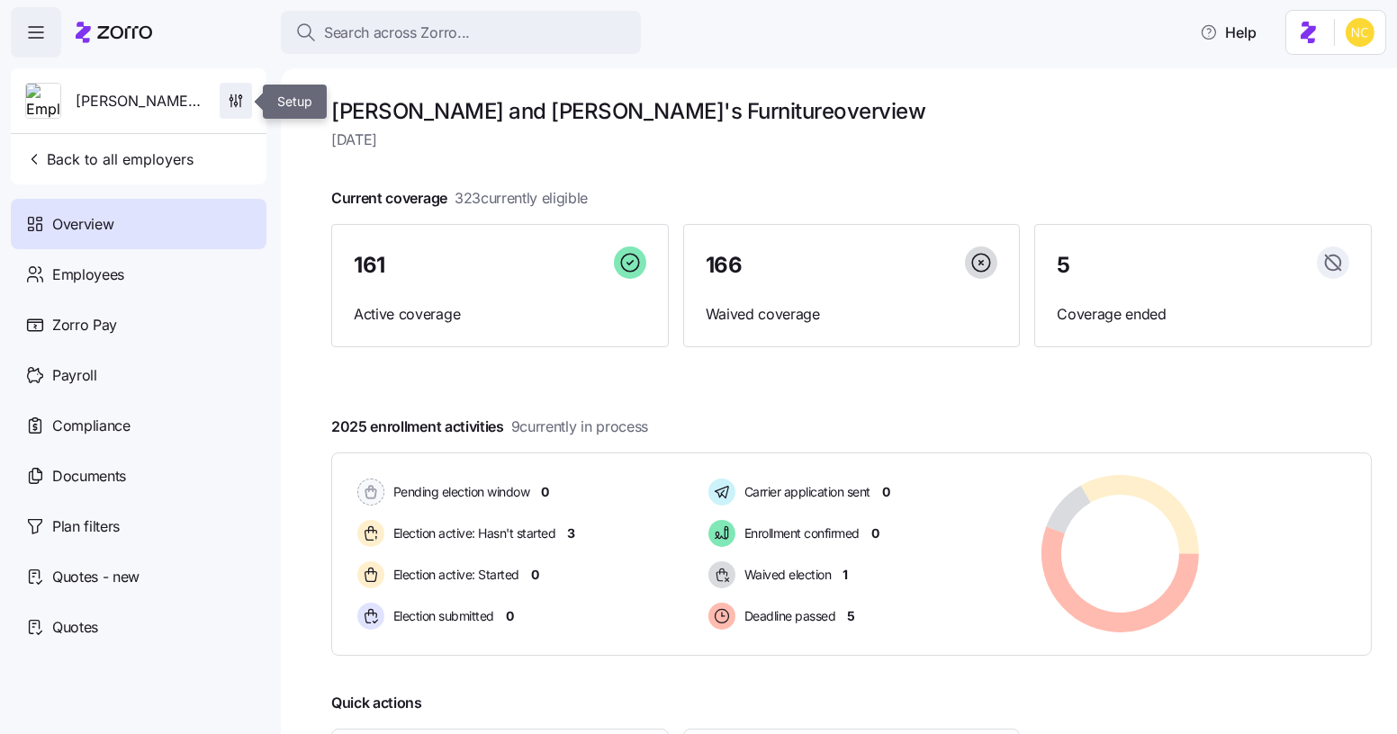
click at [236, 97] on icon "button" at bounding box center [236, 97] width 0 height 7
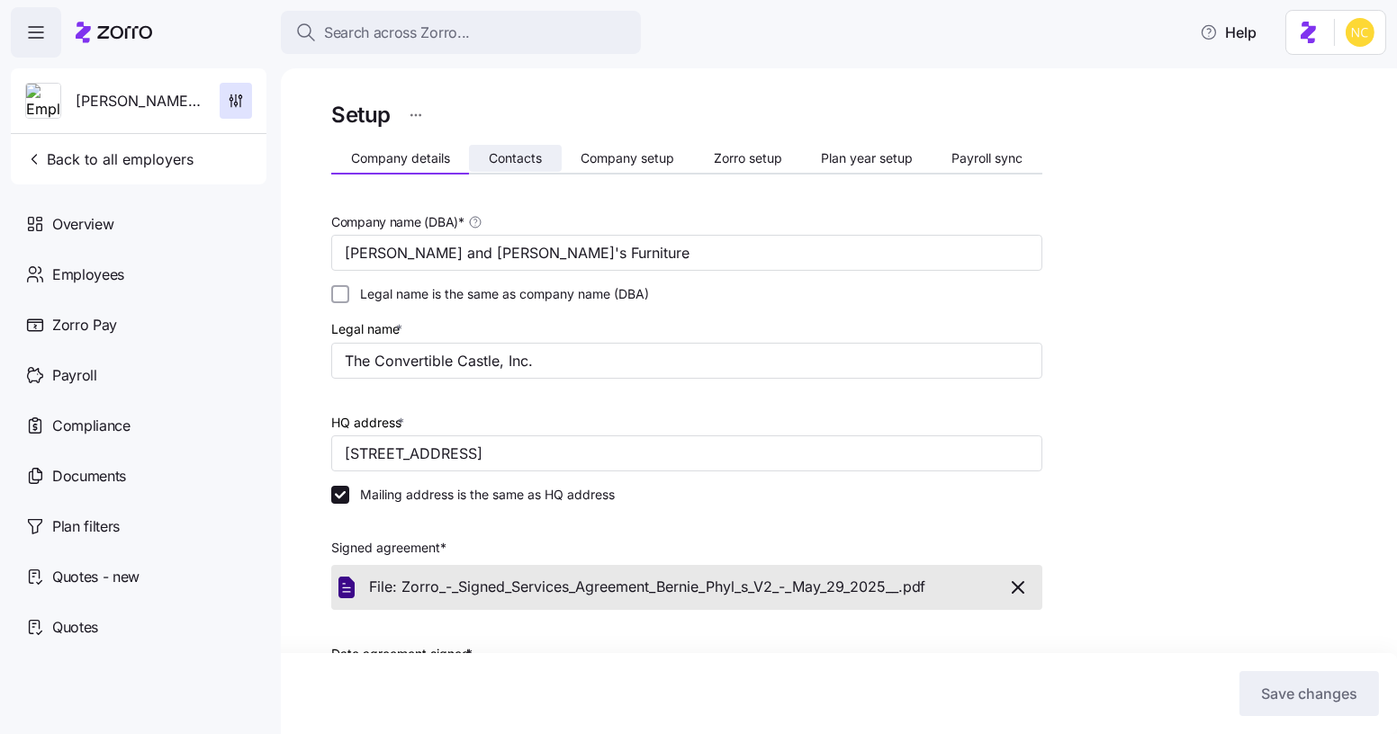
click at [498, 147] on button "Contacts" at bounding box center [515, 158] width 92 height 27
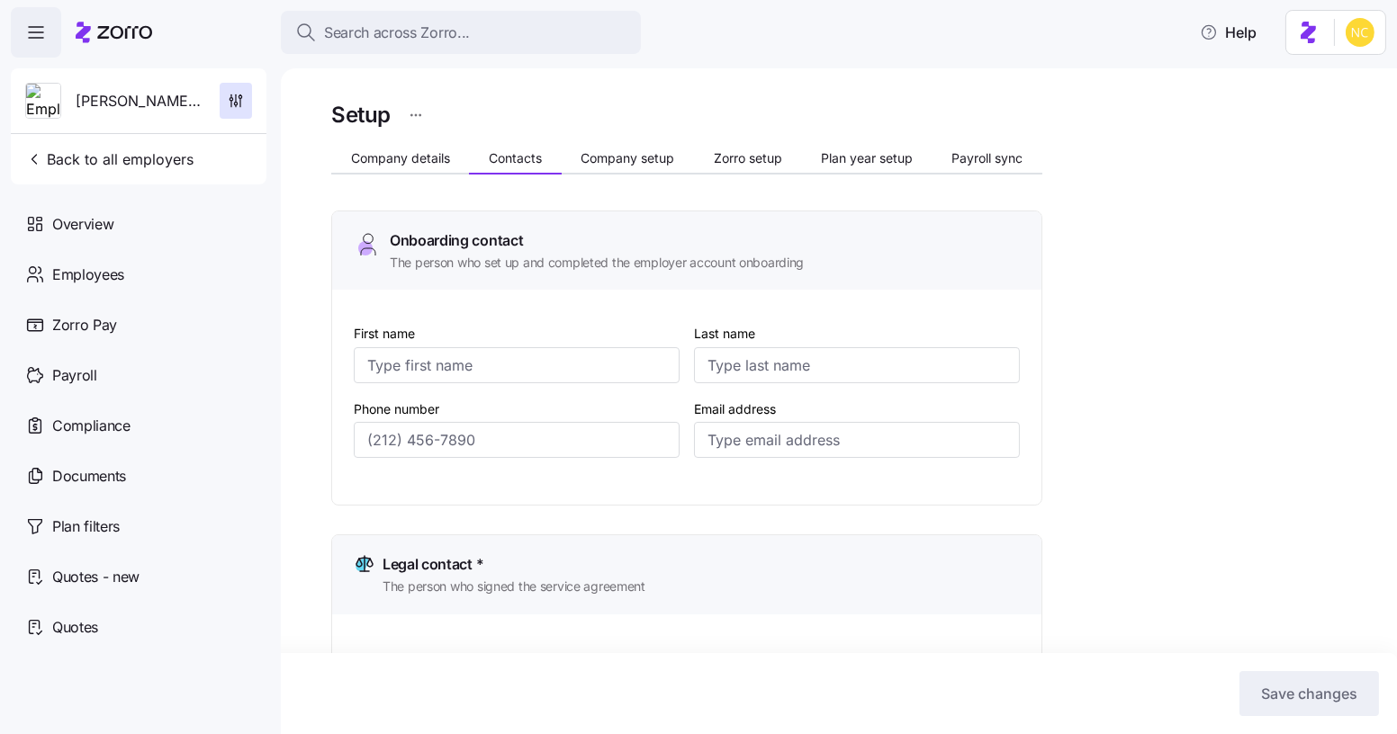
type input "Lynn"
type input "Sarcione"
type input "lsarcione@bernphyl.com"
type input "Larry"
type input "Rubin"
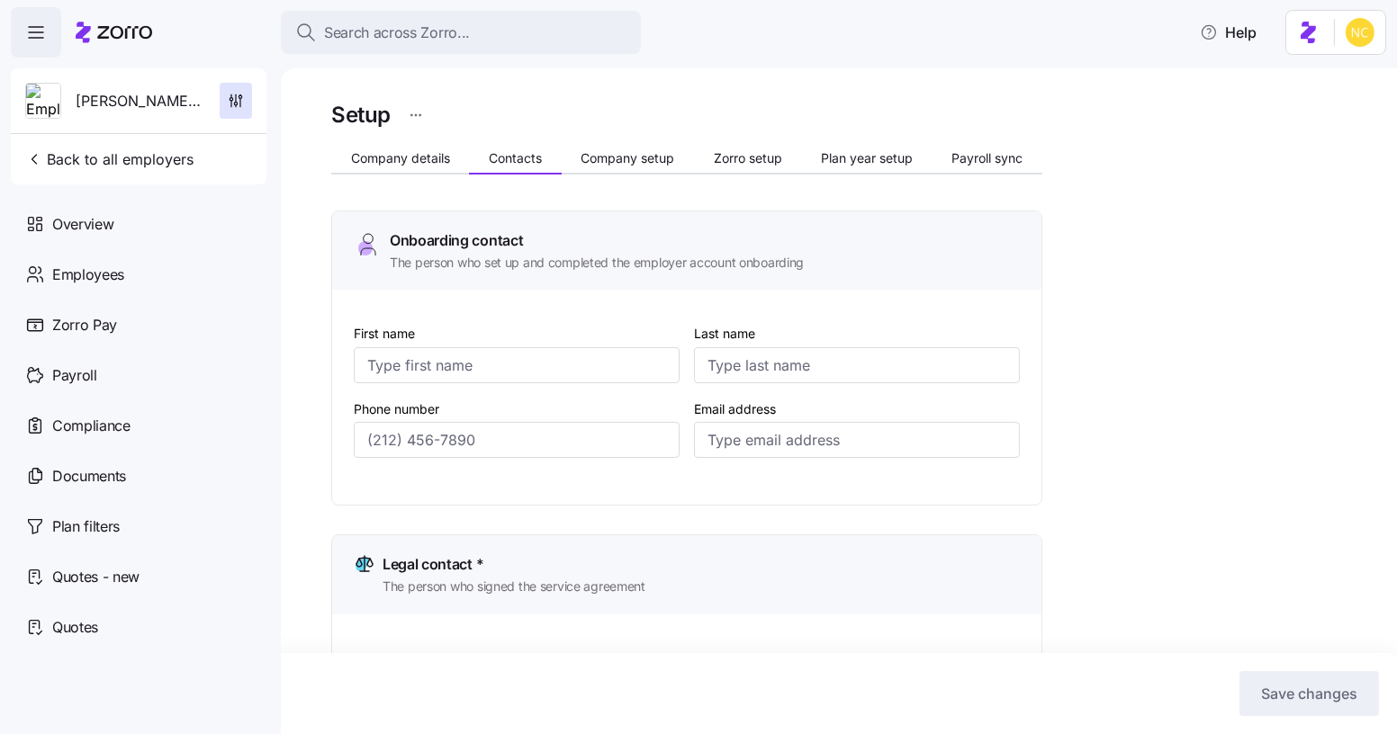
type input "lhrubin@bernphyl.com"
type input "Lynn"
type input "Sarcione"
type input "lsarcione@bernphyl.com"
type input "Kelly"
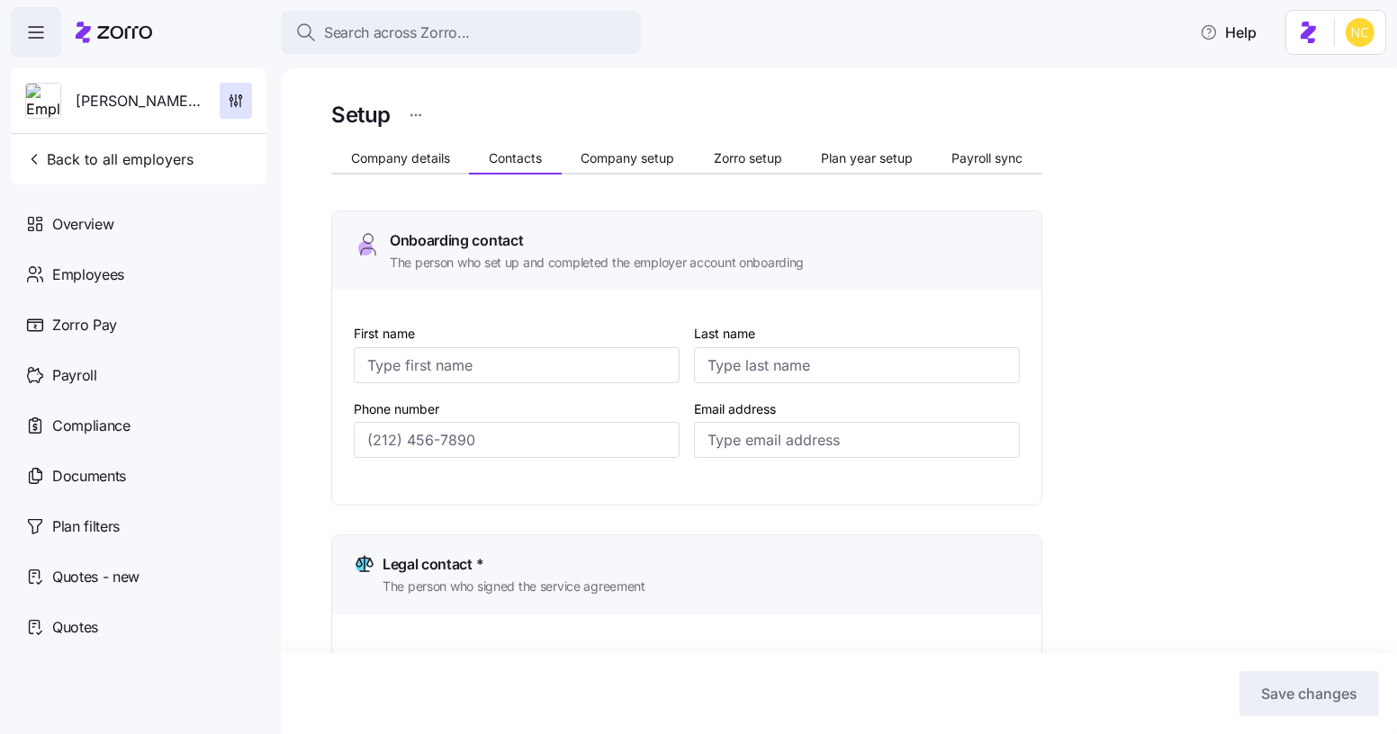
type input "O'Neil"
type input "koneil@bernphyl.com"
type input "(774) 504-8943"
type input "(508) 286-4000"
type input "(774) 504-8943"
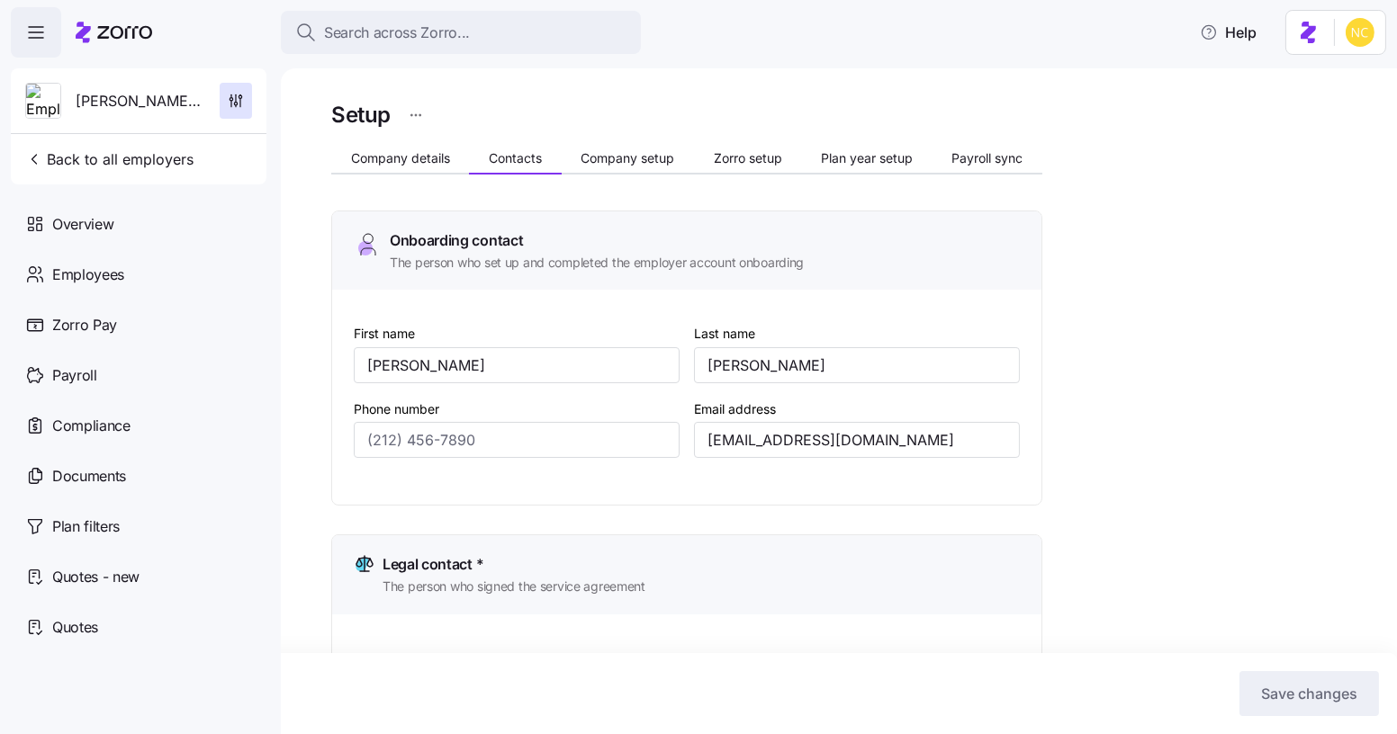
type input "(617) 943-5348"
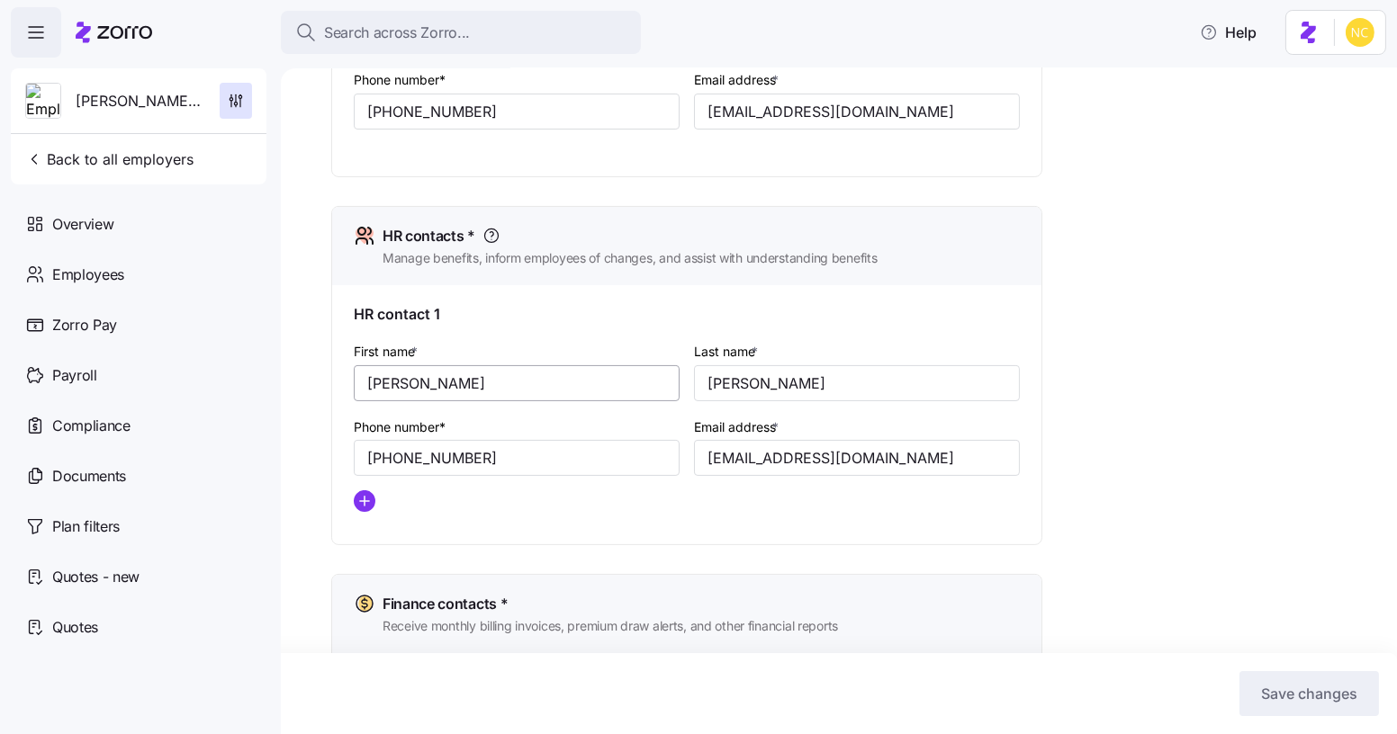
scroll to position [654, 0]
drag, startPoint x: 903, startPoint y: 459, endPoint x: 662, endPoint y: 449, distance: 241.4
click at [662, 449] on div "First name * Lynn Last name * Sarcione Phone number* (774) 504-8943 Email addre…" at bounding box center [686, 432] width 680 height 201
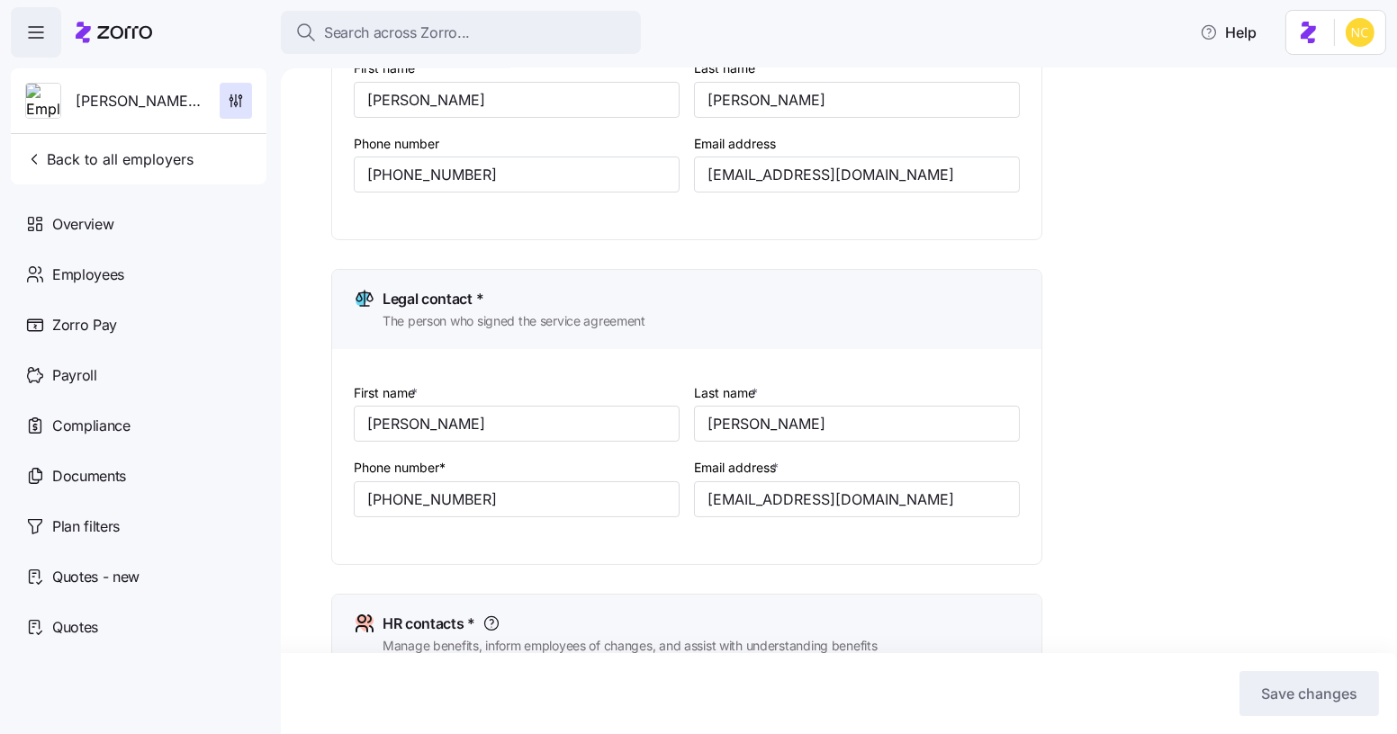
scroll to position [256, 0]
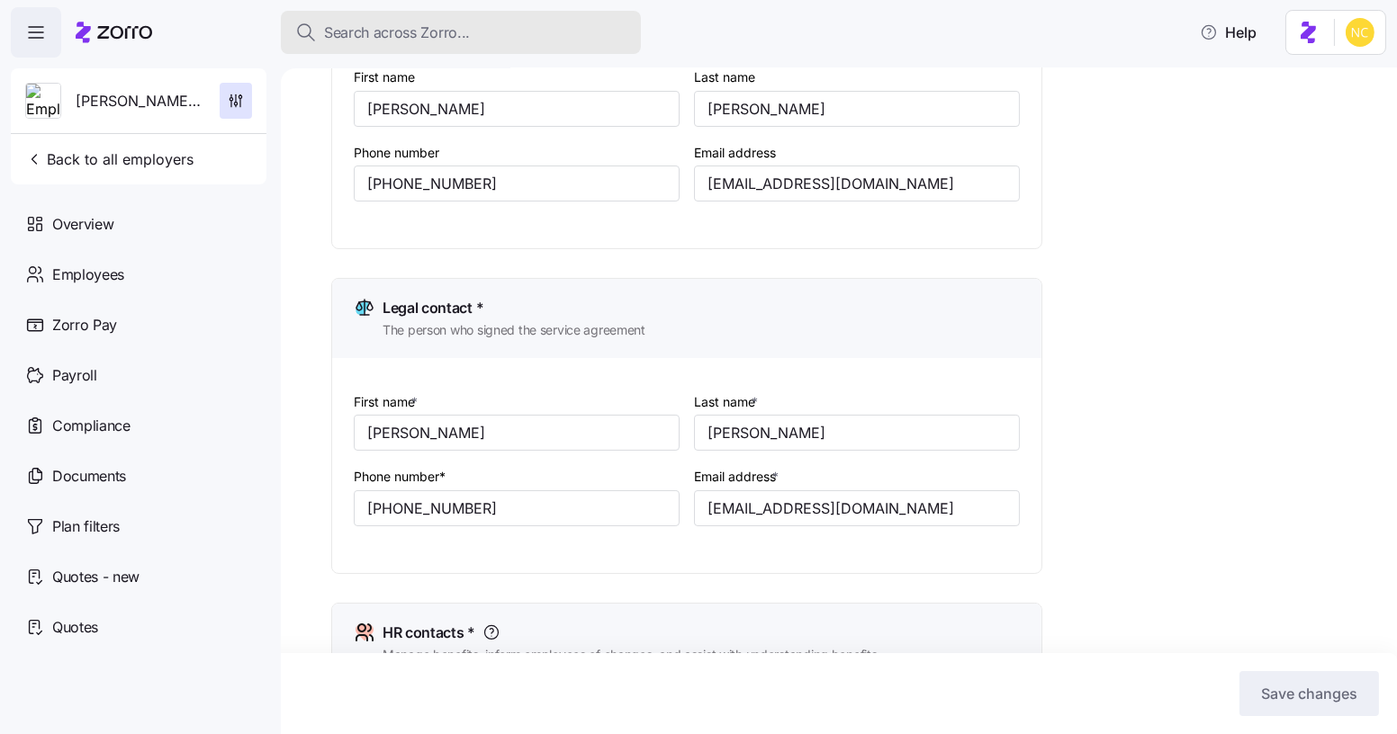
click at [416, 39] on span "Search across Zorro..." at bounding box center [397, 33] width 146 height 22
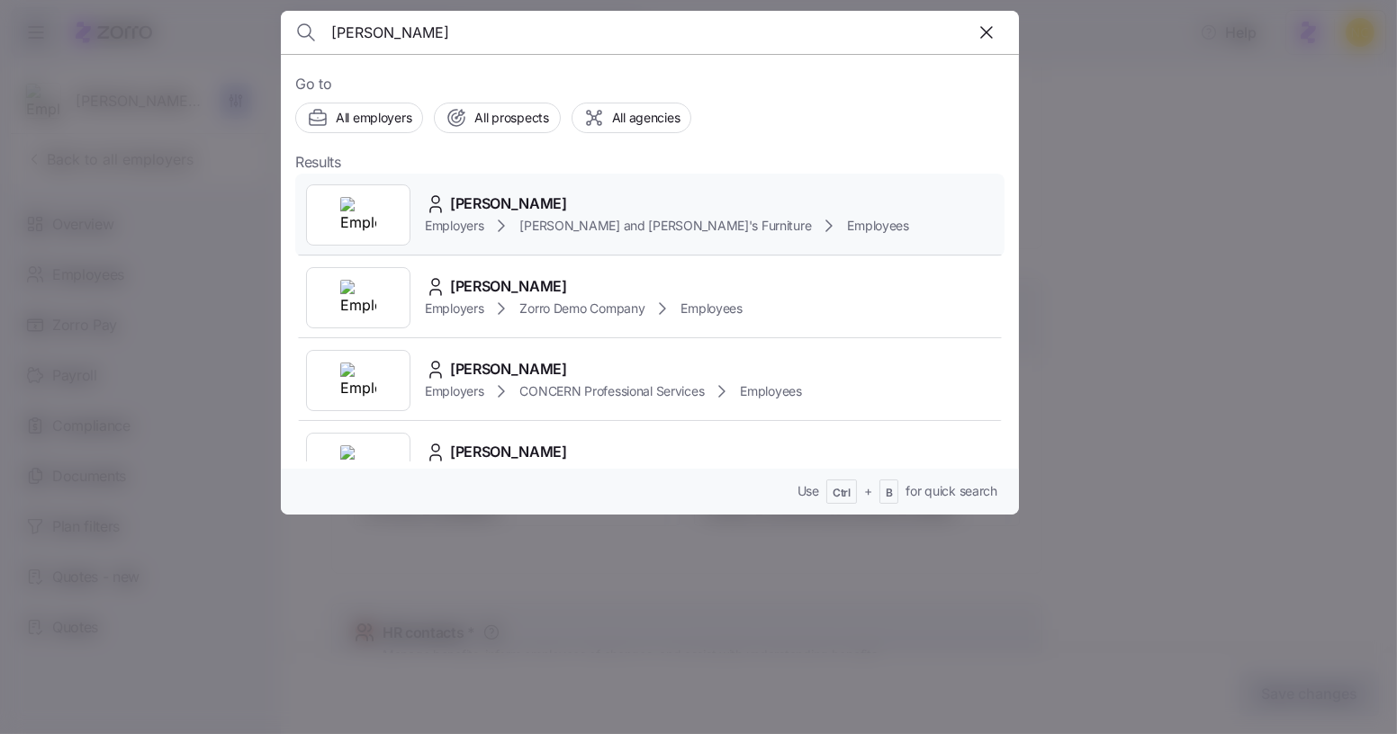
type input "dean decarolis"
click at [566, 194] on span "DEAN DECAROLIS" at bounding box center [508, 204] width 117 height 22
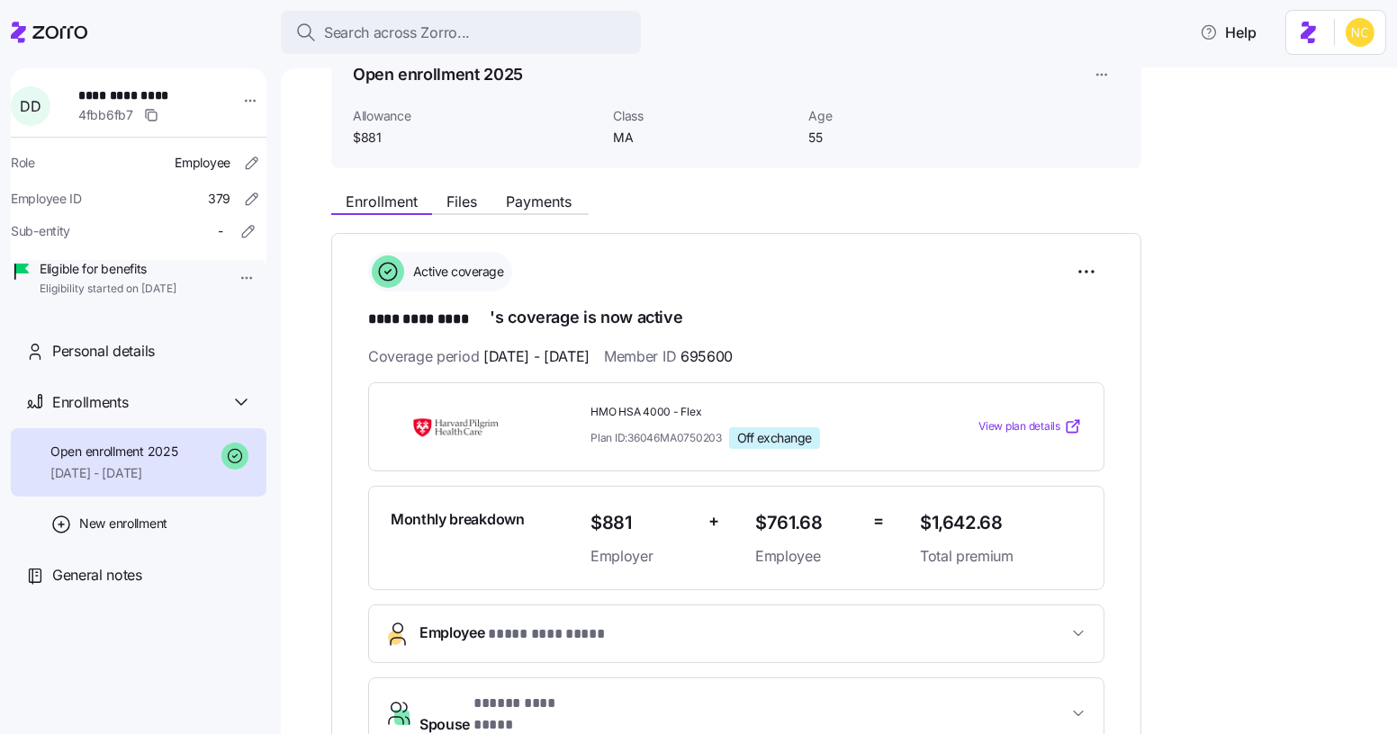
scroll to position [99, 0]
click at [420, 40] on span "Search across Zorro..." at bounding box center [397, 33] width 146 height 22
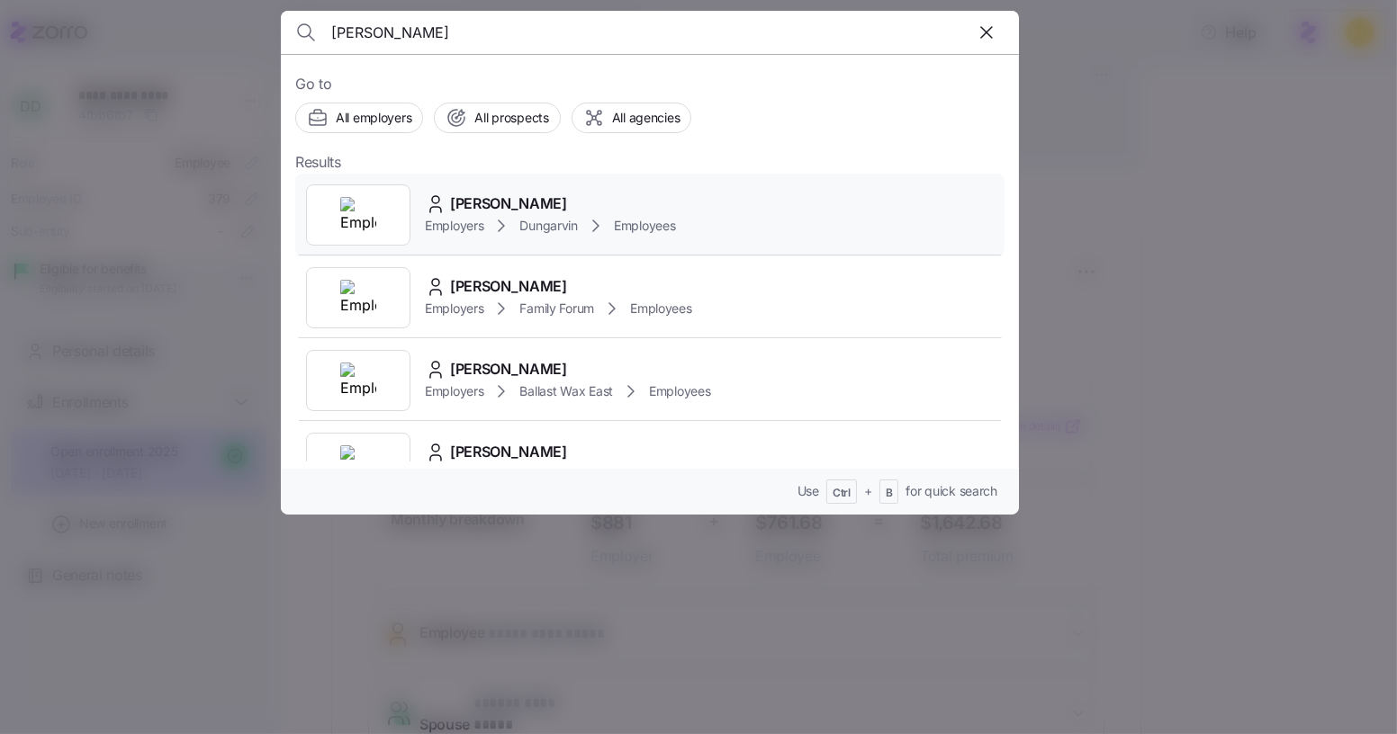
type input "clara arai"
click at [494, 206] on span "Clara Arai" at bounding box center [508, 204] width 117 height 22
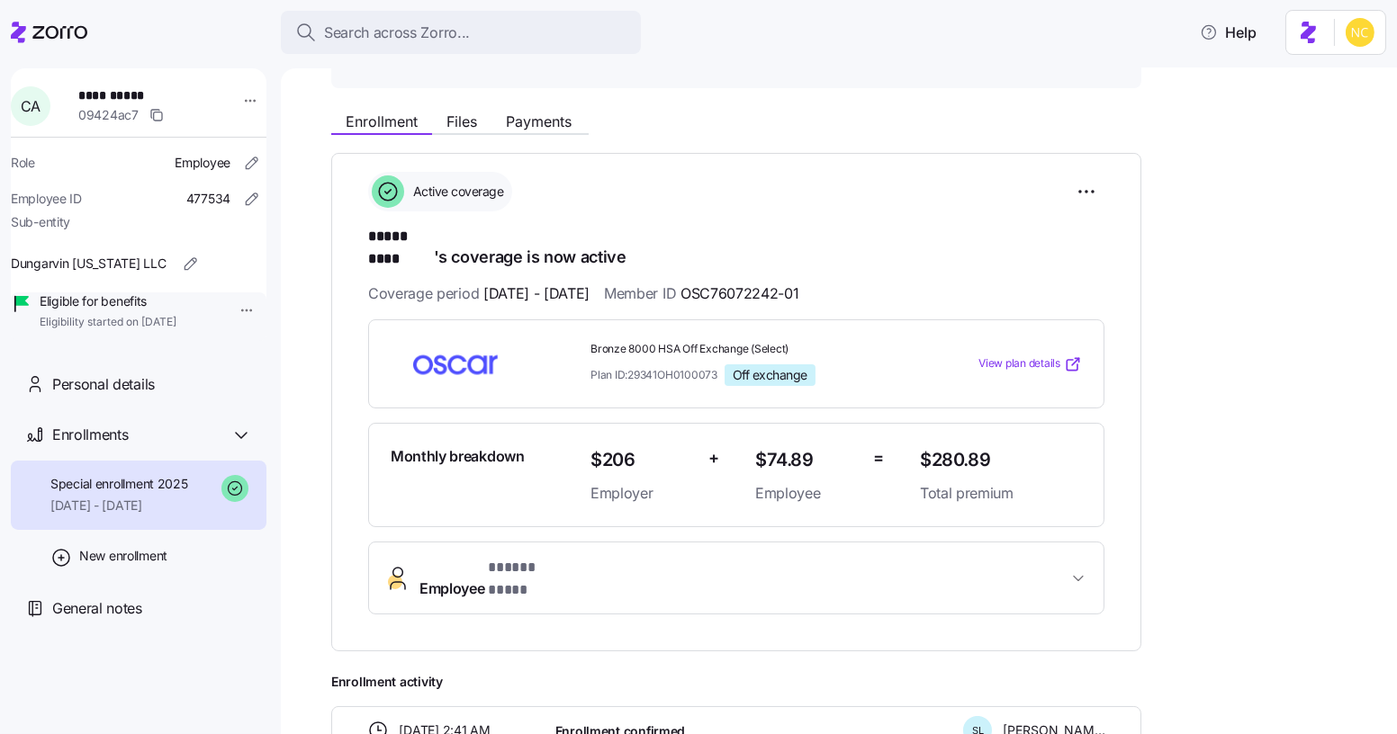
scroll to position [179, 0]
click at [563, 137] on div "**********" at bounding box center [851, 730] width 1040 height 1255
click at [555, 118] on span "Payments" at bounding box center [539, 121] width 66 height 14
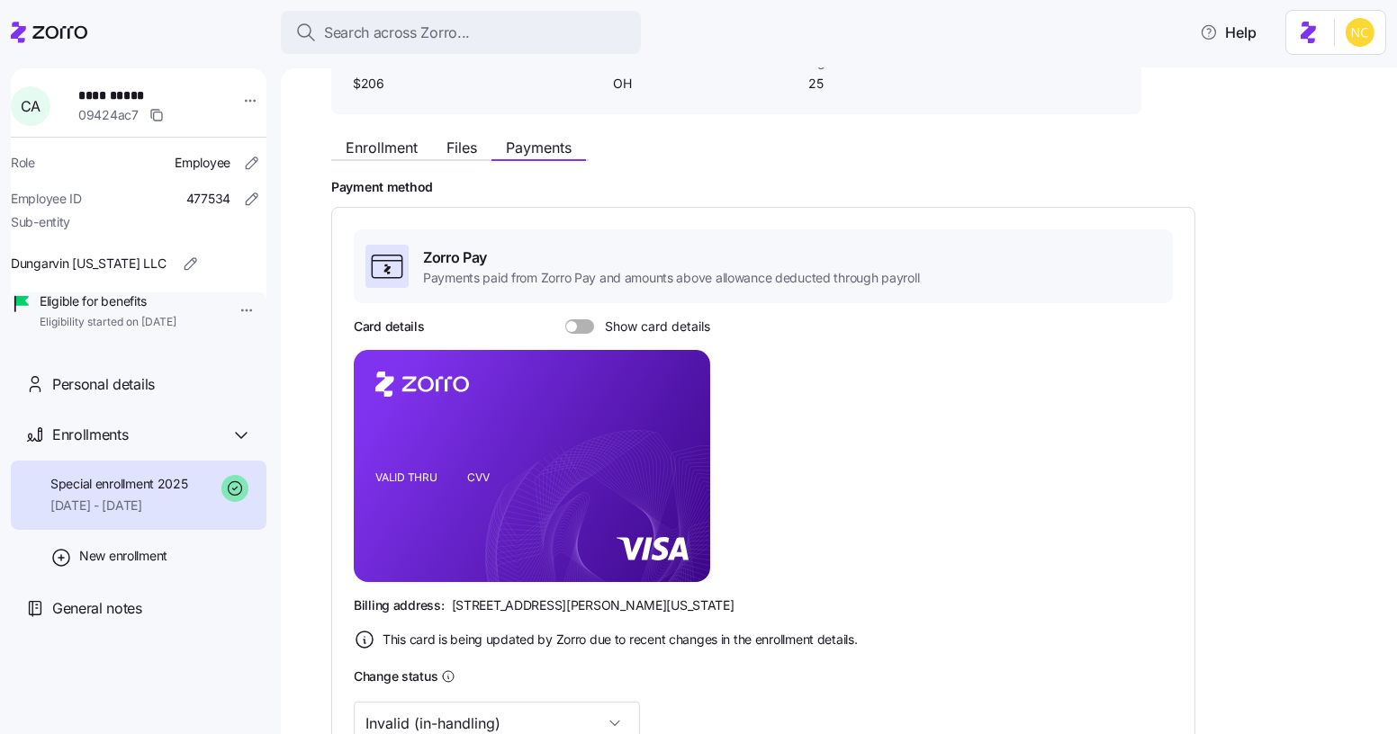
scroll to position [446, 0]
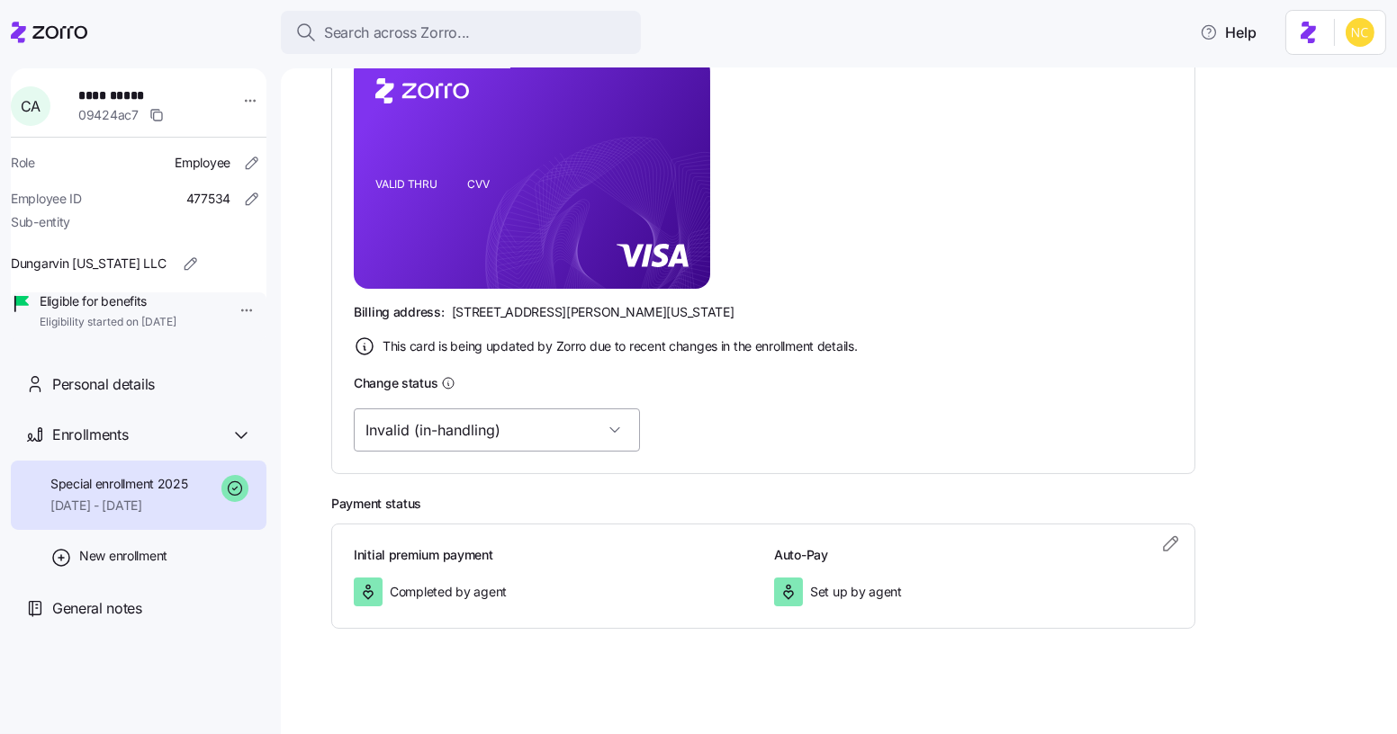
click at [518, 409] on input "Invalid (in-handling)" at bounding box center [497, 430] width 286 height 43
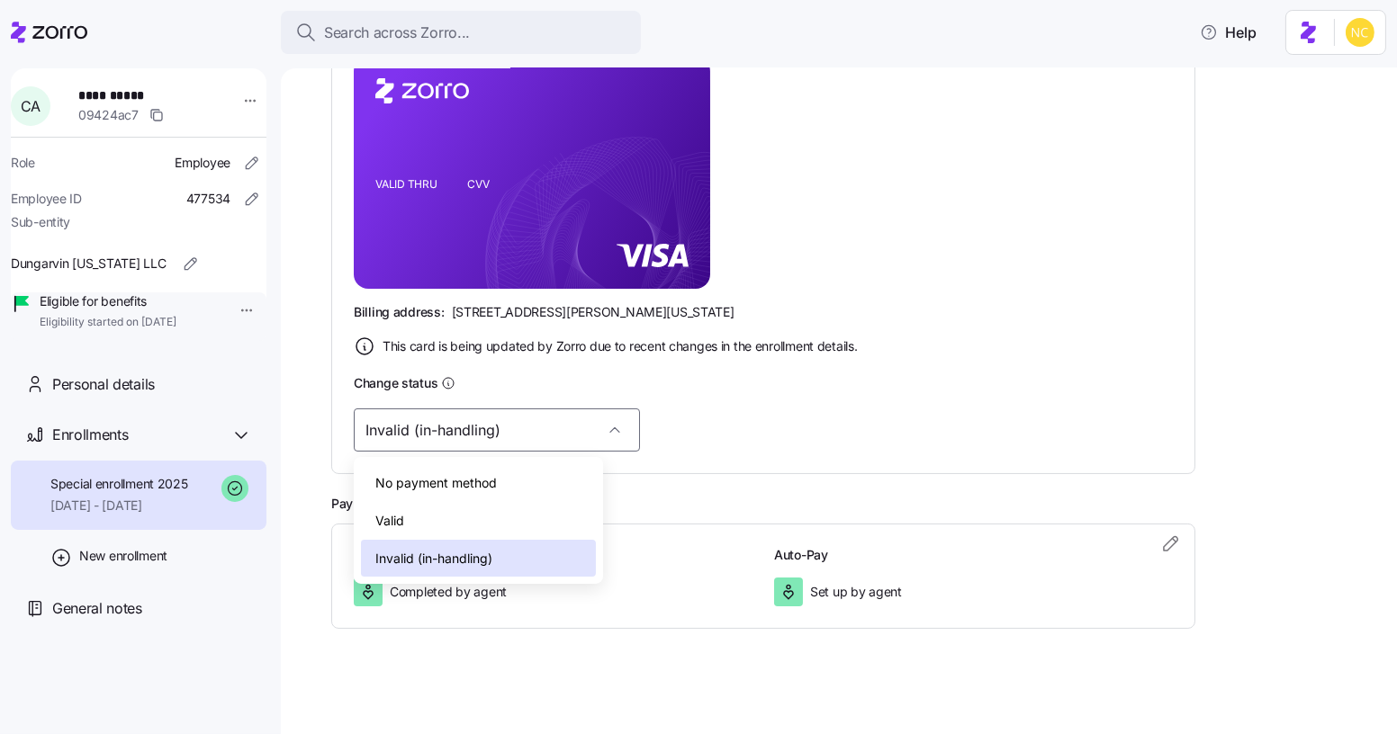
click at [489, 512] on div "Valid" at bounding box center [479, 521] width 236 height 38
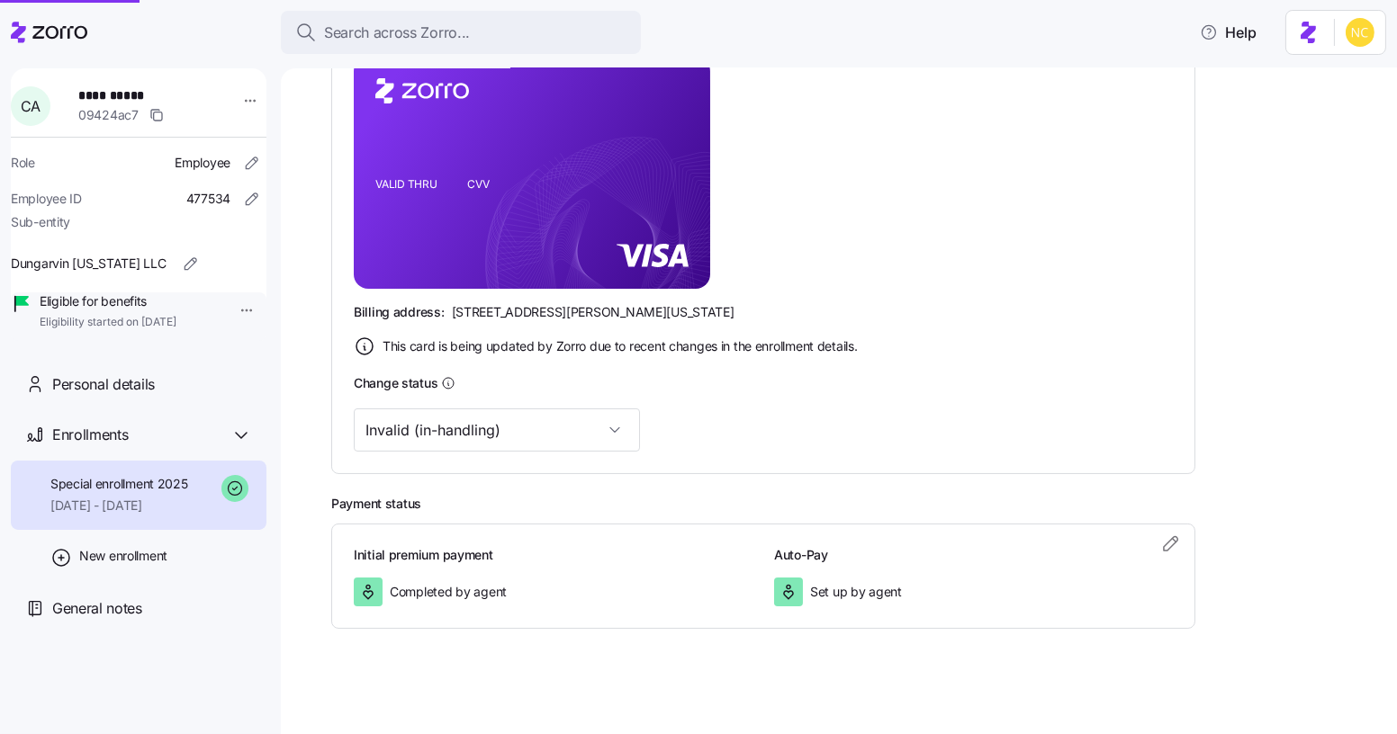
type input "Valid"
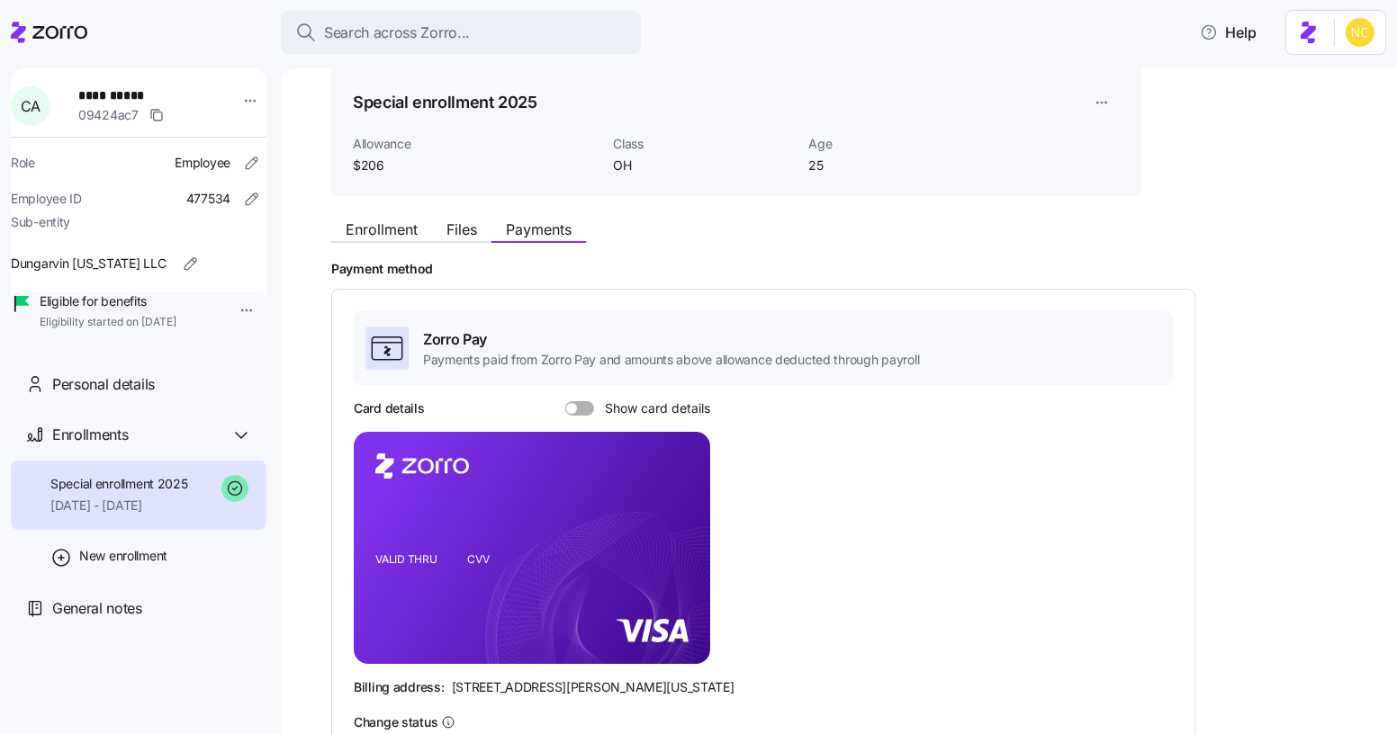
scroll to position [45, 0]
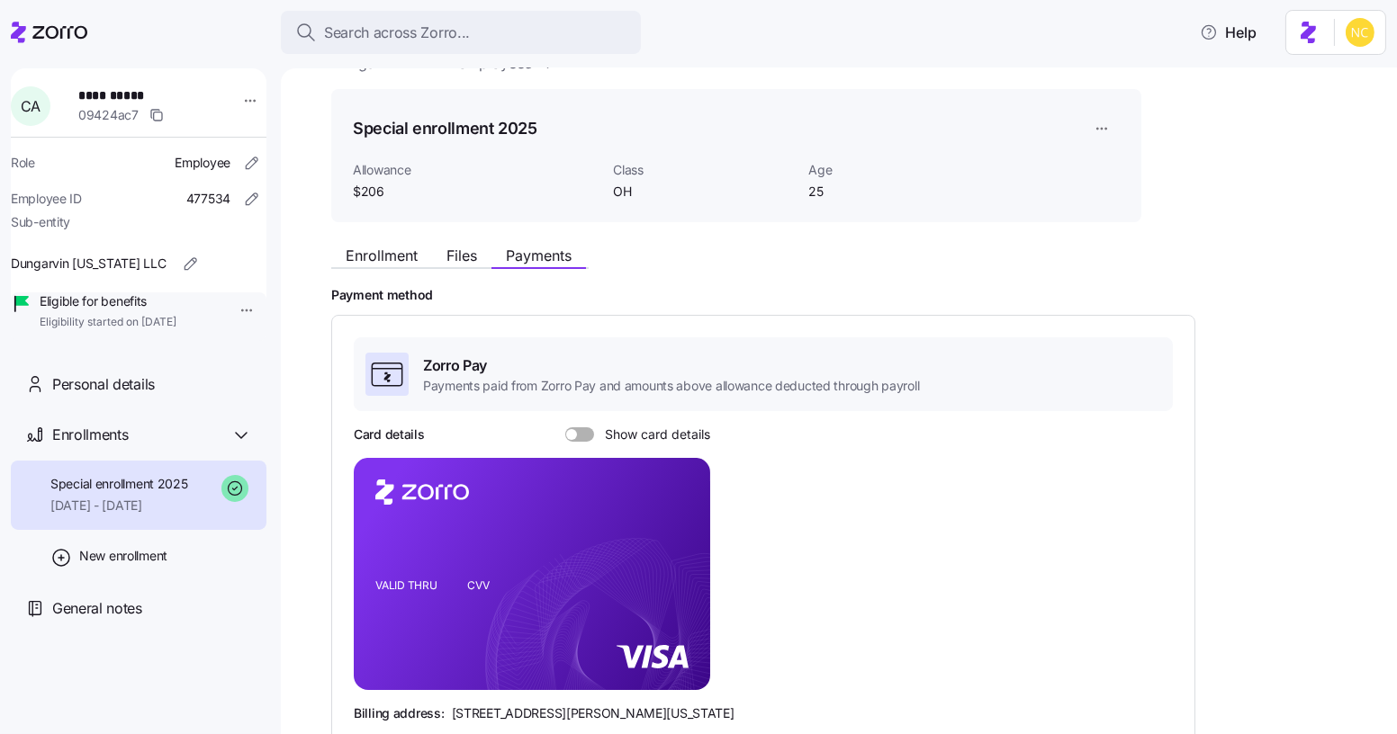
click at [374, 237] on div "Enrollment Files Payments" at bounding box center [736, 253] width 810 height 32
click at [382, 253] on span "Enrollment" at bounding box center [382, 255] width 72 height 14
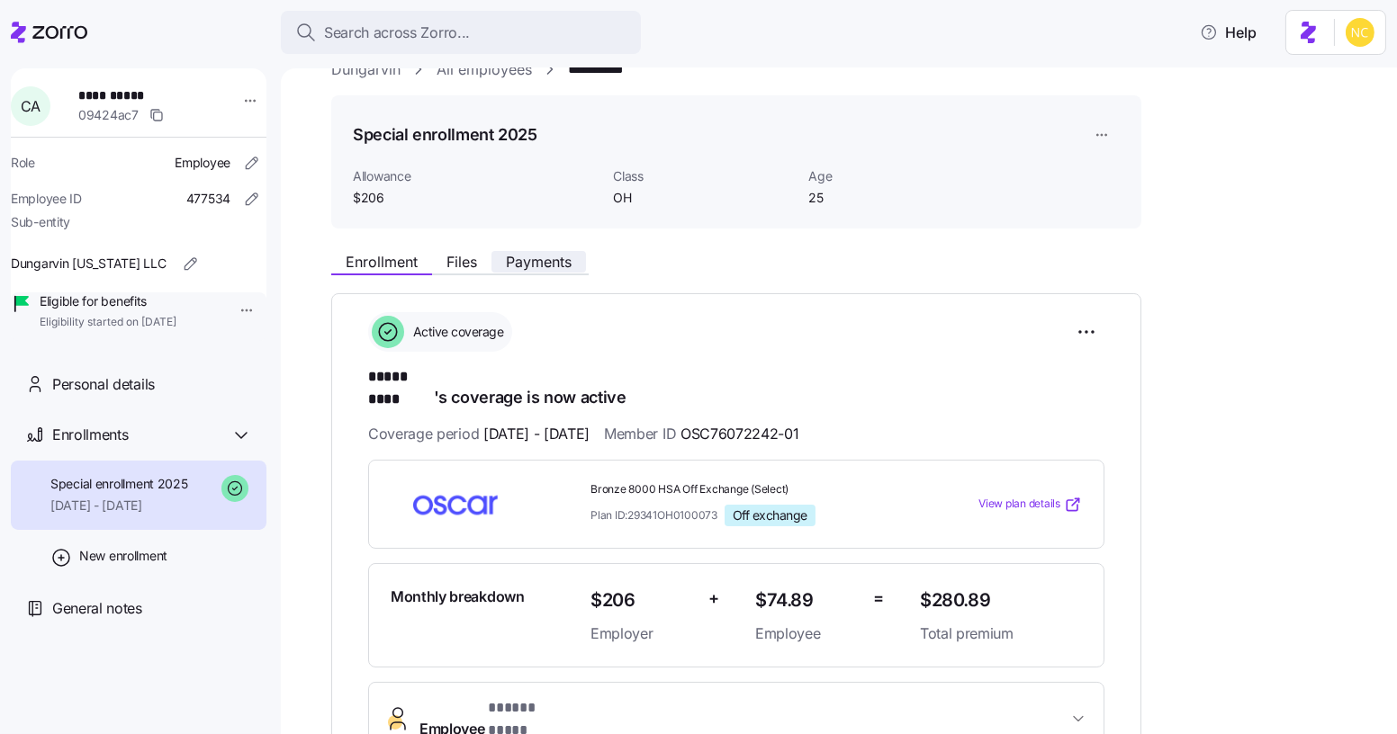
scroll to position [35, 0]
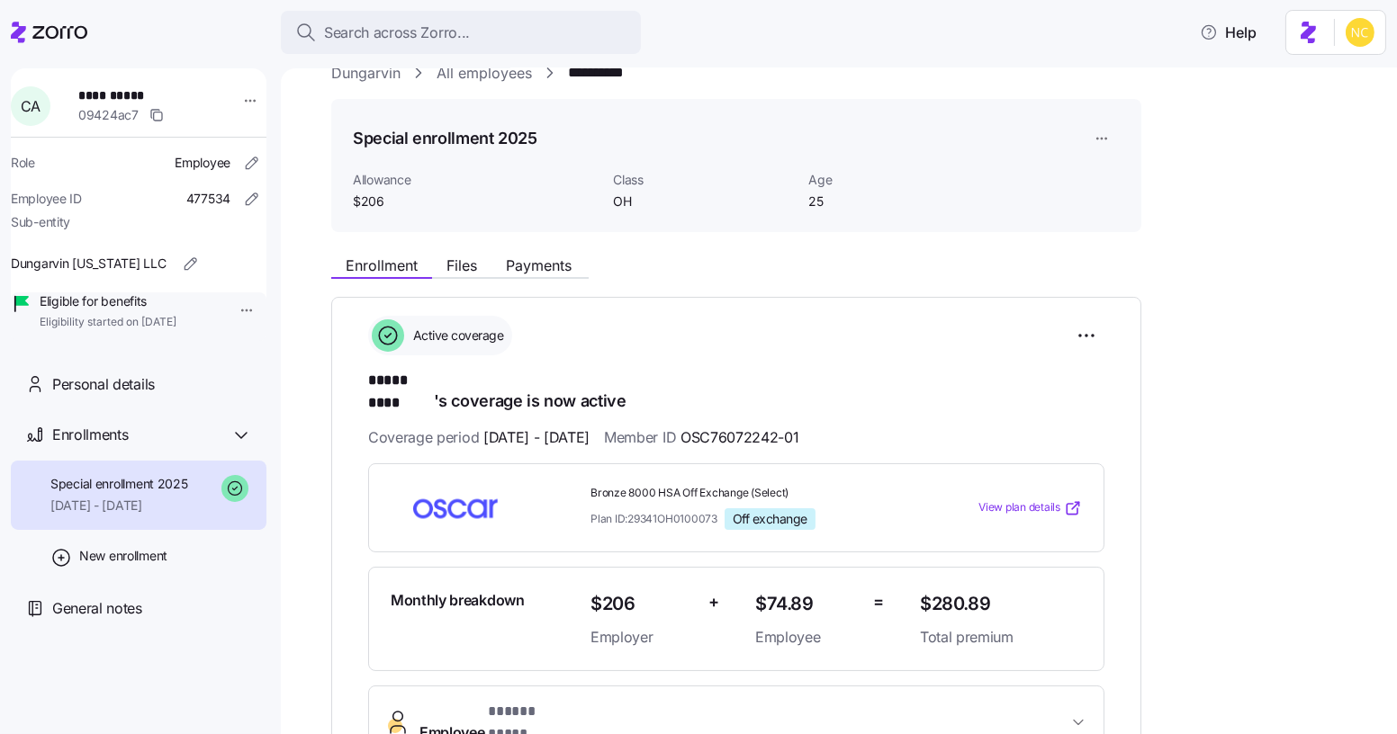
click at [526, 275] on div "Enrollment Files Payments" at bounding box center [459, 268] width 257 height 22
click at [525, 262] on span "Payments" at bounding box center [539, 265] width 66 height 14
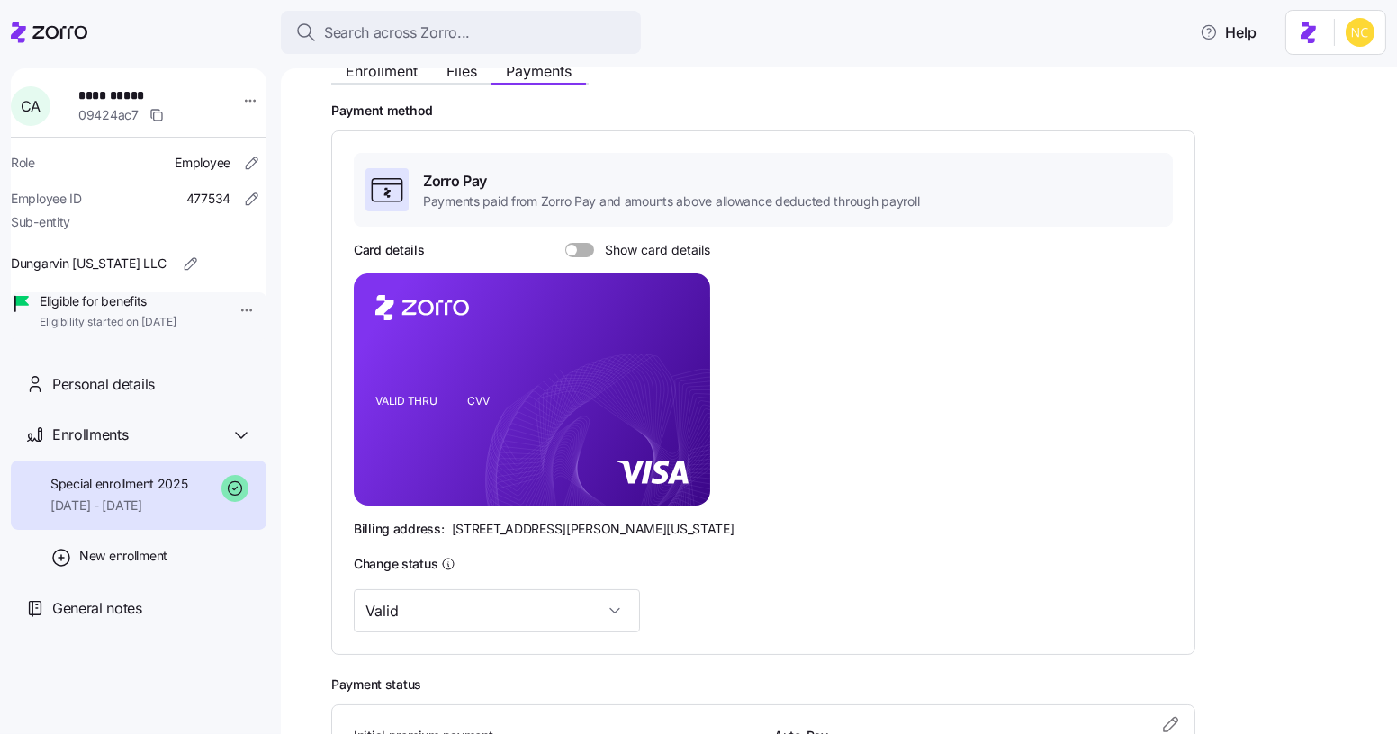
scroll to position [231, 0]
click at [582, 249] on span at bounding box center [586, 248] width 18 height 14
click at [565, 241] on input "Show card details" at bounding box center [565, 241] width 0 height 0
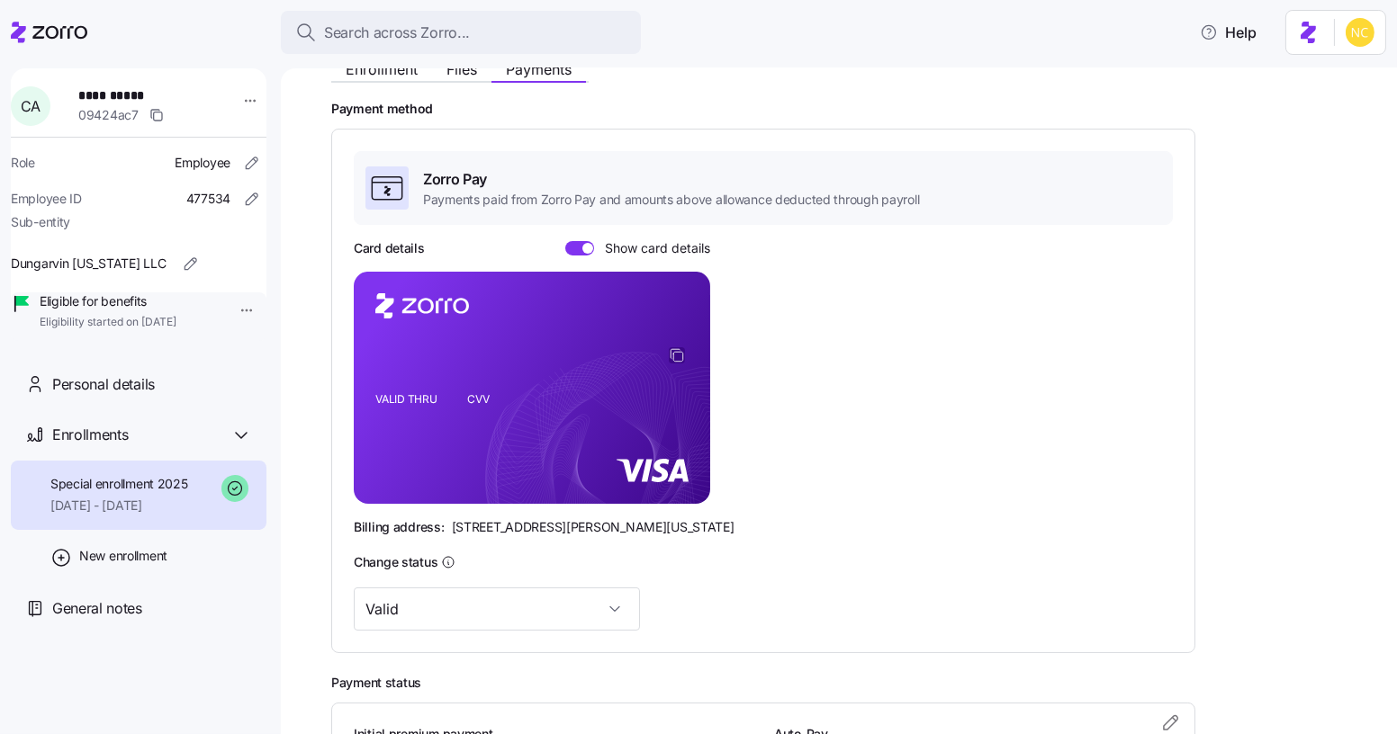
click at [672, 348] on icon "copy-to-clipboard" at bounding box center [677, 355] width 16 height 16
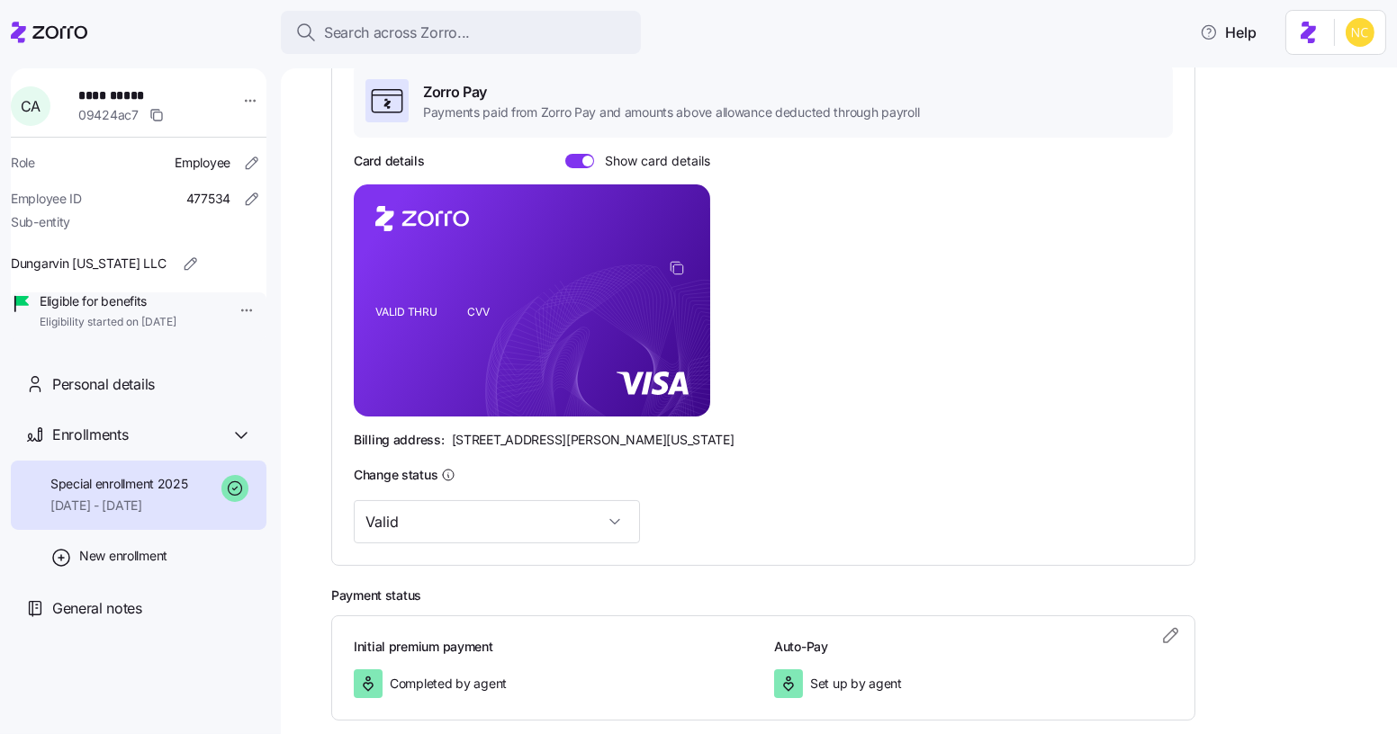
scroll to position [319, 0]
drag, startPoint x: 682, startPoint y: 440, endPoint x: 644, endPoint y: 440, distance: 37.8
click at [644, 440] on div "Billing address: 810 Sharon Drive, Westlake, Ohio 44145" at bounding box center [763, 439] width 819 height 18
copy span "44145"
